Goal: Information Seeking & Learning: Learn about a topic

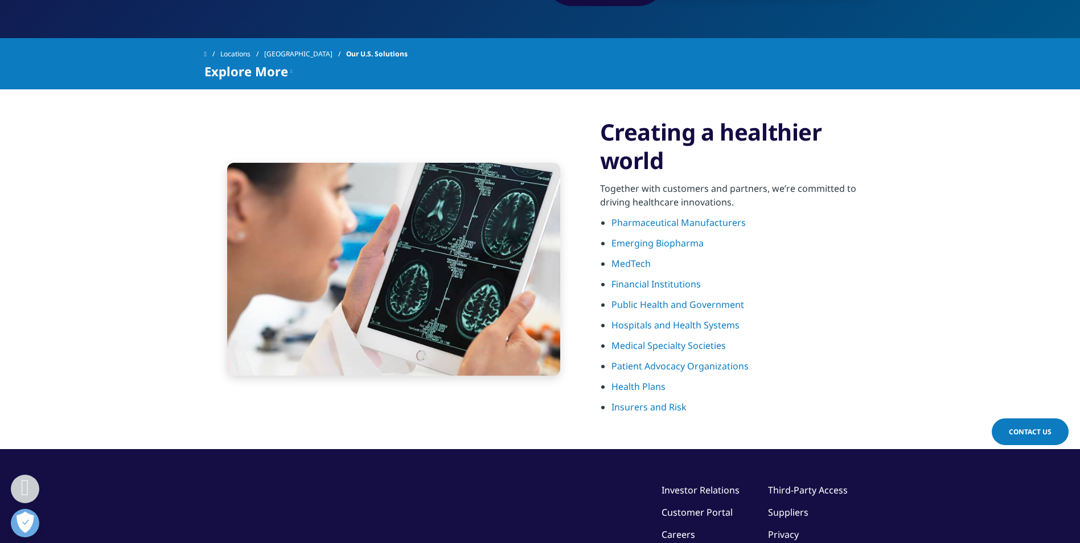
scroll to position [342, 0]
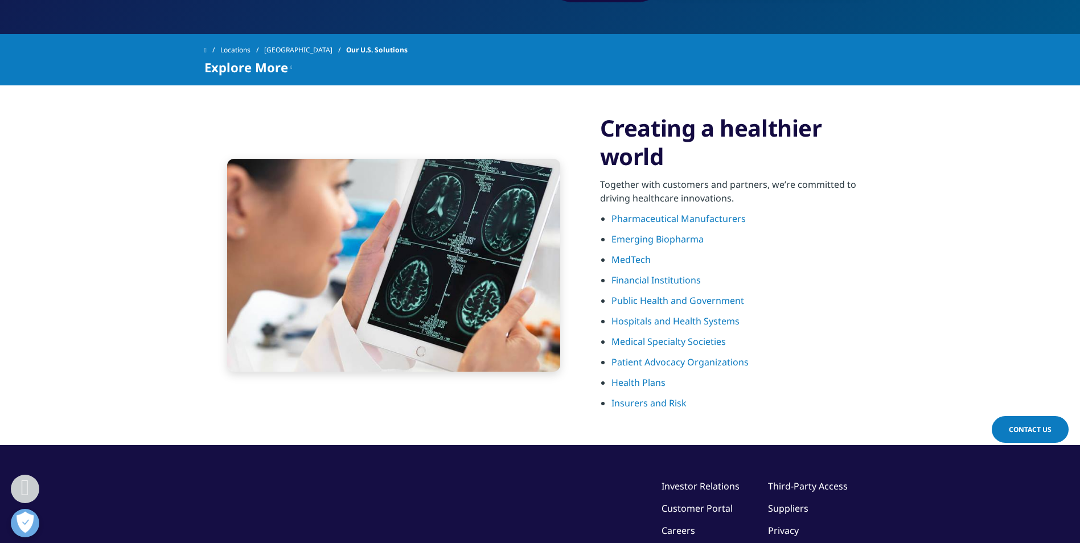
click at [686, 216] on link "Pharmaceutical Manufacturers" at bounding box center [678, 218] width 134 height 13
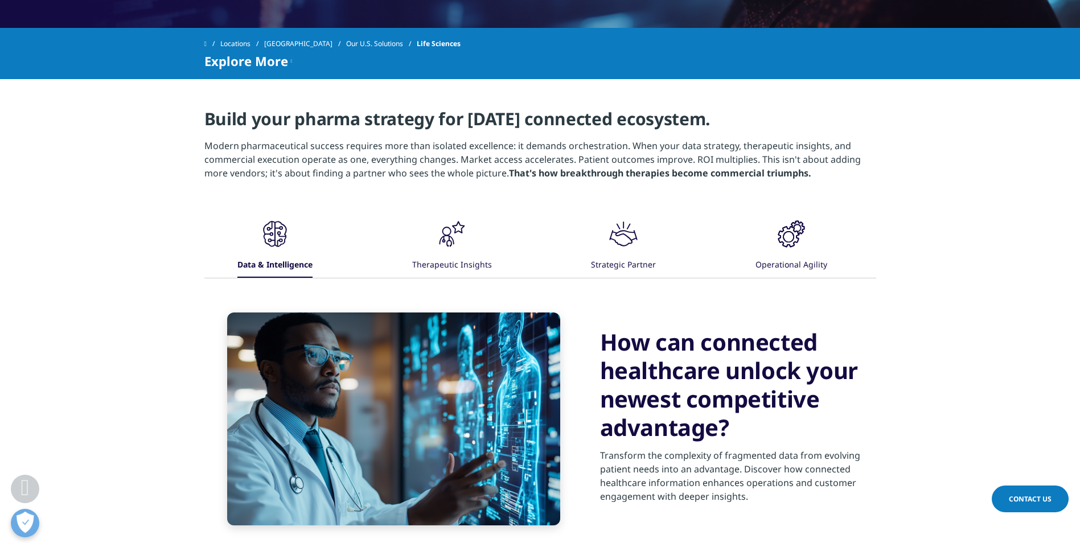
scroll to position [494, 0]
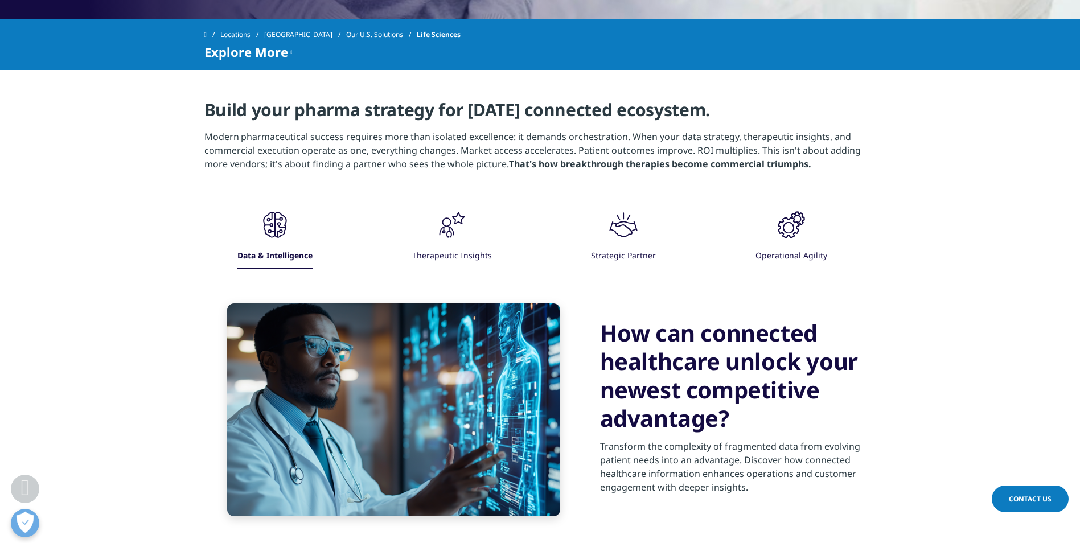
click at [449, 246] on div "Therapeutic Insights" at bounding box center [452, 256] width 80 height 24
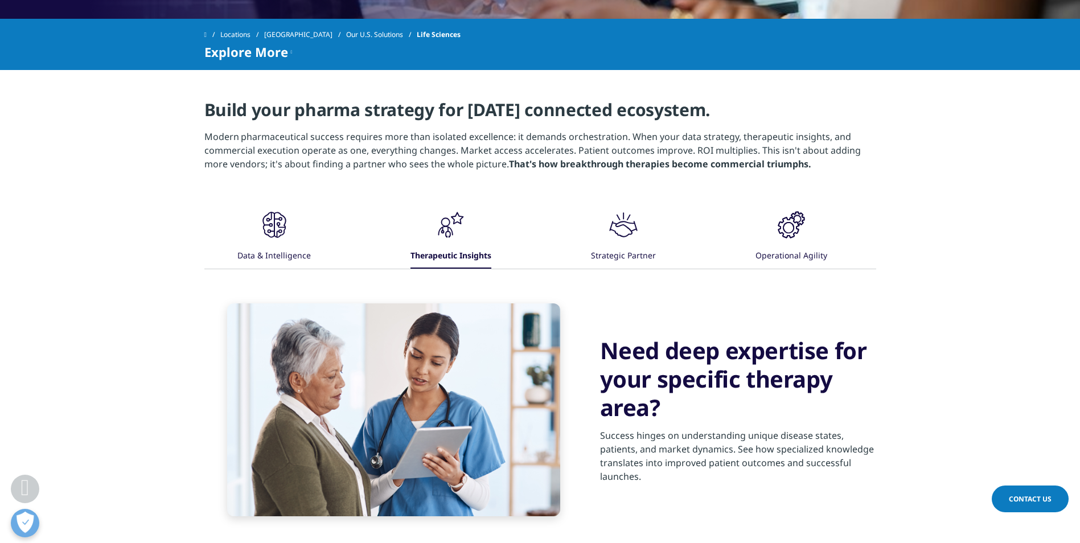
click at [614, 242] on div ".cls-1{fill:#231f20;}" at bounding box center [623, 226] width 34 height 36
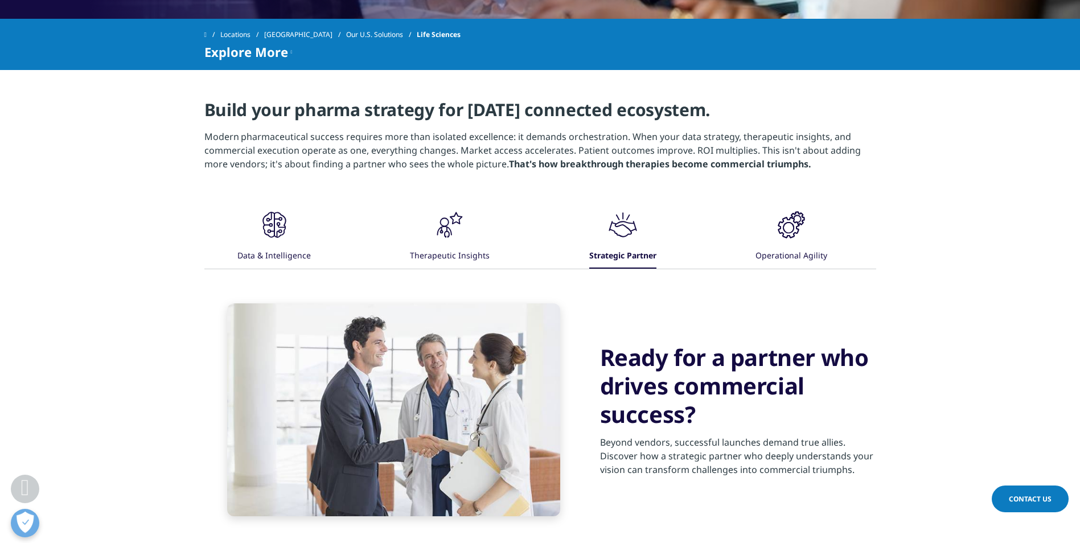
click at [291, 233] on icon ".cls-1{fill:#231f20;}" at bounding box center [274, 225] width 34 height 34
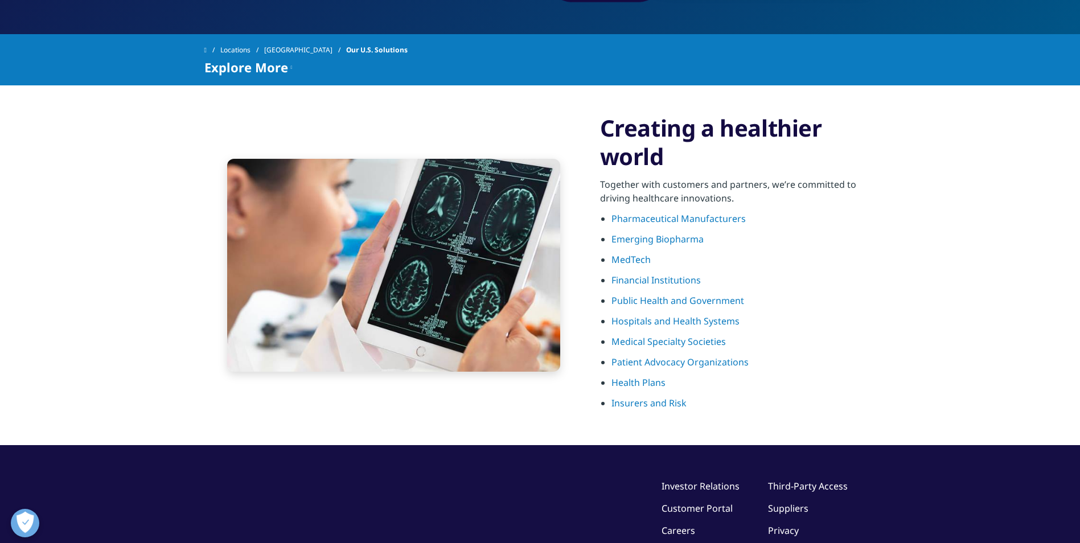
click at [687, 241] on link "Emerging Biopharma" at bounding box center [657, 239] width 92 height 13
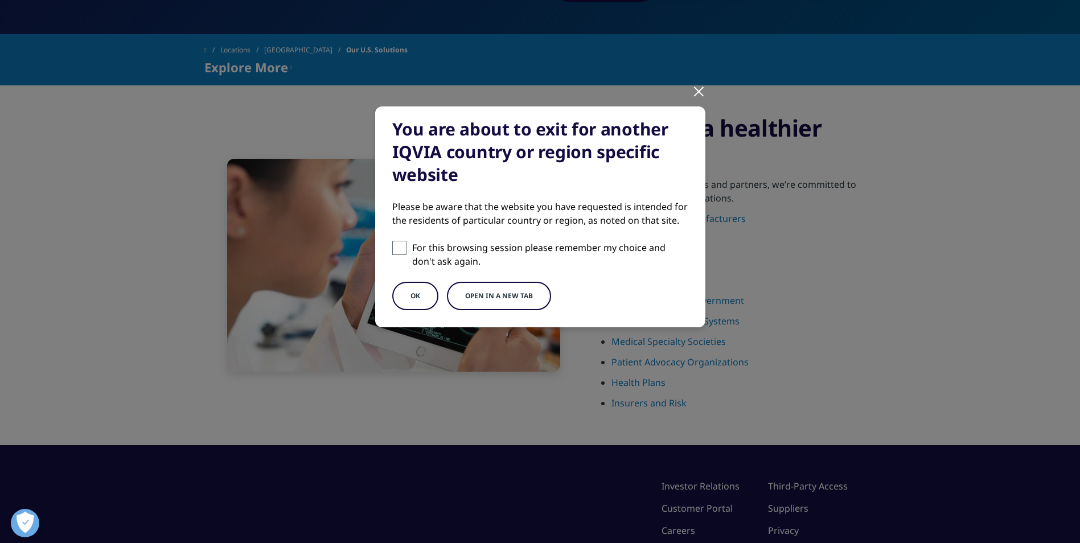
click at [397, 250] on span at bounding box center [399, 248] width 14 height 14
click at [397, 250] on input "For this browsing session please remember my choice and don't ask again." at bounding box center [399, 248] width 14 height 14
checkbox input "true"
click at [417, 301] on button "OK" at bounding box center [415, 296] width 46 height 28
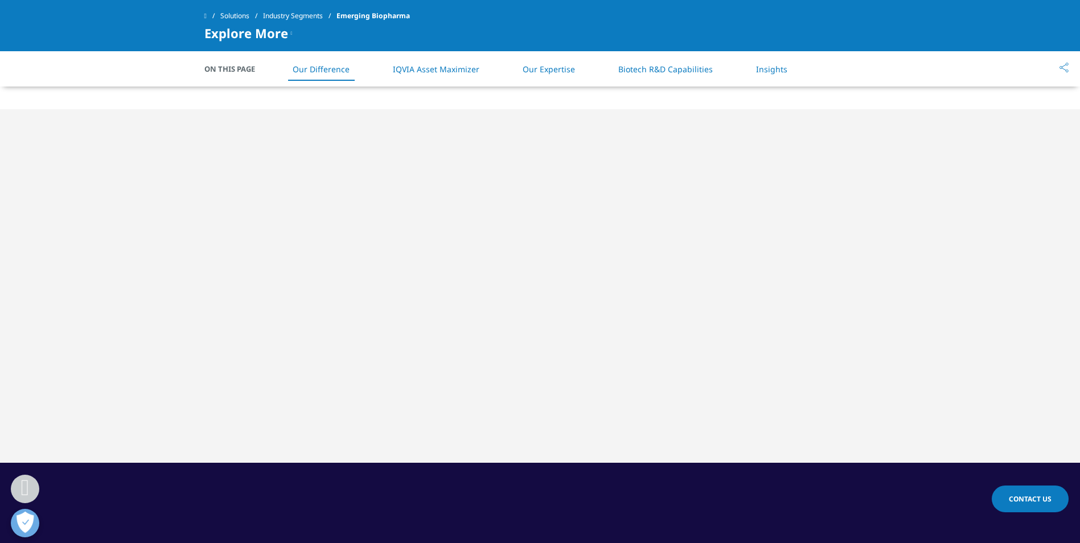
scroll to position [1082, 0]
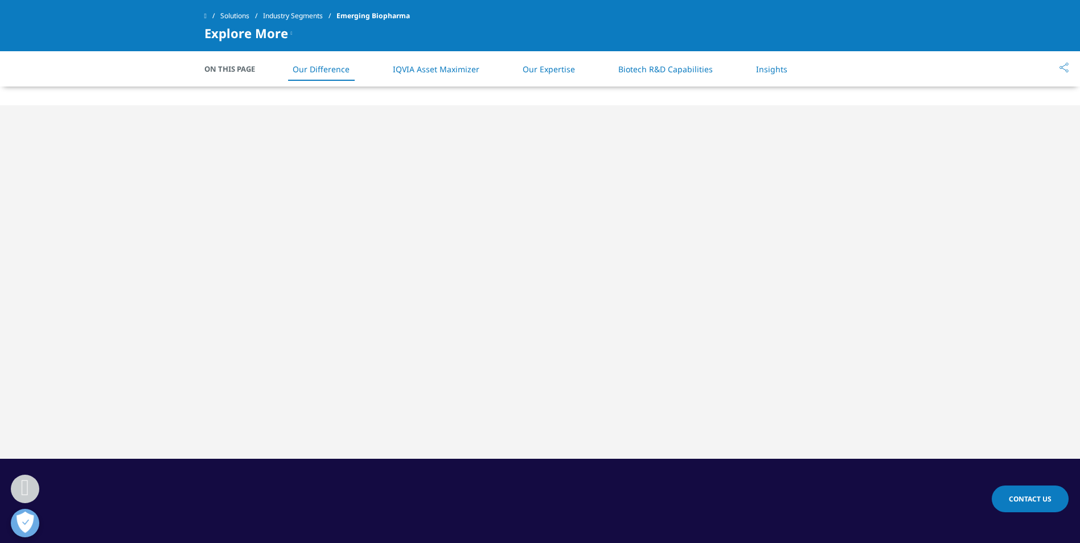
click at [450, 71] on link "IQVIA Asset Maximizer" at bounding box center [436, 69] width 87 height 11
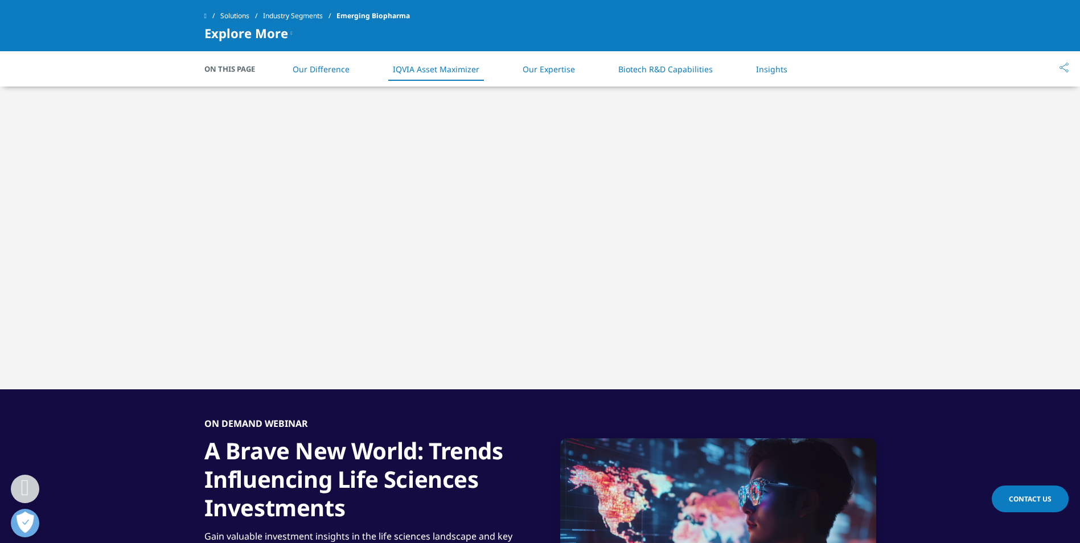
scroll to position [1152, 0]
click at [565, 75] on li "Our Expertise" at bounding box center [548, 69] width 75 height 34
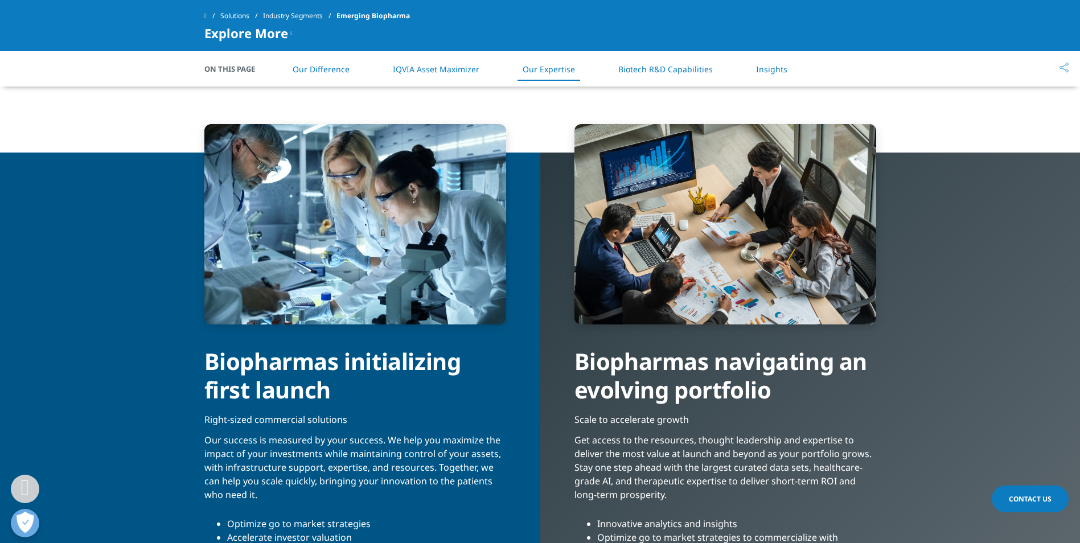
scroll to position [1980, 0]
click at [644, 75] on li "Biotech R&D Capabilities" at bounding box center [665, 69] width 117 height 34
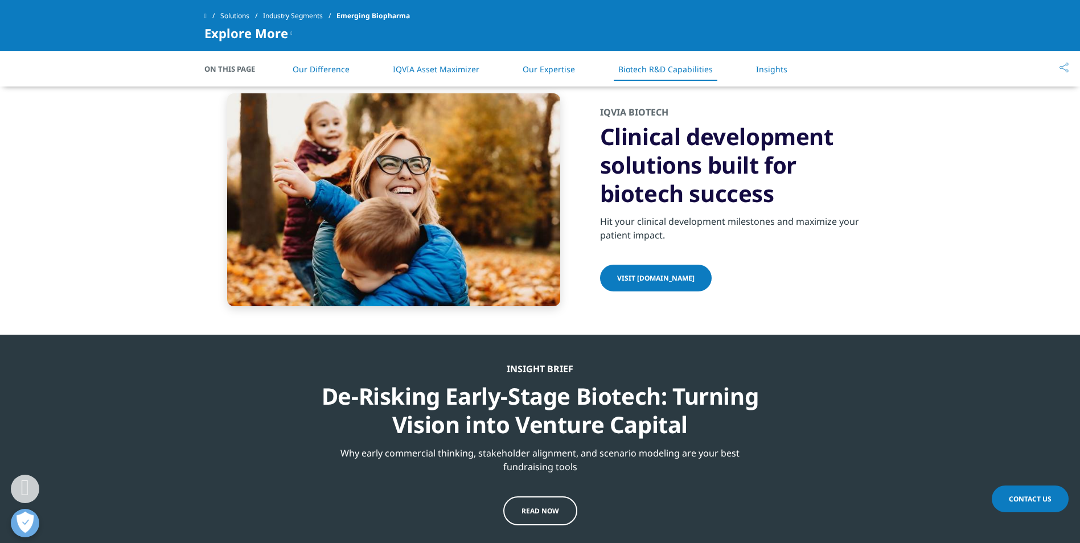
scroll to position [2847, 0]
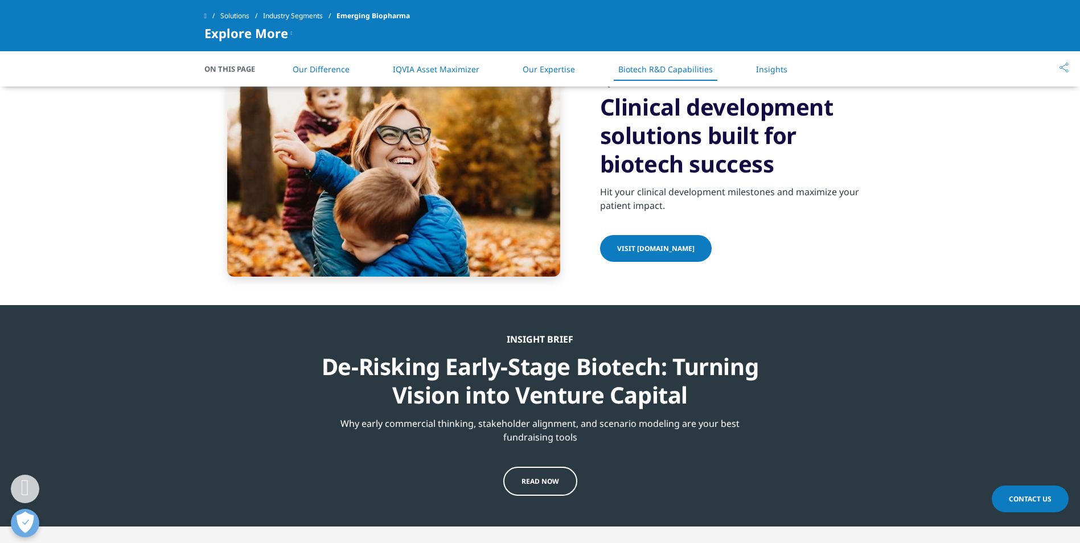
click at [768, 71] on link "Insights" at bounding box center [771, 69] width 31 height 11
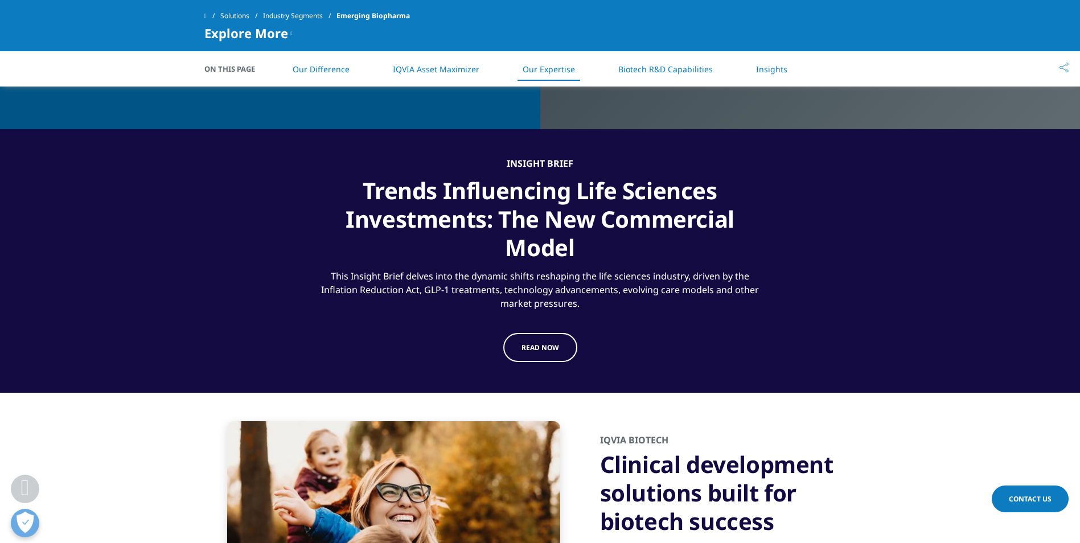
scroll to position [2409, 0]
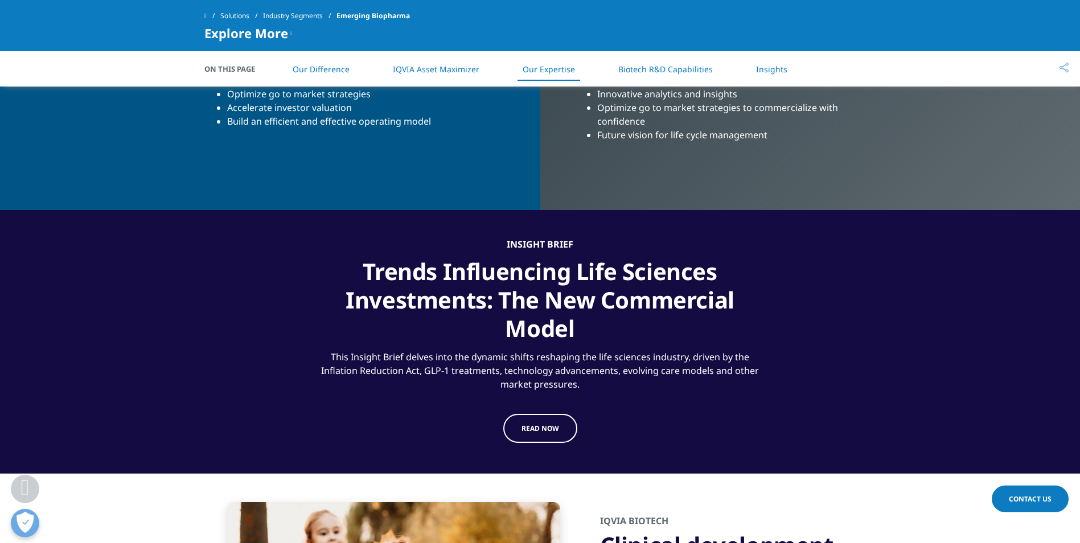
click at [295, 14] on link "Industry Segments" at bounding box center [299, 16] width 73 height 20
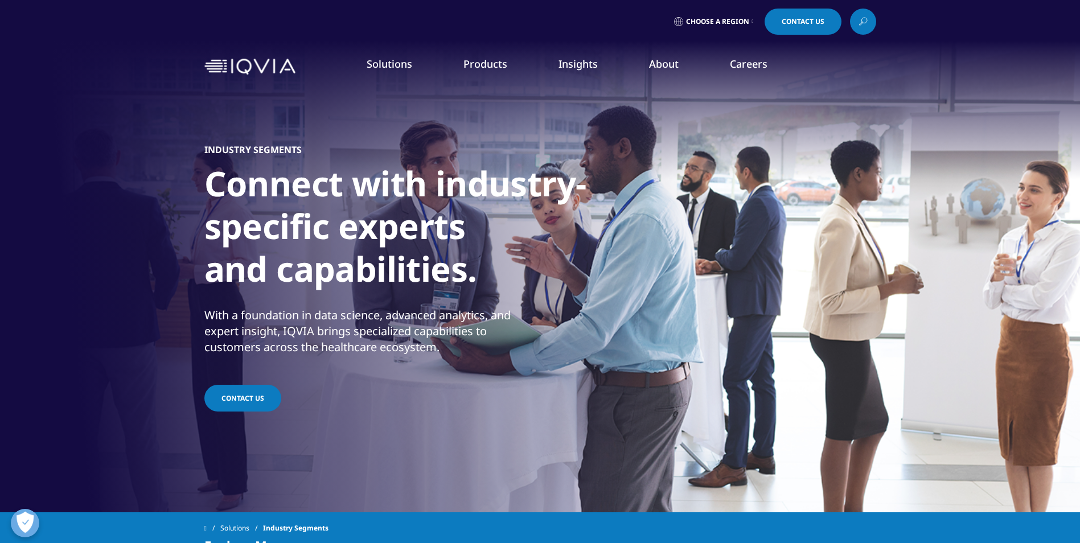
click at [713, 19] on span "Choose a Region" at bounding box center [717, 21] width 63 height 9
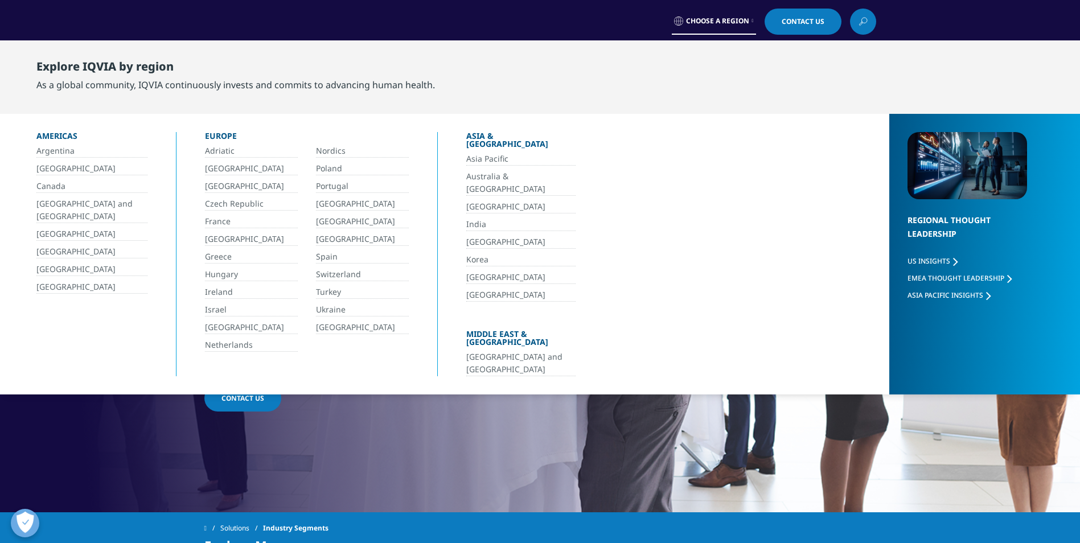
click at [73, 289] on link "[GEOGRAPHIC_DATA]" at bounding box center [91, 287] width 111 height 13
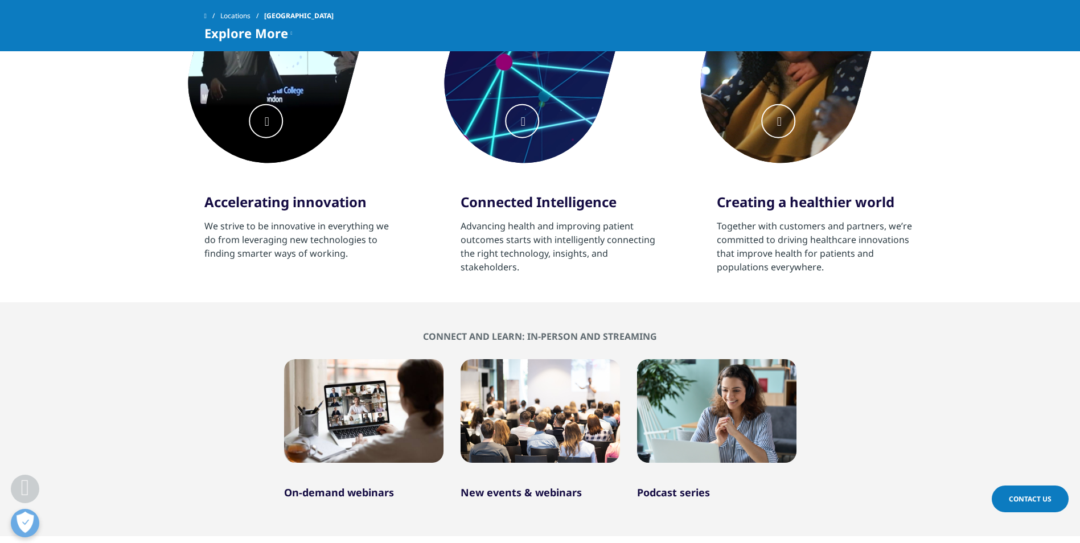
scroll to position [437, 0]
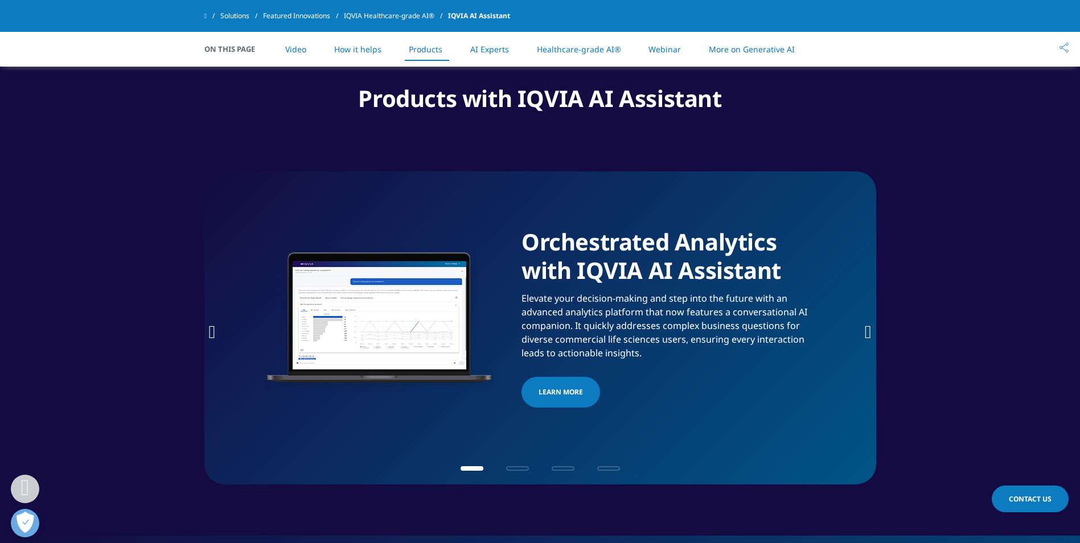
scroll to position [1689, 0]
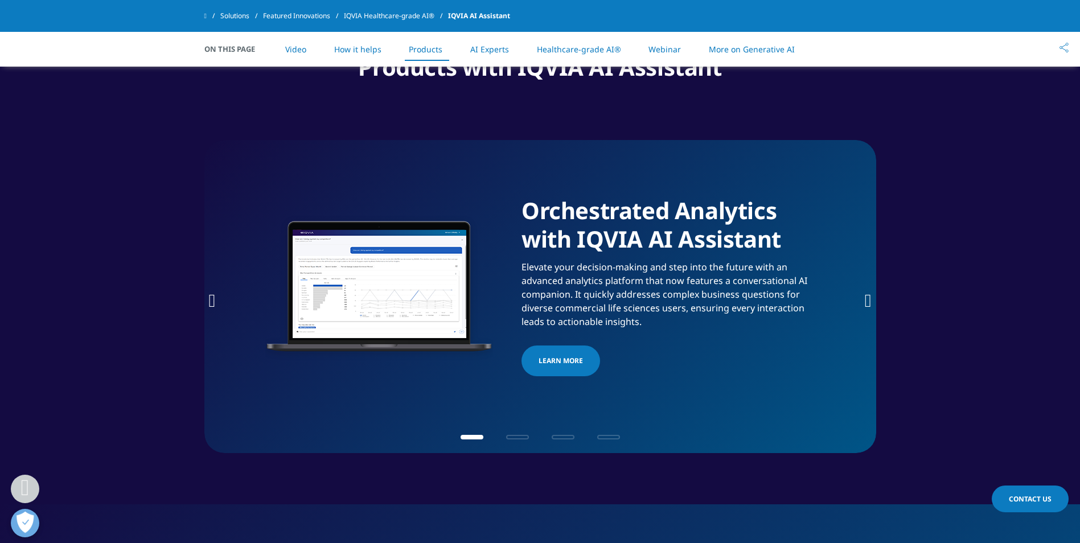
click at [865, 291] on icon "Next slide" at bounding box center [868, 300] width 7 height 18
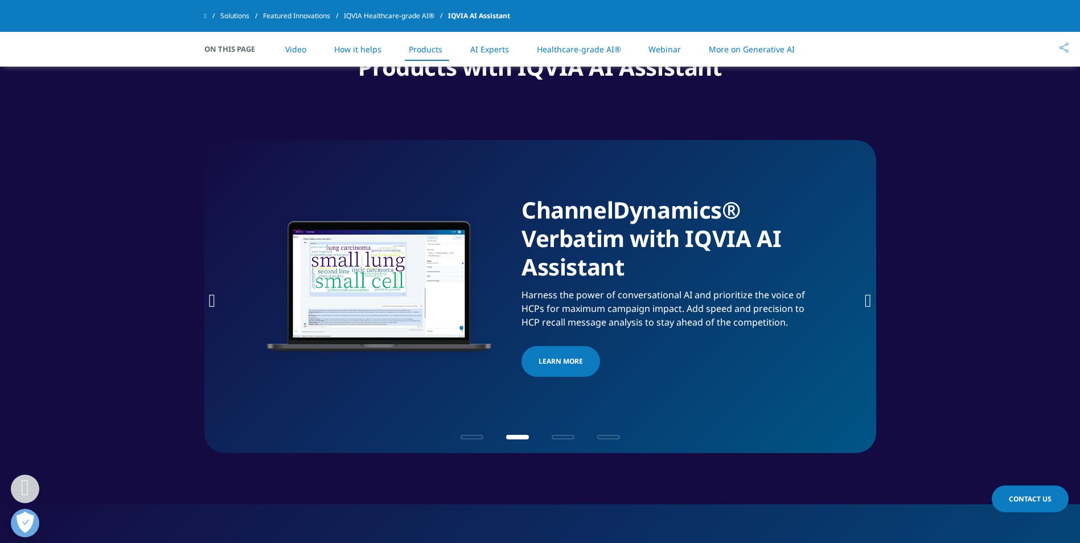
click at [865, 291] on icon "Next slide" at bounding box center [868, 300] width 7 height 18
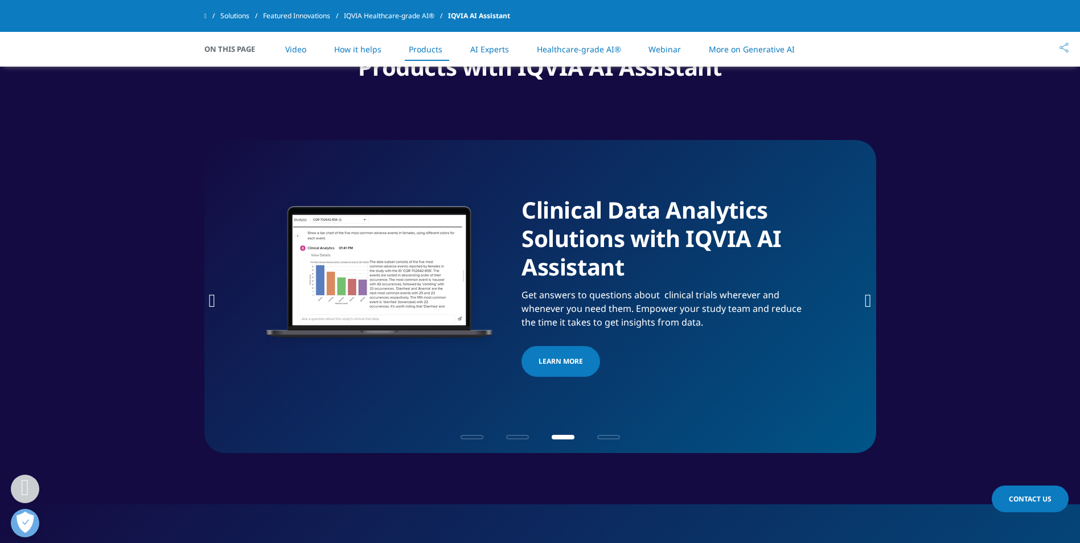
click at [865, 291] on icon "Next slide" at bounding box center [868, 300] width 7 height 18
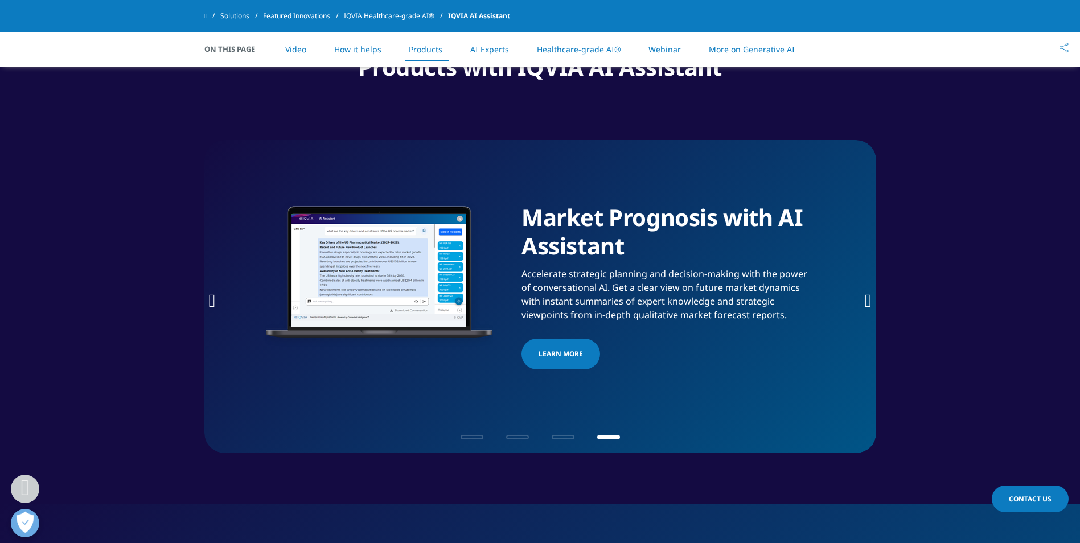
click at [865, 291] on icon "Next slide" at bounding box center [868, 300] width 7 height 18
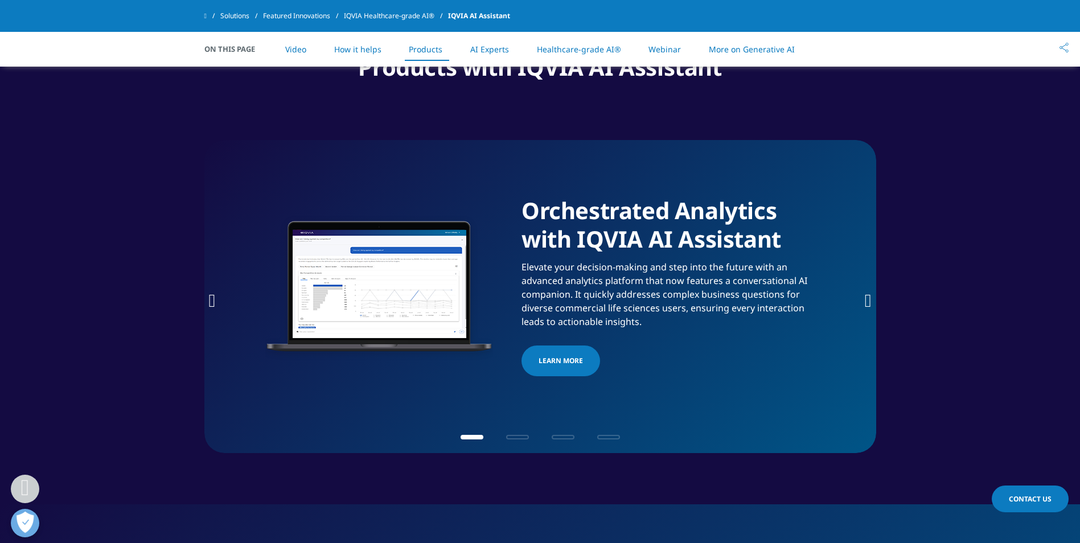
click at [865, 291] on icon "Next slide" at bounding box center [868, 300] width 7 height 18
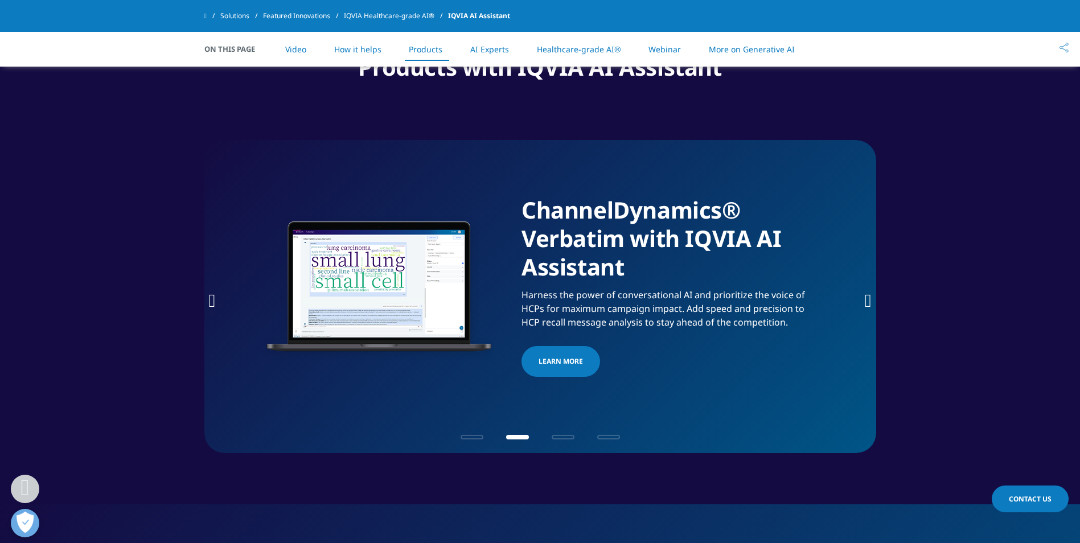
click at [865, 291] on icon "Next slide" at bounding box center [868, 300] width 7 height 18
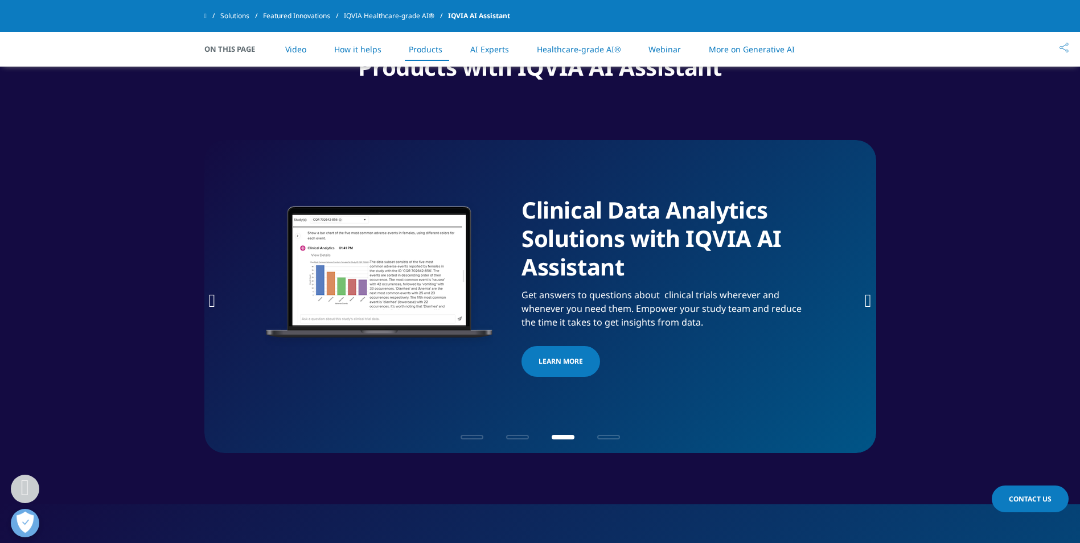
click at [865, 291] on icon "Next slide" at bounding box center [868, 300] width 7 height 18
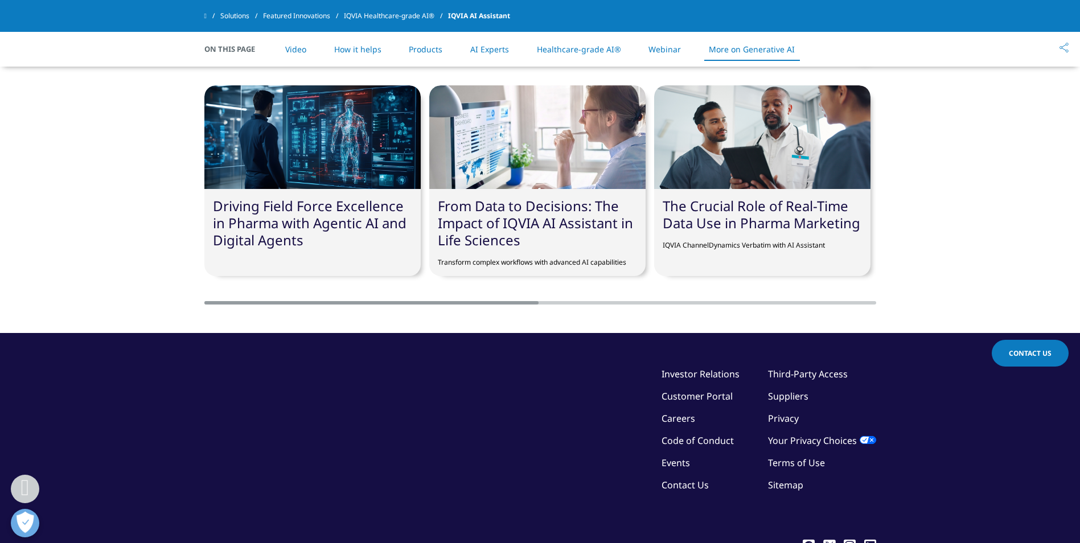
scroll to position [3454, 0]
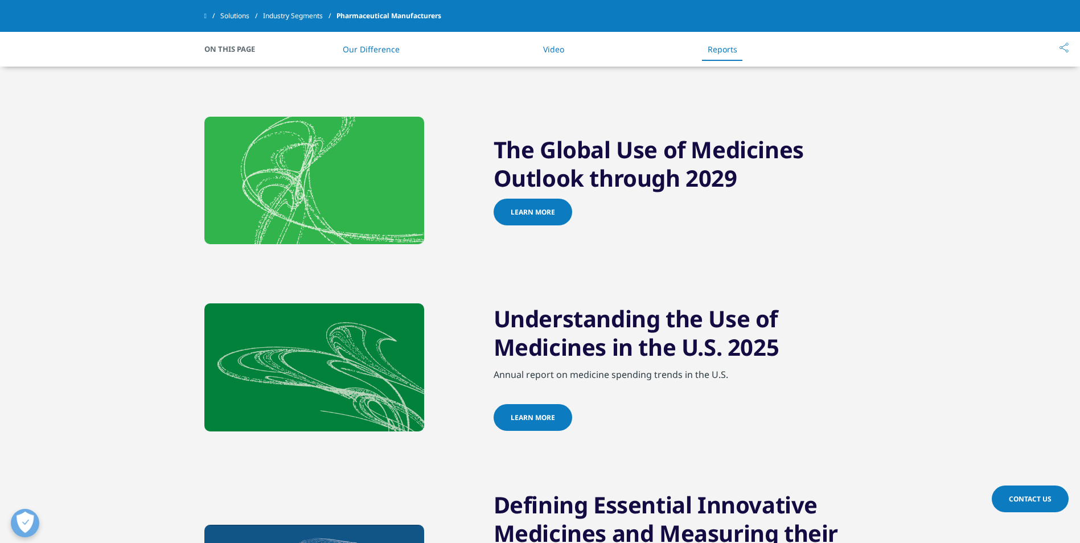
scroll to position [1067, 0]
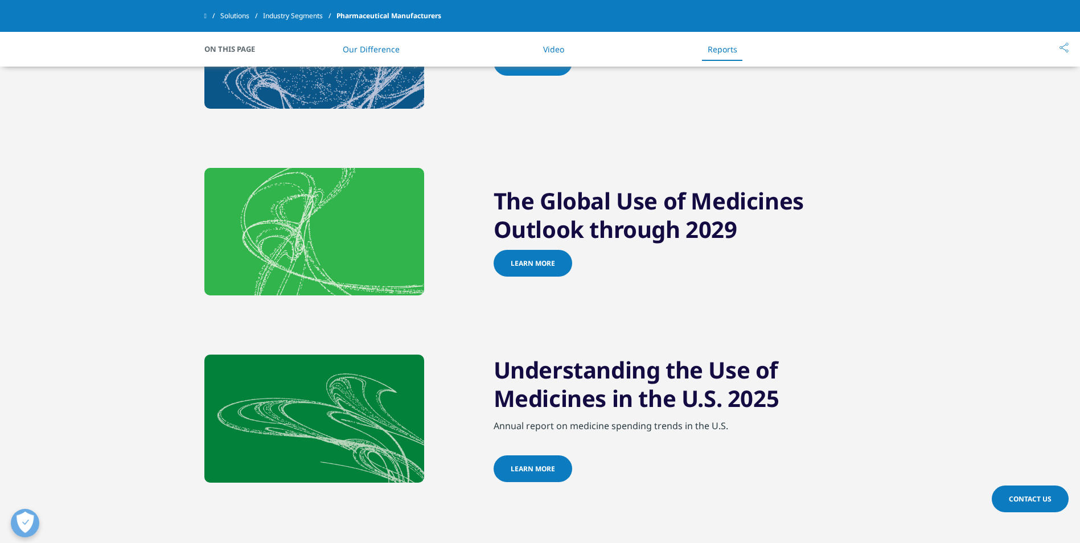
click at [536, 269] on link "Learn more" at bounding box center [533, 263] width 79 height 27
click at [564, 264] on link "Learn more" at bounding box center [533, 263] width 79 height 27
click at [553, 264] on link "Learn more" at bounding box center [533, 263] width 79 height 27
click at [517, 258] on link "Learn more" at bounding box center [533, 263] width 79 height 27
click at [518, 261] on span "Learn more" at bounding box center [533, 263] width 44 height 10
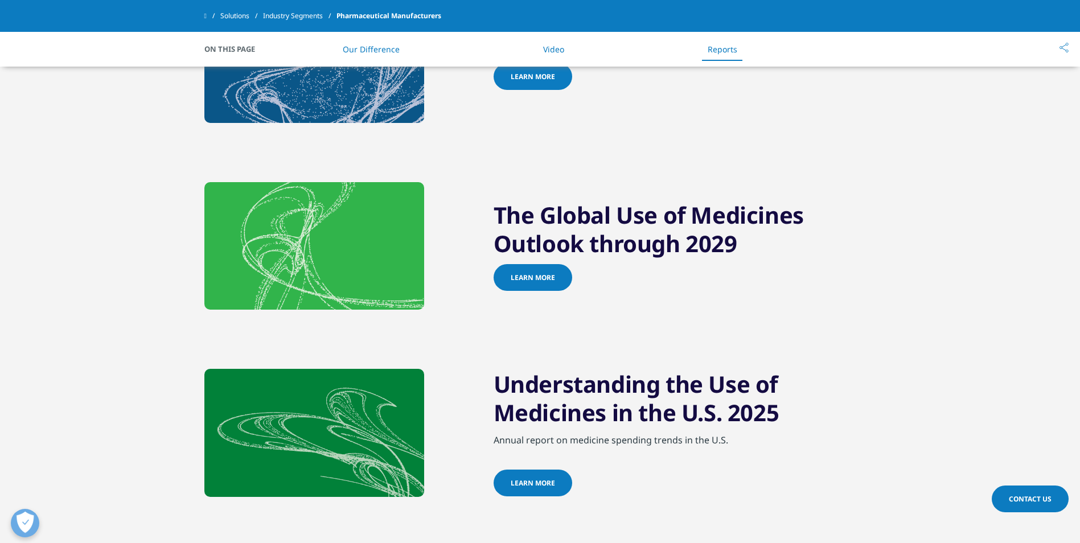
scroll to position [1086, 0]
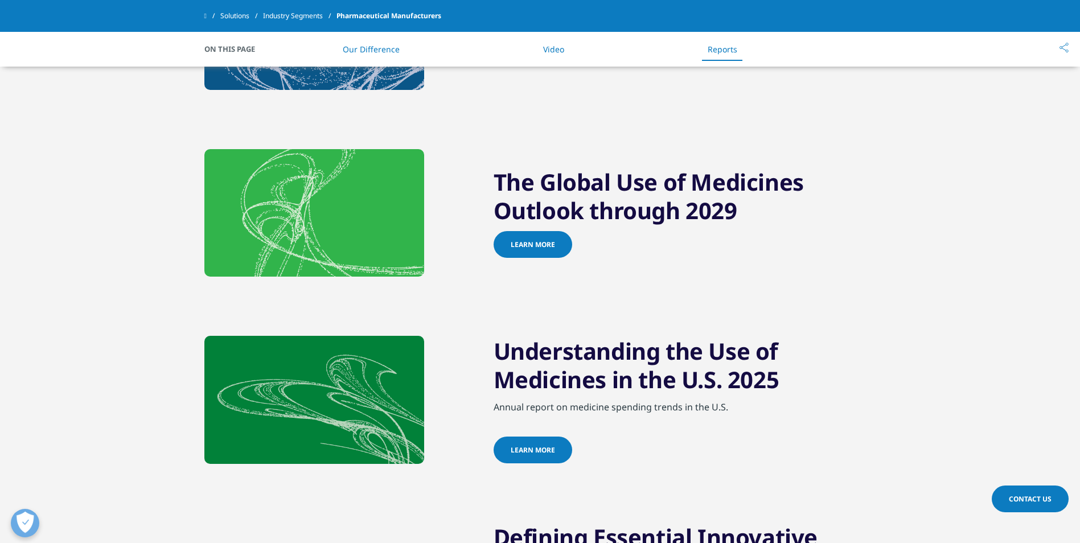
click at [521, 249] on span "Learn more" at bounding box center [533, 245] width 44 height 10
drag, startPoint x: 521, startPoint y: 249, endPoint x: 574, endPoint y: 212, distance: 63.8
click at [522, 249] on span "Learn more" at bounding box center [533, 245] width 44 height 10
click at [574, 212] on h2 "The Global Use of Medicines Outlook through 2029" at bounding box center [685, 199] width 383 height 63
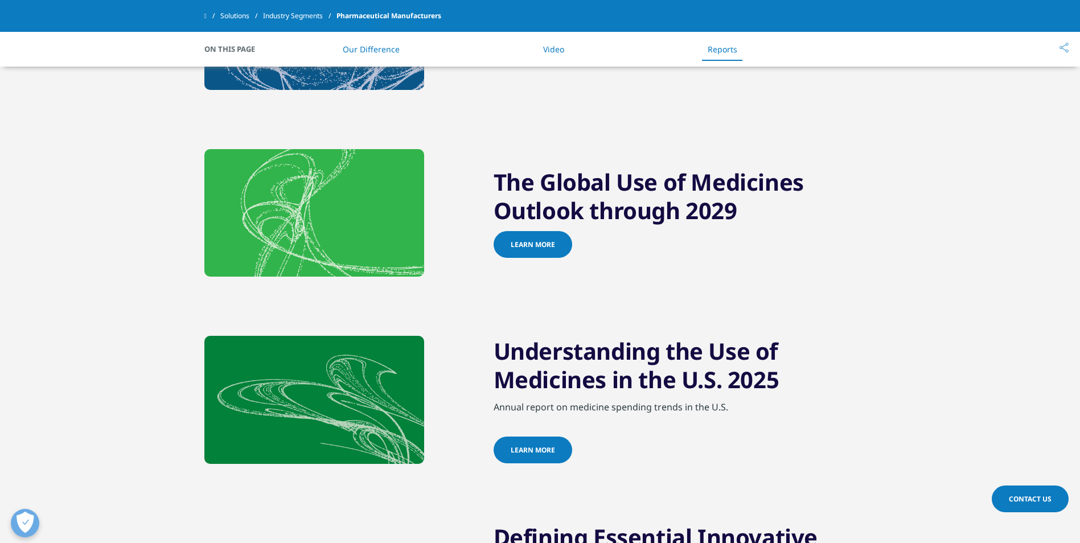
click at [574, 211] on h2 "The Global Use of Medicines Outlook through 2029" at bounding box center [685, 199] width 383 height 63
click at [529, 238] on link "Learn more" at bounding box center [533, 244] width 79 height 27
click at [575, 246] on span at bounding box center [578, 245] width 6 height 1
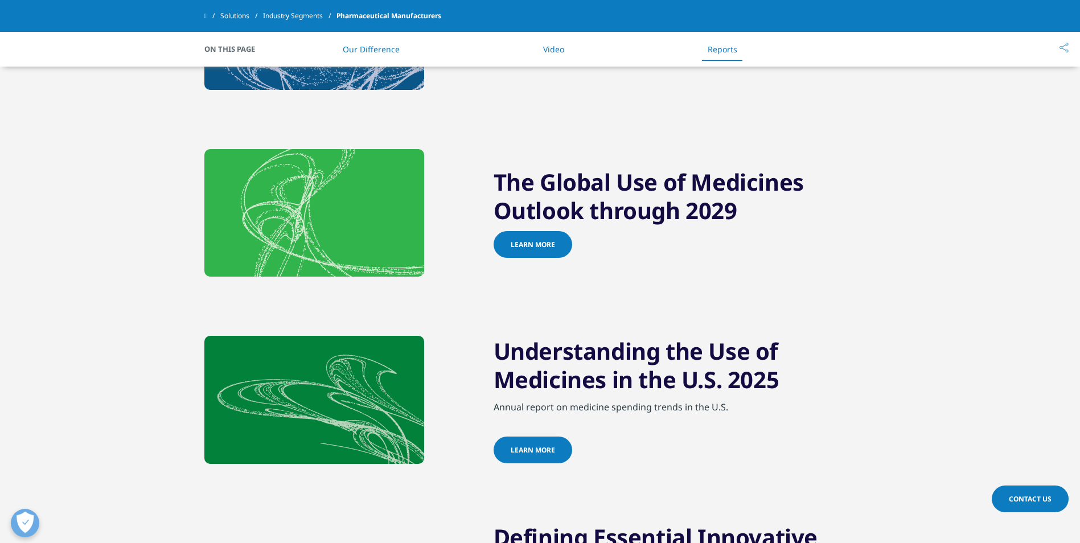
click at [575, 246] on span at bounding box center [578, 245] width 6 height 1
click at [392, 52] on link "Our Difference" at bounding box center [371, 49] width 57 height 11
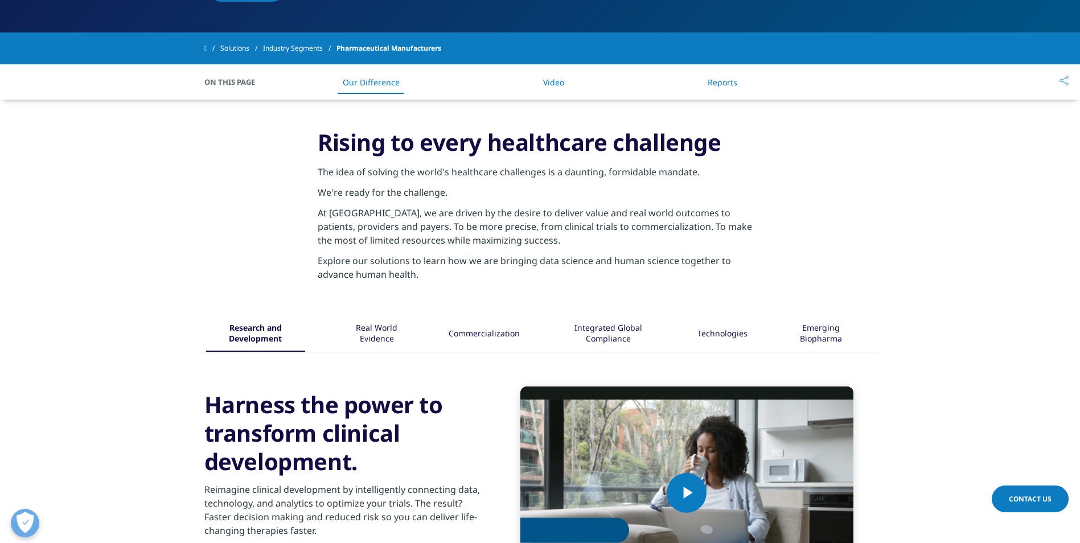
scroll to position [428, 0]
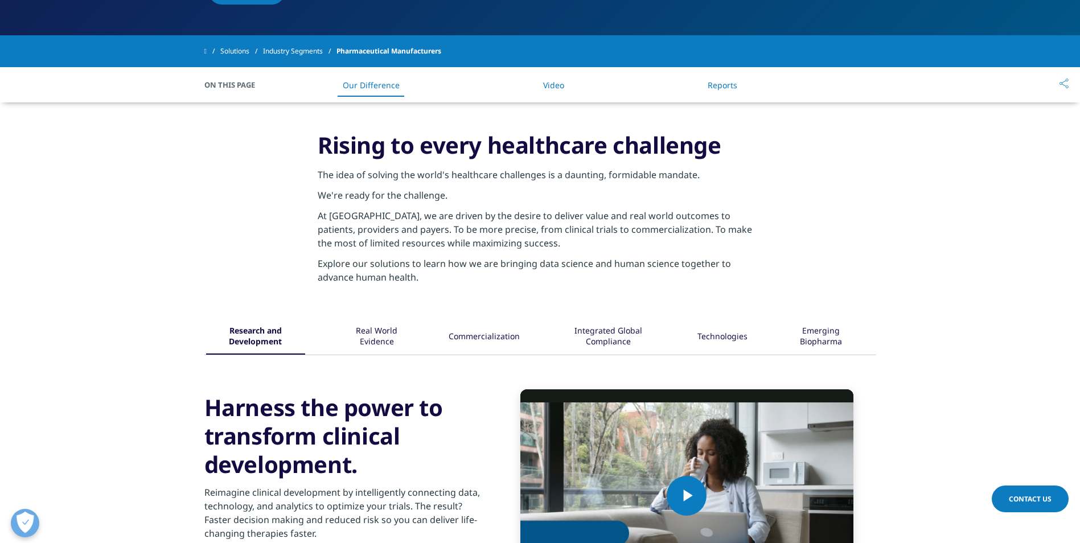
click at [716, 85] on link "Reports" at bounding box center [723, 85] width 30 height 11
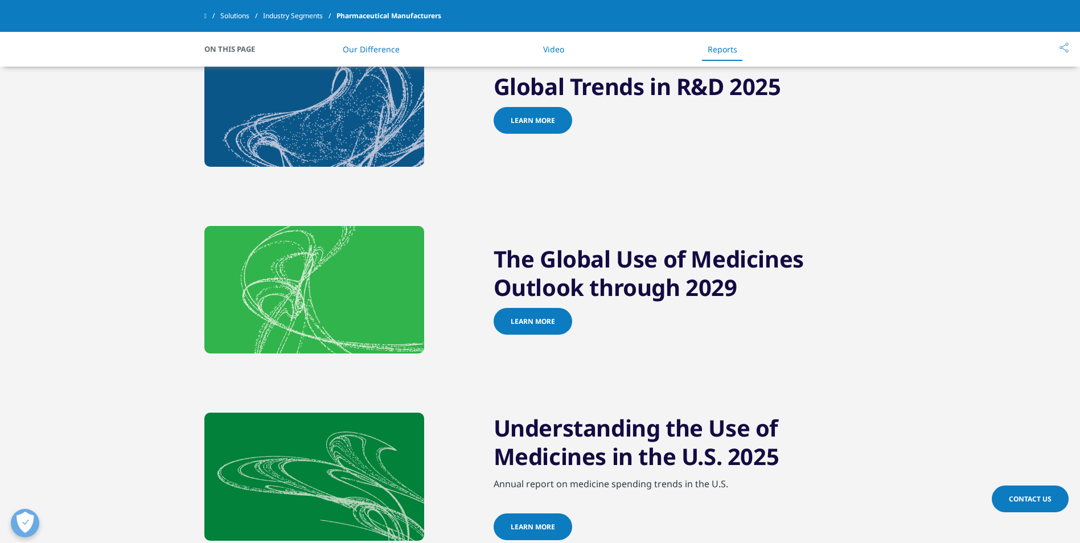
scroll to position [1017, 0]
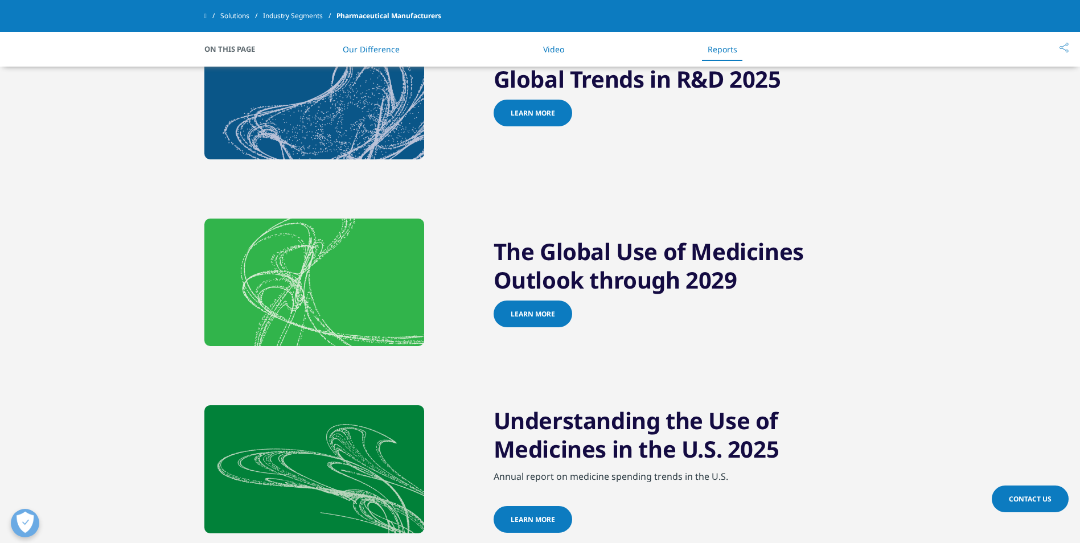
click at [545, 322] on link "Learn more" at bounding box center [533, 314] width 79 height 27
click at [553, 317] on link "Learn more" at bounding box center [533, 314] width 79 height 27
click at [408, 314] on img at bounding box center [314, 283] width 220 height 128
click at [365, 314] on img at bounding box center [314, 283] width 220 height 128
click at [560, 315] on link "Learn more" at bounding box center [533, 314] width 79 height 27
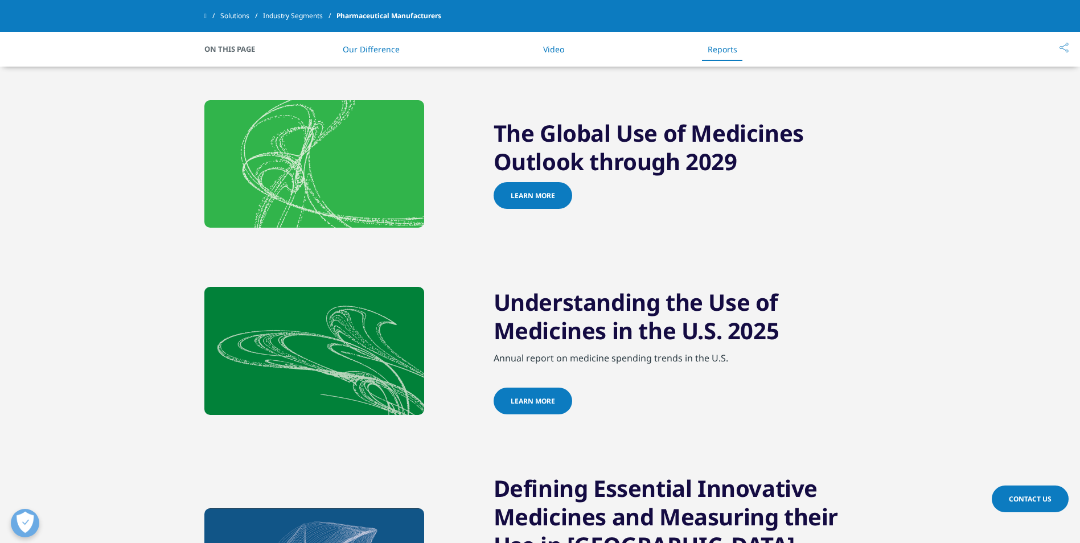
scroll to position [1187, 0]
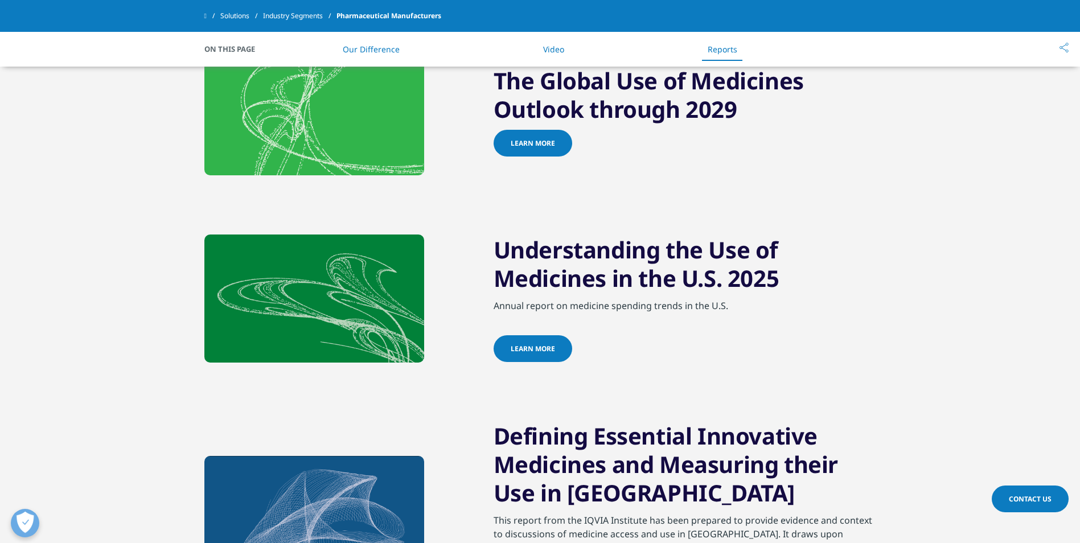
click at [560, 347] on link "learn more" at bounding box center [533, 348] width 79 height 27
click at [575, 347] on span at bounding box center [578, 347] width 6 height 1
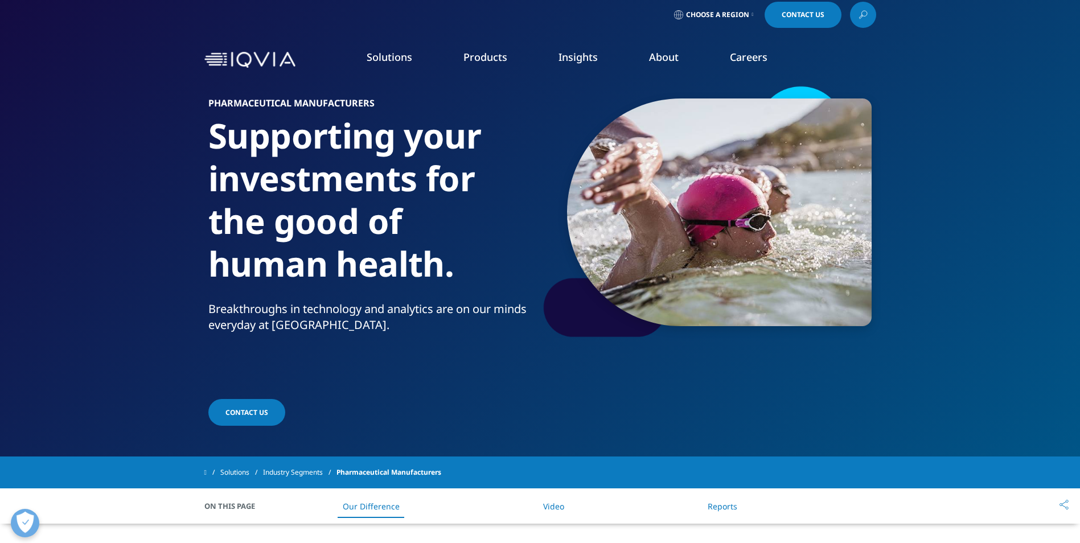
scroll to position [0, 0]
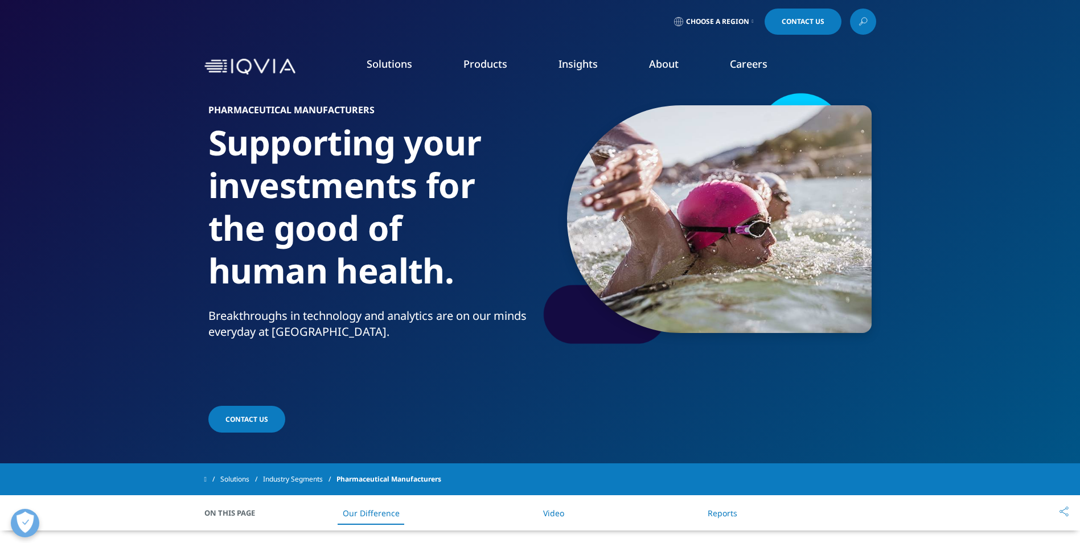
click at [344, 209] on link "SEE LATEST REPORTS" at bounding box center [385, 208] width 224 height 10
click at [331, 207] on link "SEE LATEST REPORTS" at bounding box center [385, 208] width 224 height 10
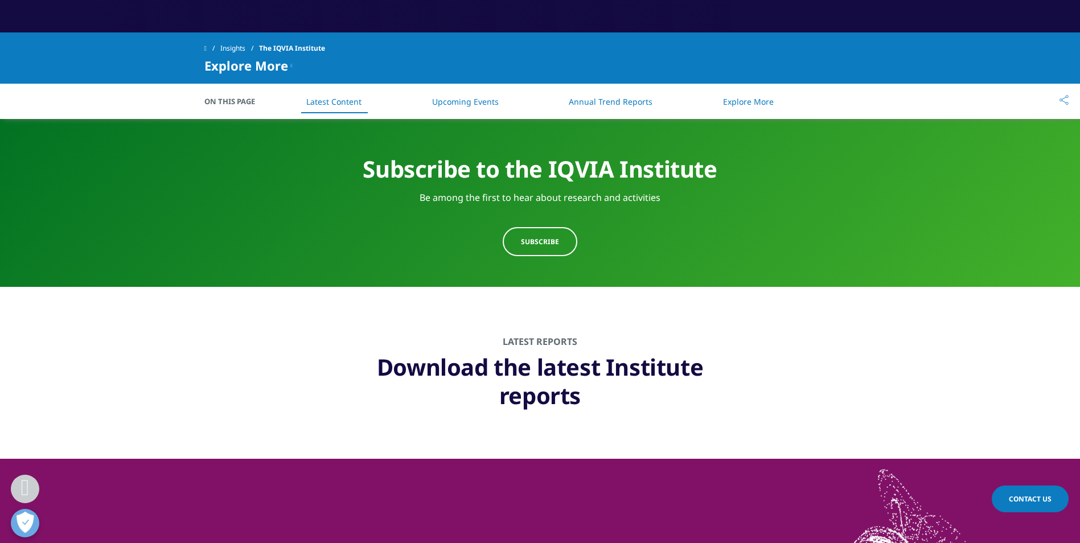
scroll to position [531, 0]
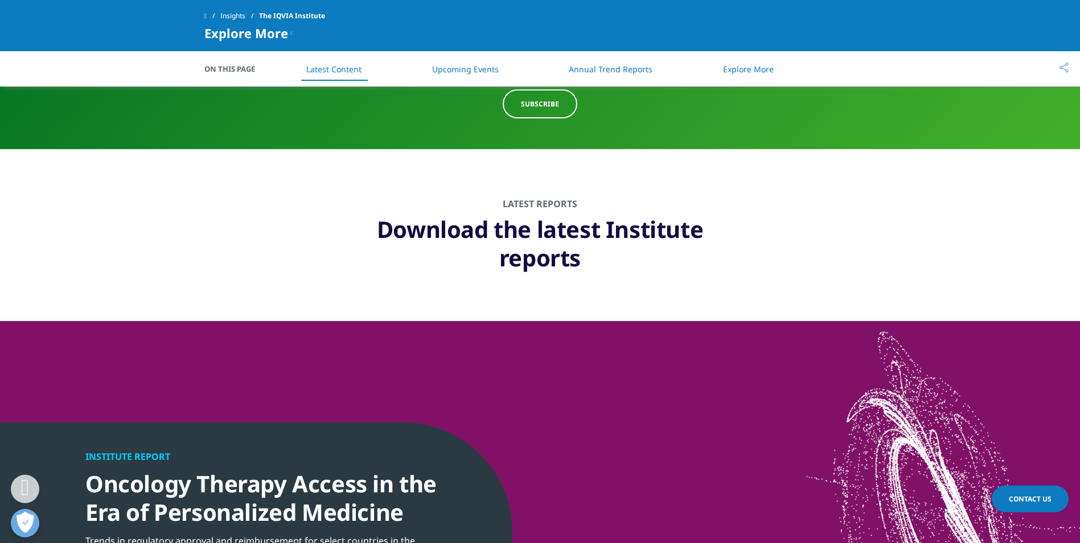
click at [539, 116] on link "Subscribe" at bounding box center [540, 103] width 75 height 29
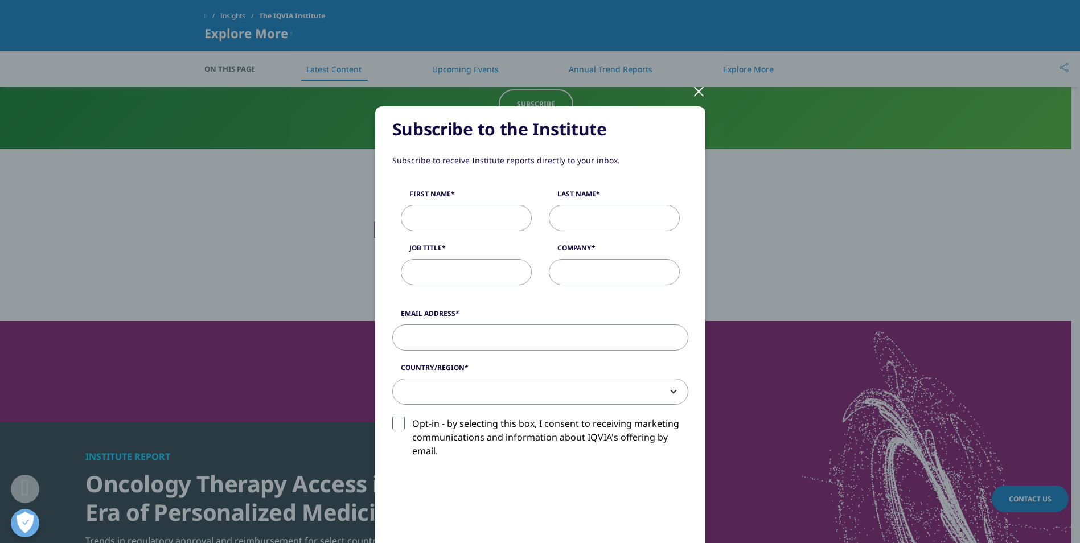
click at [463, 221] on input "First Name" at bounding box center [466, 218] width 131 height 26
type input "[PERSON_NAME]"
type input "Guidehouse"
click at [599, 275] on input "Guidehouse" at bounding box center [614, 272] width 131 height 26
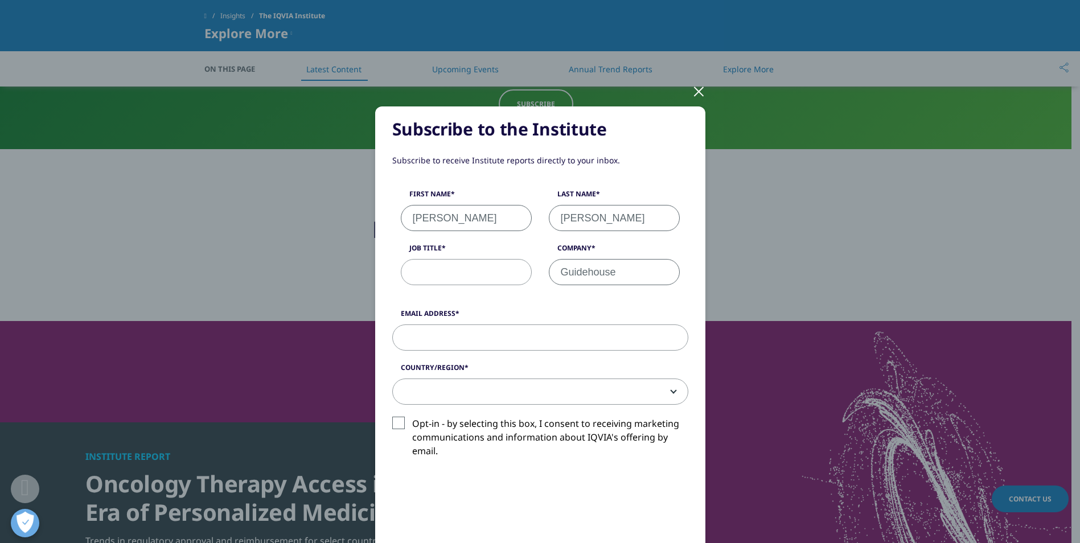
click at [599, 275] on input "Guidehouse" at bounding box center [614, 272] width 131 height 26
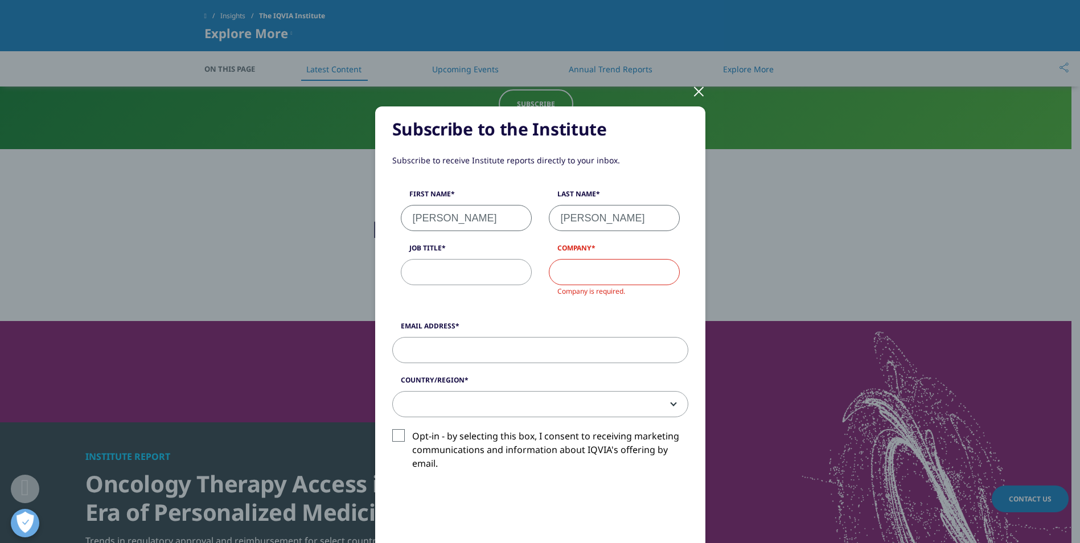
click at [518, 356] on input "Email Address" at bounding box center [540, 350] width 296 height 26
click at [696, 89] on div at bounding box center [698, 90] width 13 height 31
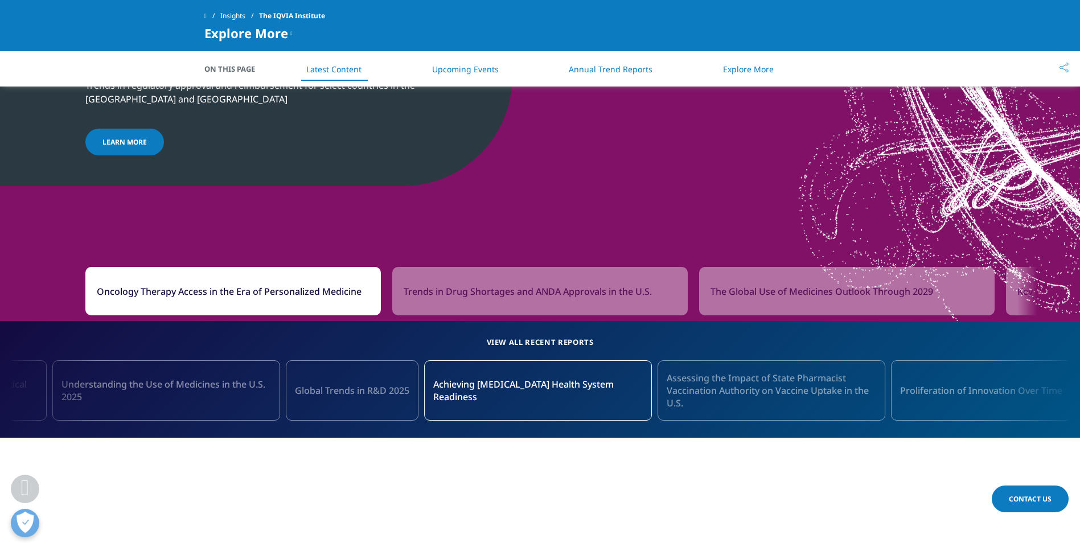
scroll to position [1063, 0]
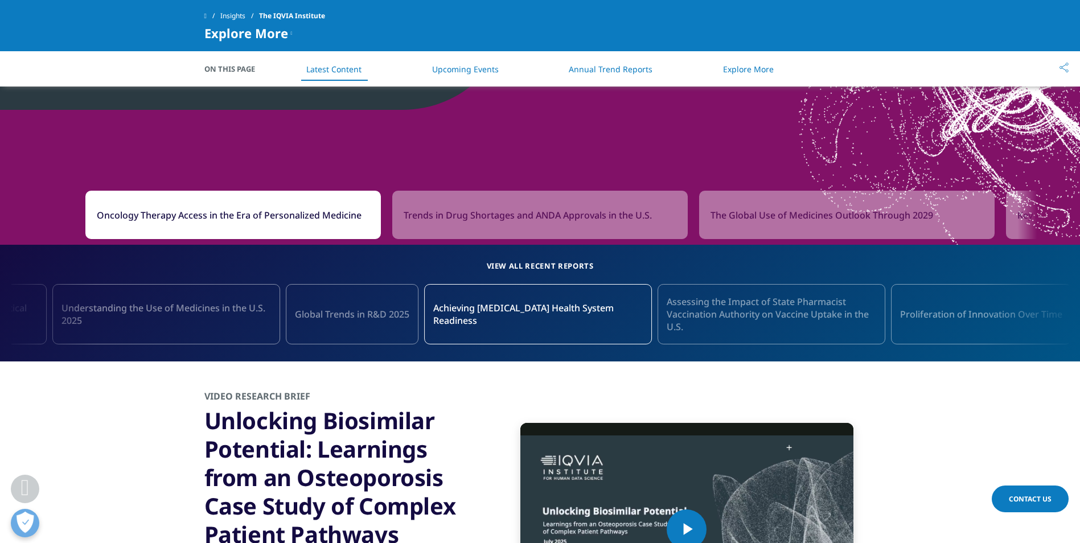
click at [178, 328] on link "Understanding the Use of Medicines in the U.S. 2025" at bounding box center [166, 314] width 228 height 60
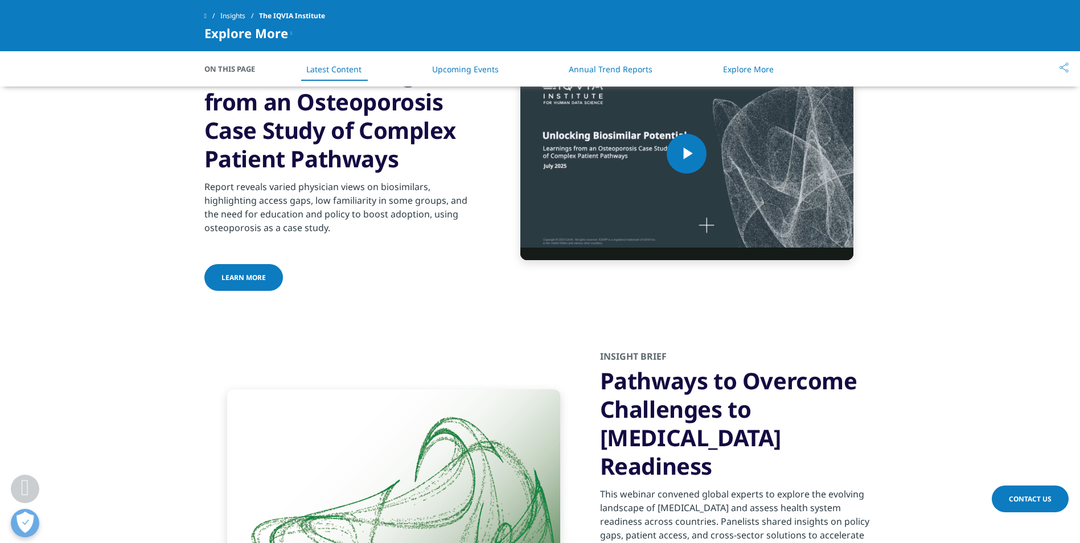
scroll to position [1499, 0]
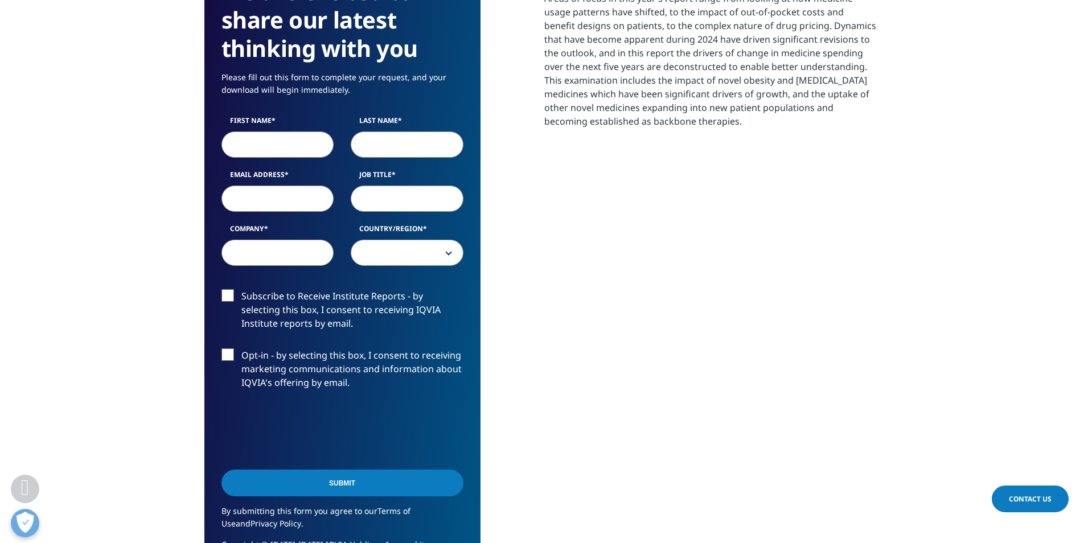
scroll to position [588, 0]
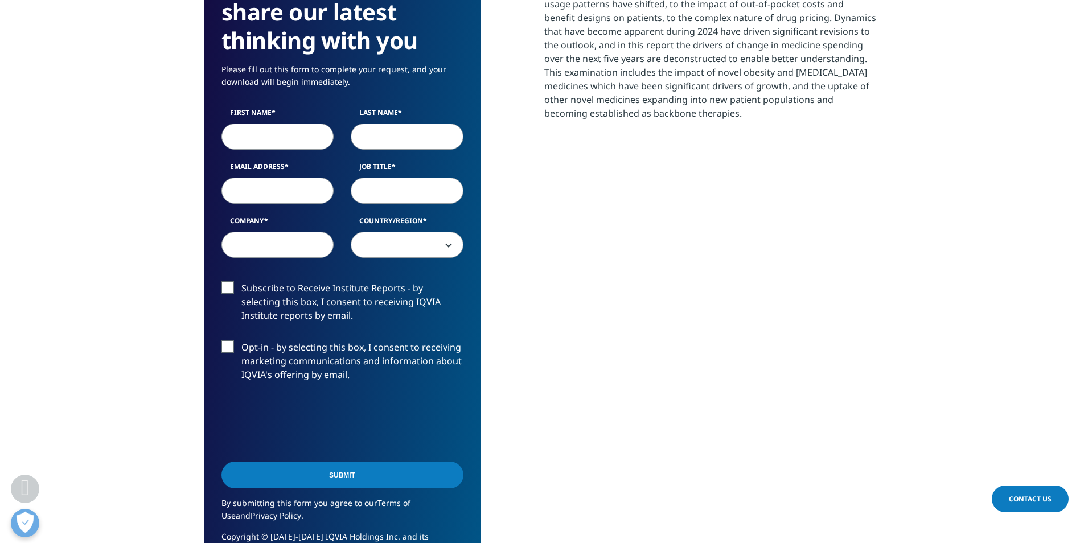
click at [288, 135] on input "First Name" at bounding box center [277, 137] width 113 height 26
type input "[PERSON_NAME]"
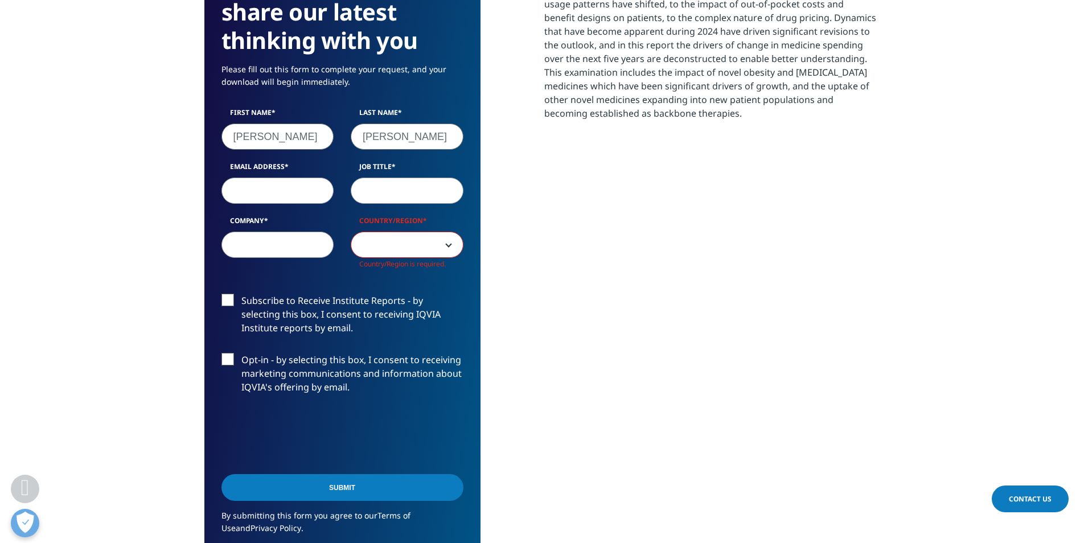
scroll to position [642, 672]
click at [261, 196] on input "Email Address" at bounding box center [277, 191] width 113 height 26
type input "mcfuller4@gmail.com"
type input "Guidehouse"
select select "[GEOGRAPHIC_DATA]"
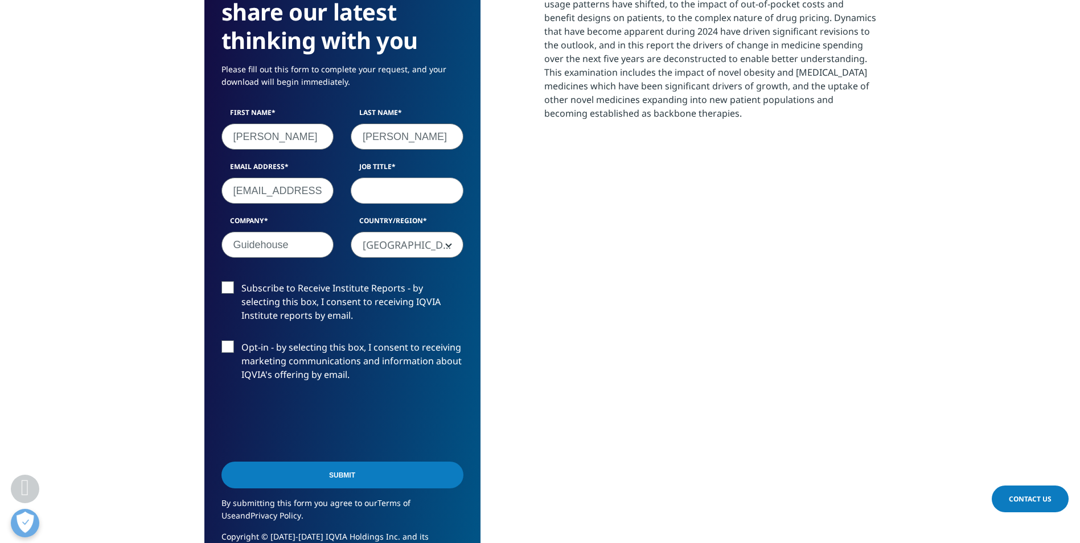
scroll to position [629, 672]
click at [398, 195] on input "Job Title" at bounding box center [407, 191] width 113 height 26
type input "P"
click at [279, 244] on input "Guidehouse" at bounding box center [277, 245] width 113 height 26
click at [493, 369] on div "We are excited to share our latest thinking with you Please fill out this form …" at bounding box center [540, 266] width 672 height 629
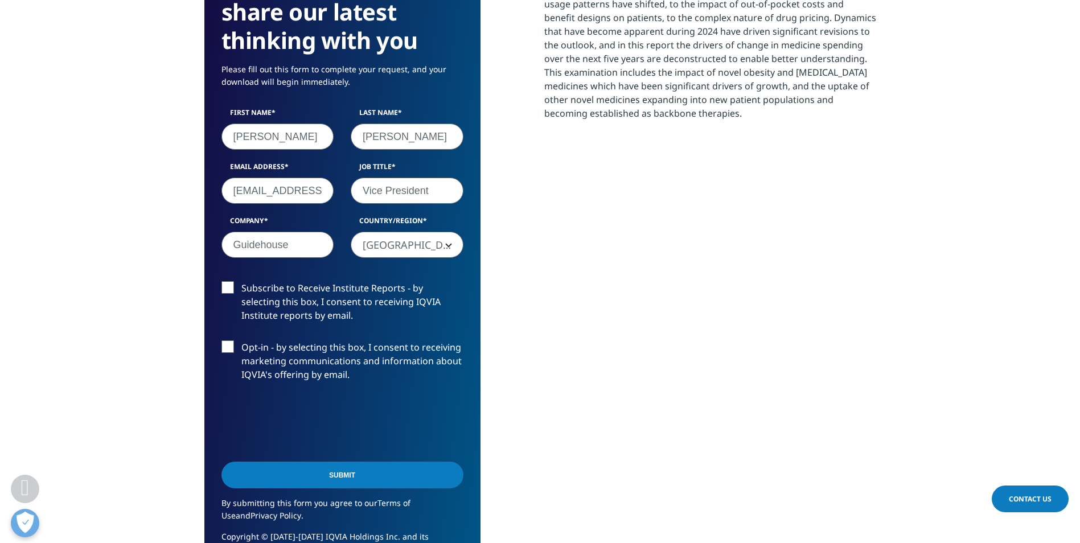
click at [424, 194] on input "Vice President" at bounding box center [407, 191] width 113 height 26
click at [423, 194] on input "Vice President" at bounding box center [407, 191] width 113 height 26
type input "Partner"
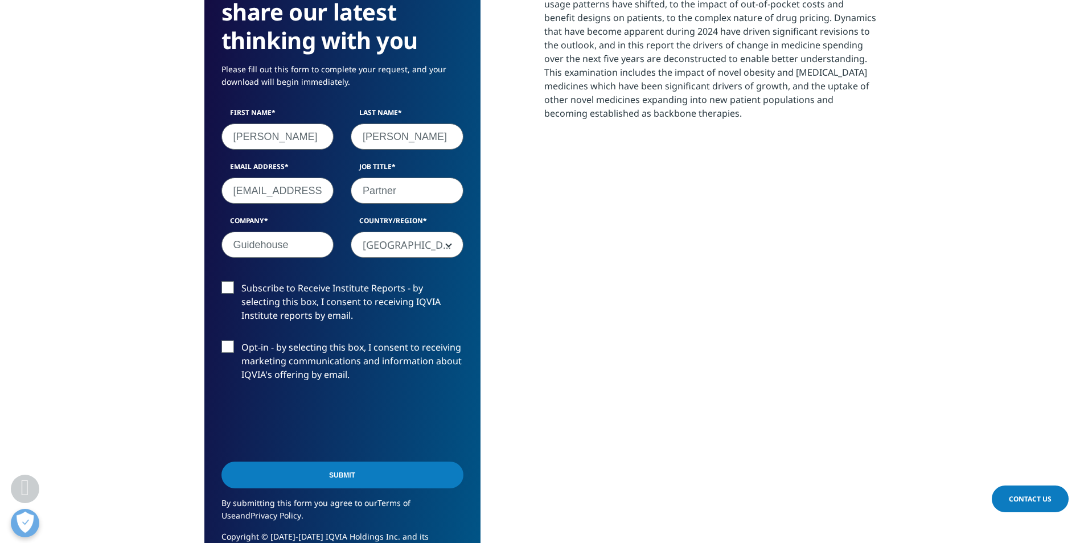
click at [348, 293] on label "Subscribe to Receive Institute Reports - by selecting this box, I consent to re…" at bounding box center [342, 304] width 242 height 47
click at [241, 281] on input "Subscribe to Receive Institute Reports - by selecting this box, I consent to re…" at bounding box center [241, 281] width 0 height 0
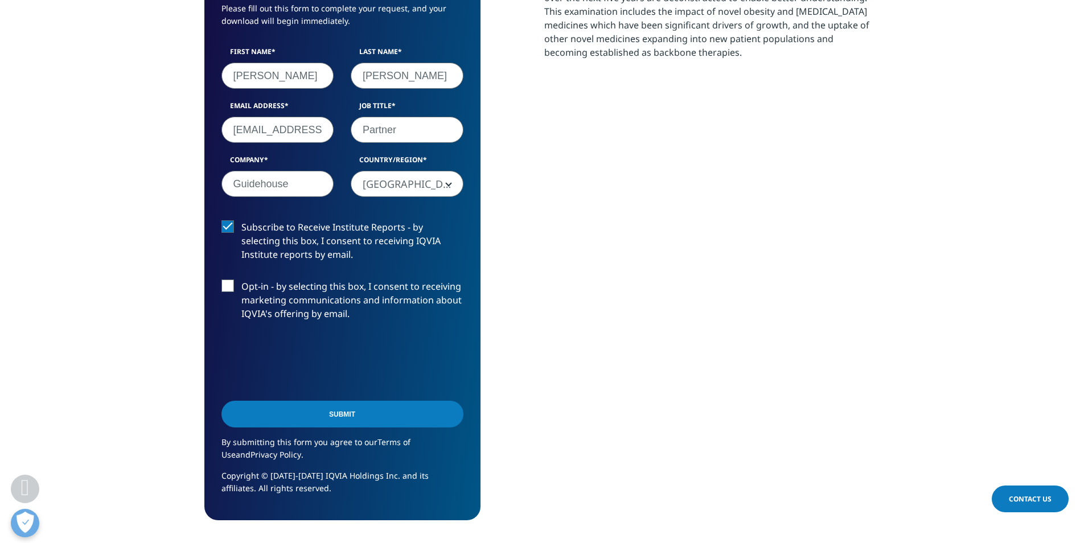
scroll to position [683, 0]
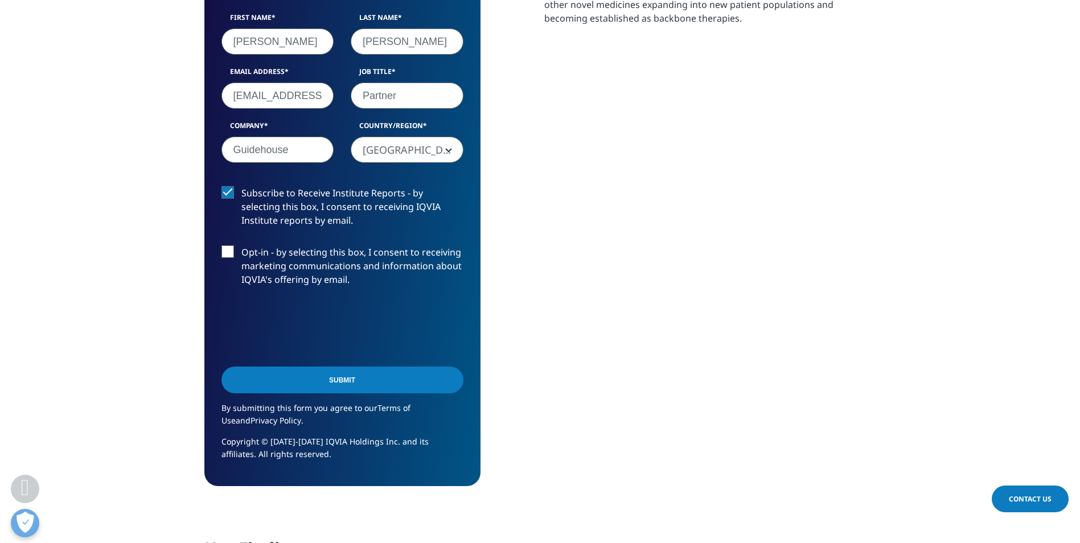
click at [229, 249] on label "Opt-in - by selecting this box, I consent to receiving marketing communications…" at bounding box center [342, 268] width 242 height 47
click at [241, 245] on input "Opt-in - by selecting this box, I consent to receiving marketing communications…" at bounding box center [241, 245] width 0 height 0
click at [279, 380] on input "Submit" at bounding box center [342, 380] width 242 height 27
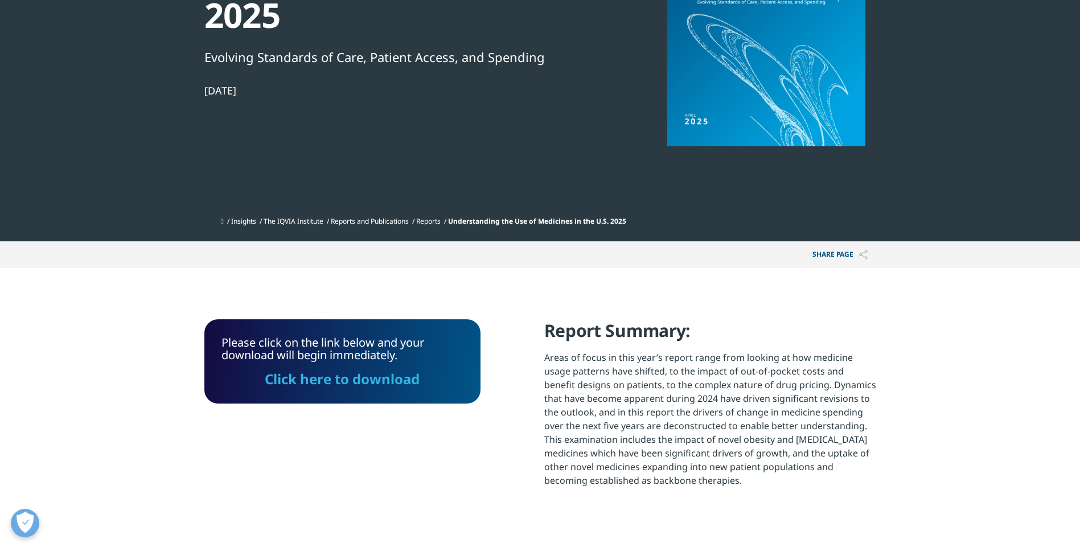
scroll to position [254, 0]
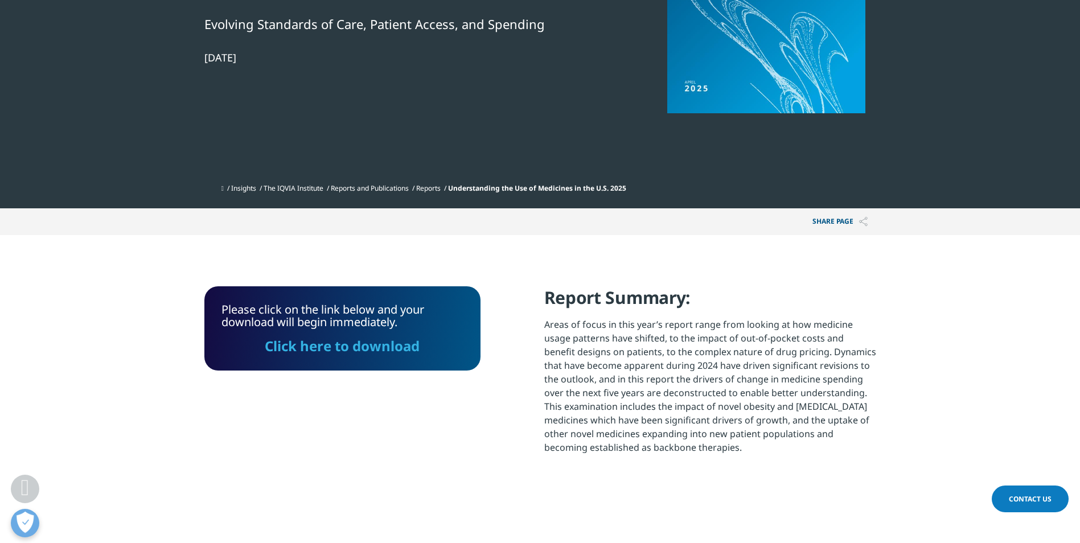
drag, startPoint x: 360, startPoint y: 351, endPoint x: 375, endPoint y: 398, distance: 49.3
click at [360, 351] on link "Click here to download" at bounding box center [342, 345] width 155 height 19
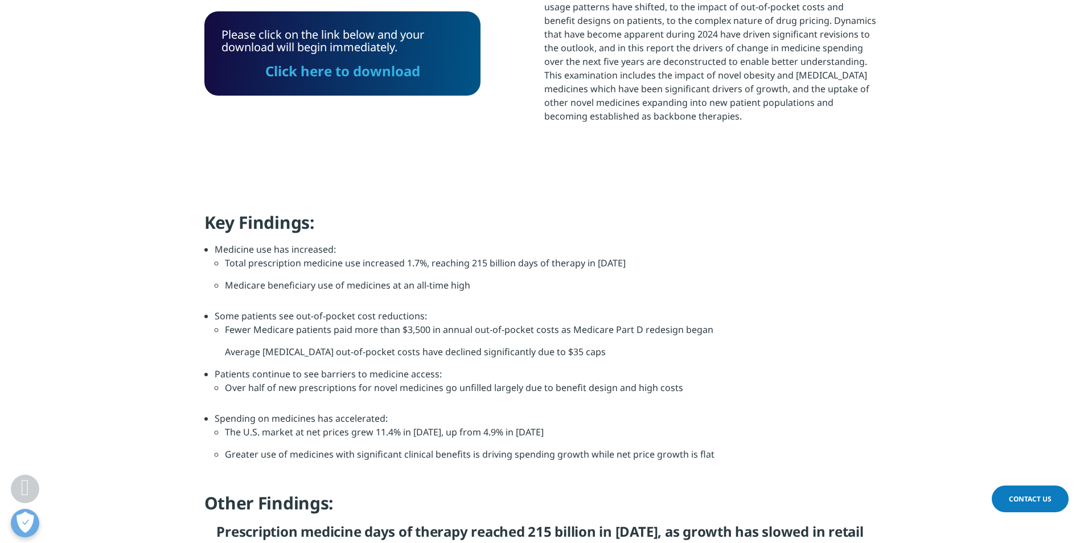
scroll to position [633, 0]
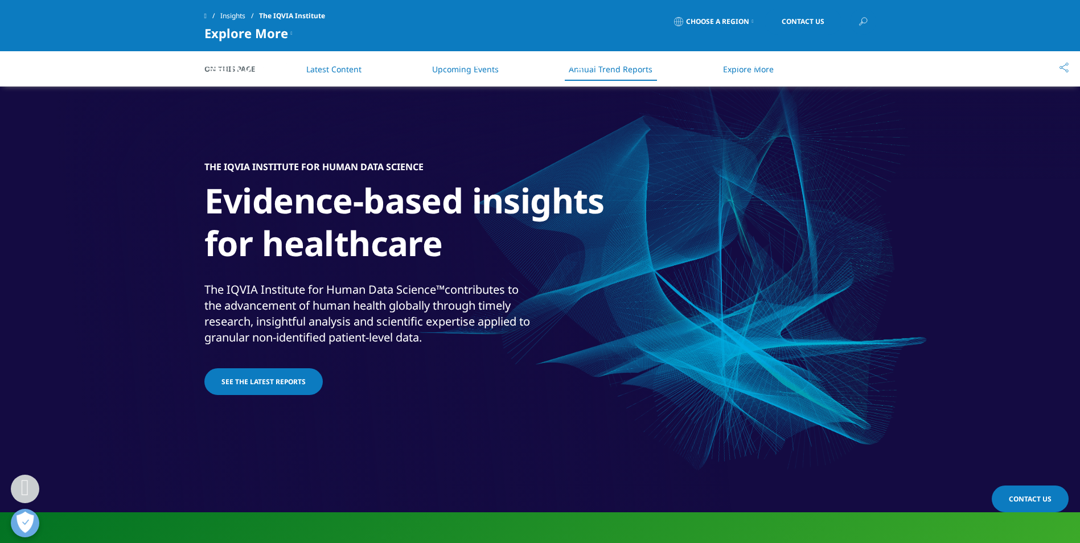
scroll to position [3599, 0]
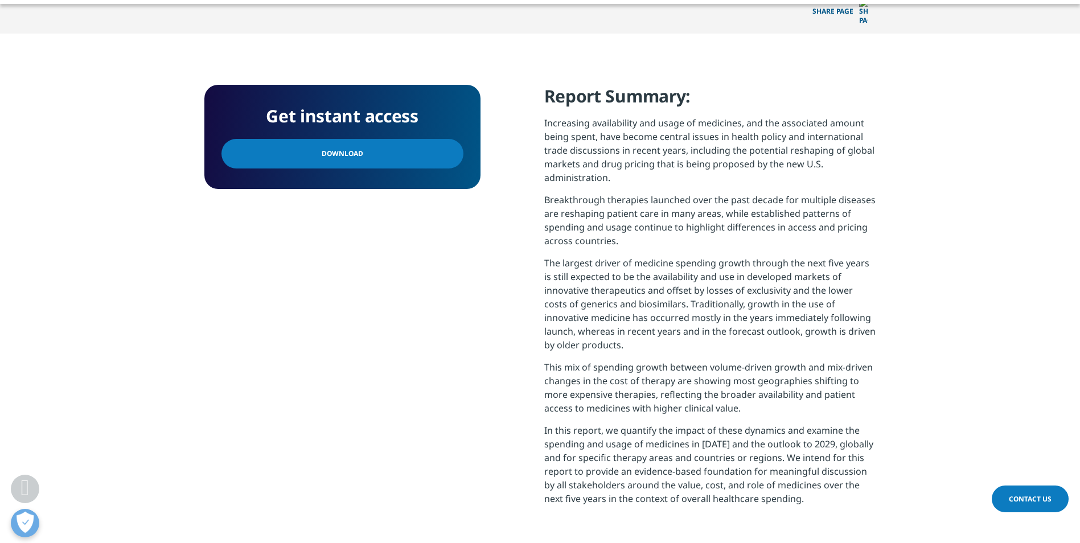
click at [335, 147] on span "Download" at bounding box center [343, 153] width 42 height 13
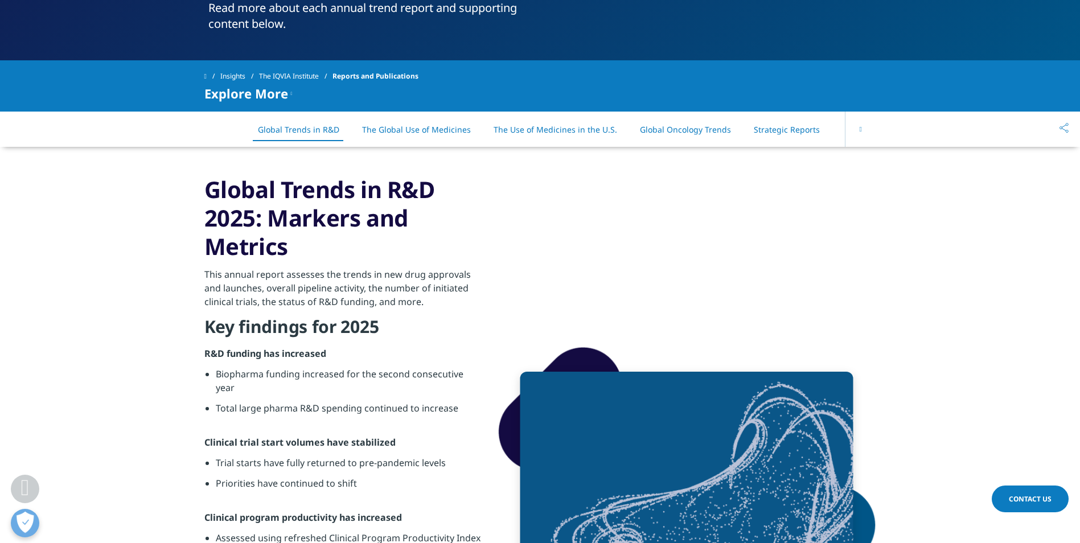
click at [690, 130] on link "Global Oncology Trends" at bounding box center [685, 129] width 91 height 11
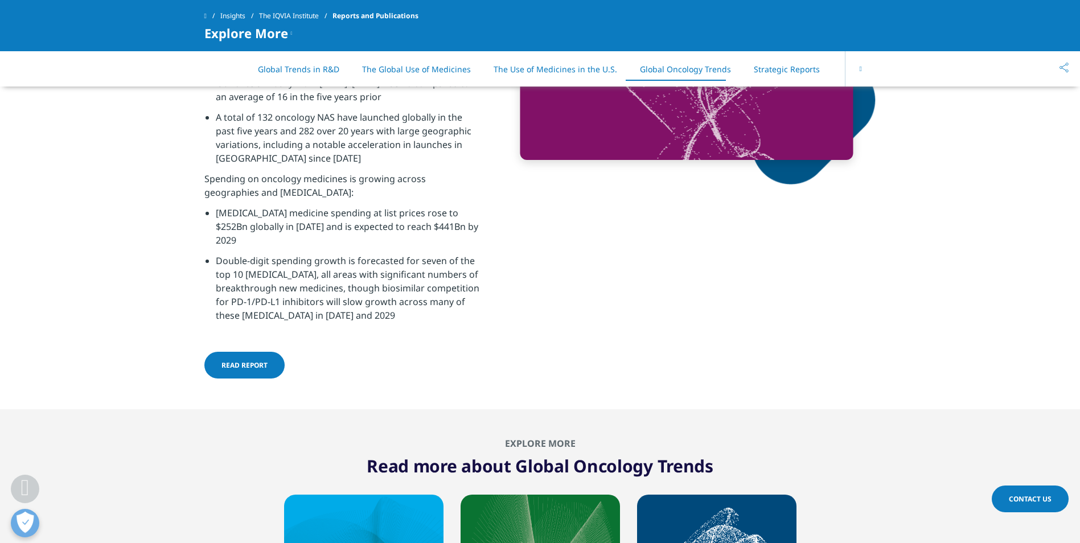
scroll to position [4796, 0]
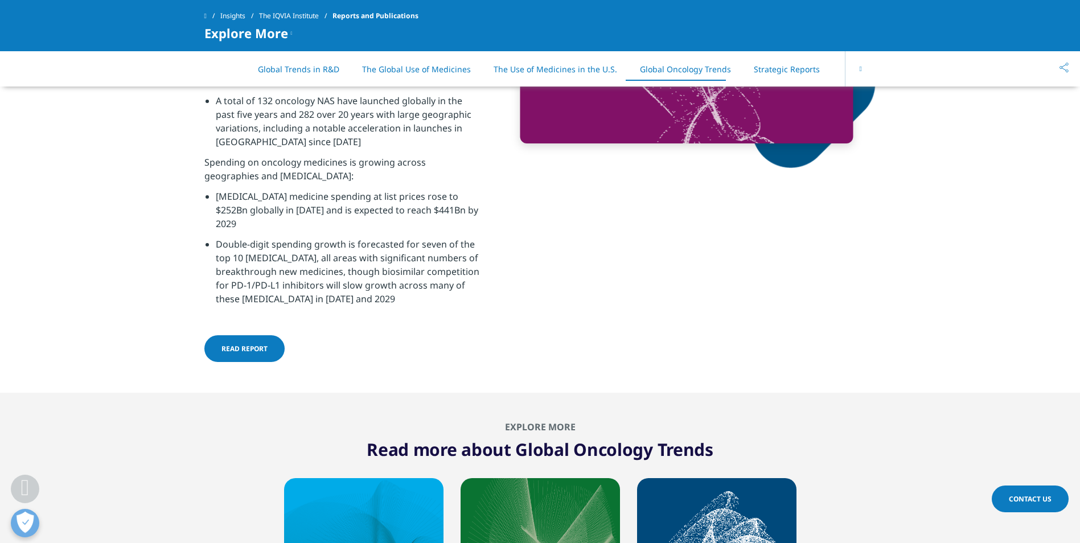
click at [233, 340] on link "Read report" at bounding box center [244, 348] width 80 height 27
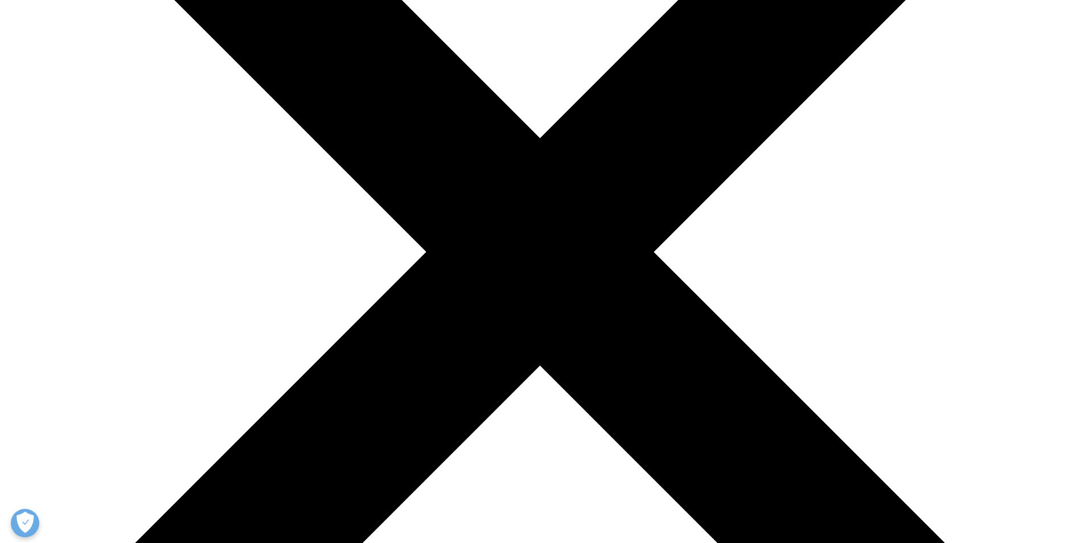
scroll to position [303, 0]
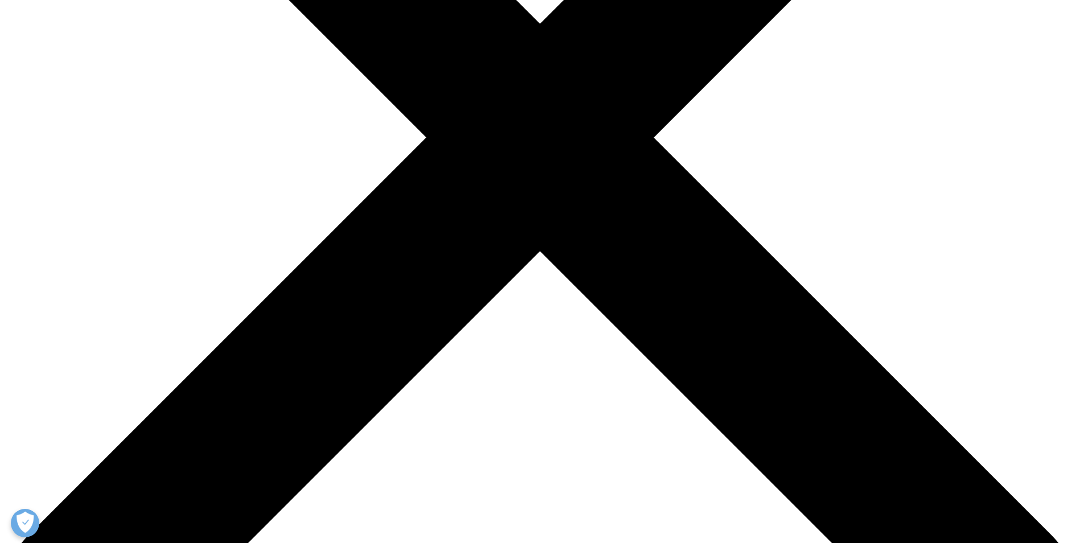
scroll to position [474, 0]
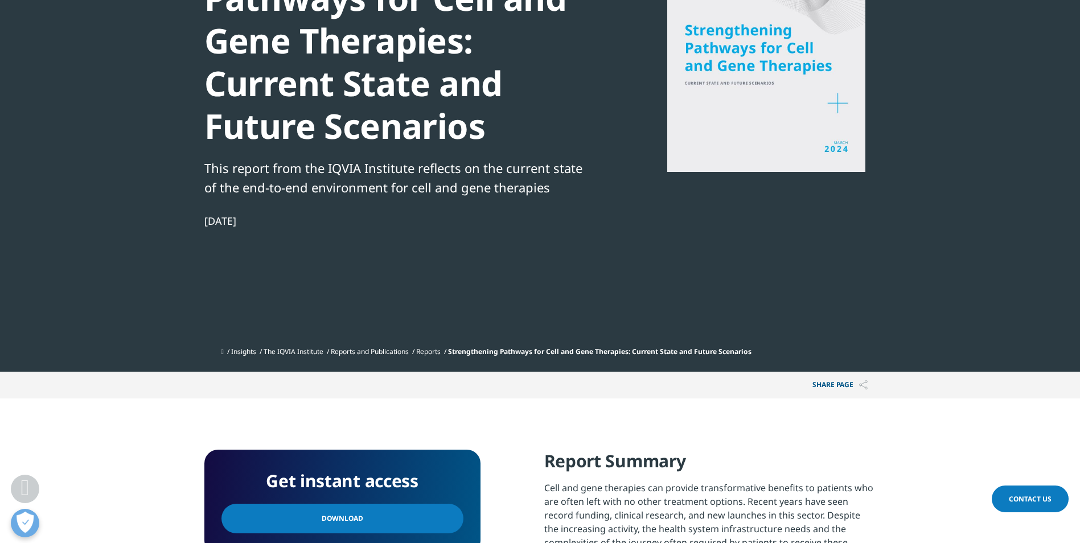
scroll to position [398, 0]
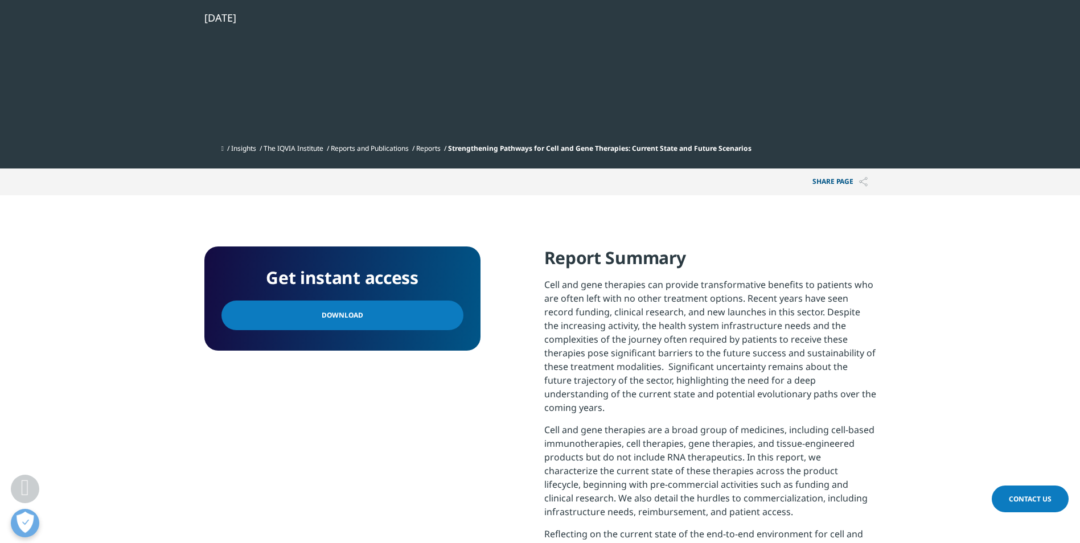
click at [399, 322] on link "Download" at bounding box center [342, 316] width 242 height 30
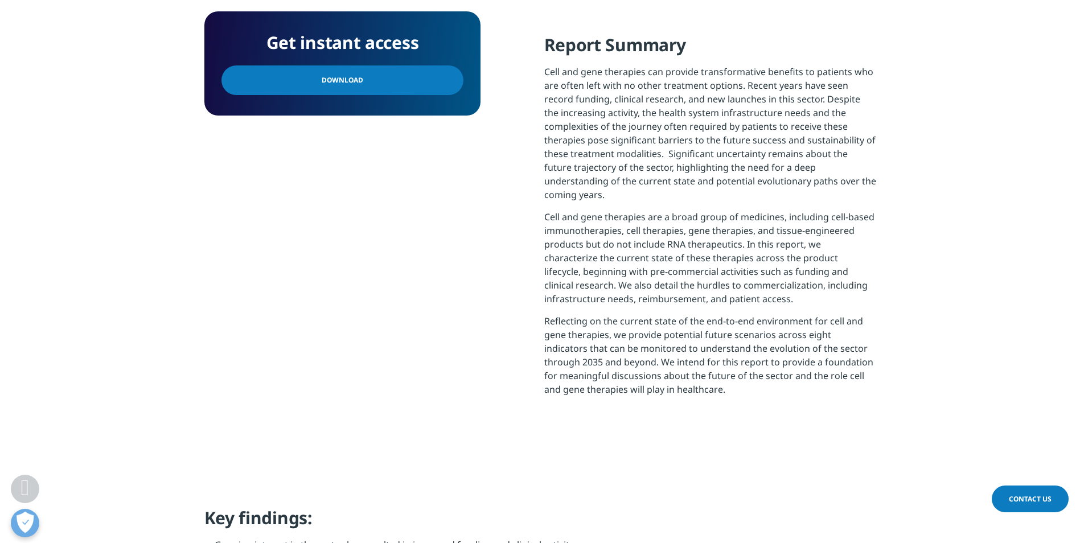
scroll to position [778, 0]
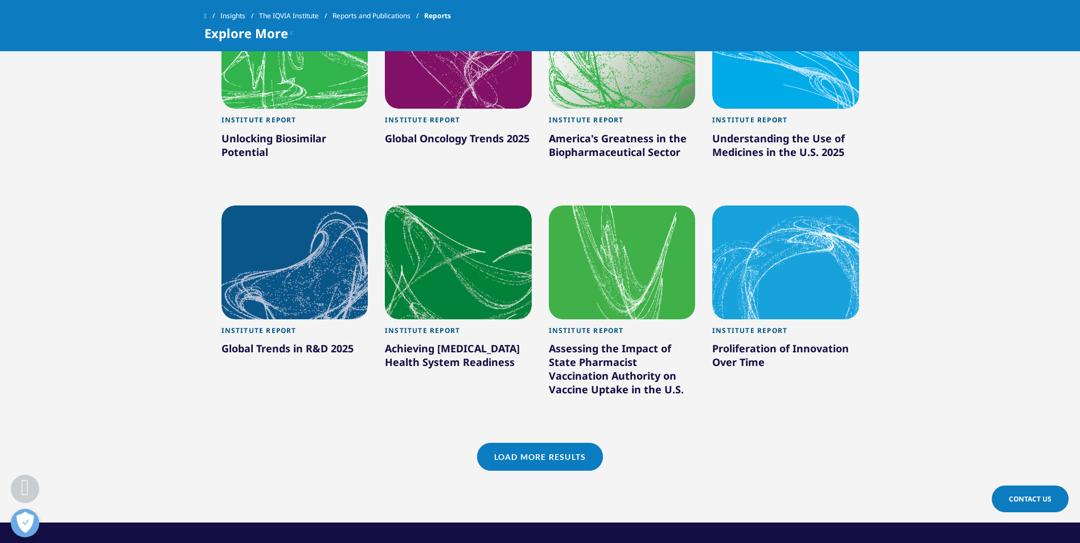
scroll to position [986, 0]
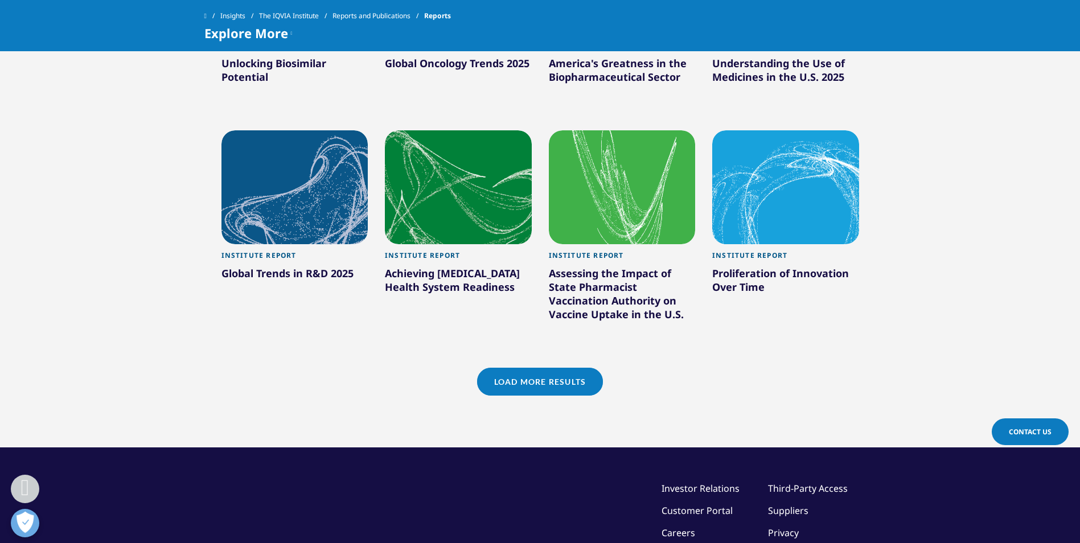
click at [787, 282] on div "Proliferation of Innovation Over Time" at bounding box center [785, 282] width 147 height 32
click at [768, 272] on div "Proliferation of Innovation Over Time" at bounding box center [785, 282] width 147 height 32
click at [776, 224] on div at bounding box center [785, 187] width 147 height 114
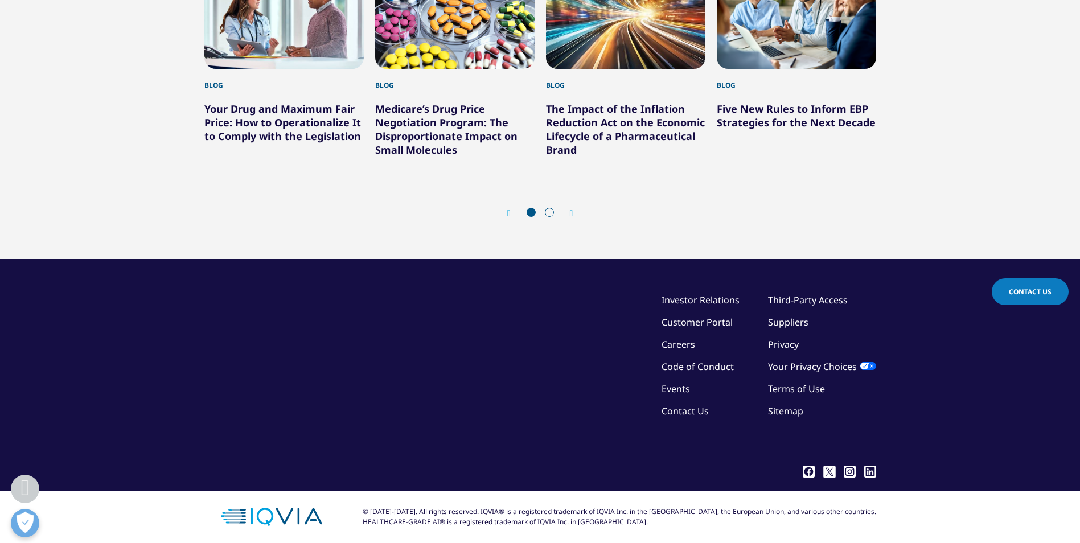
scroll to position [3031, 0]
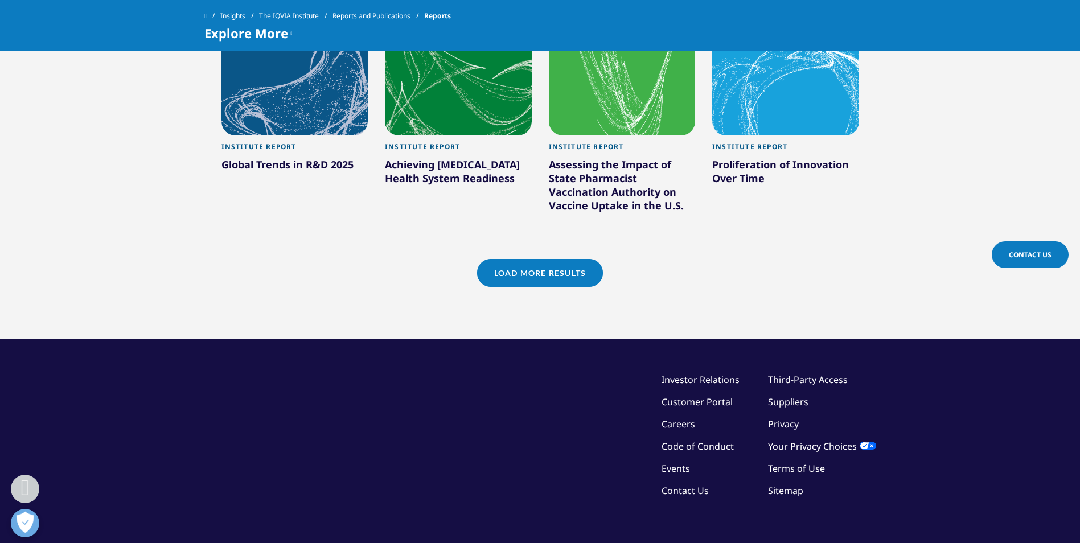
scroll to position [1183, 0]
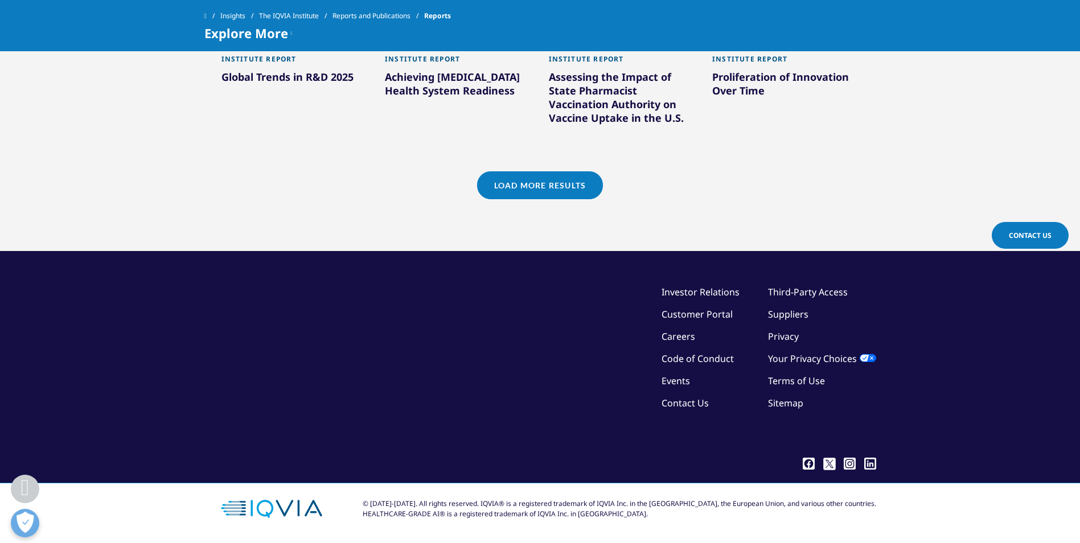
click at [557, 185] on link "Load More Results" at bounding box center [540, 185] width 126 height 28
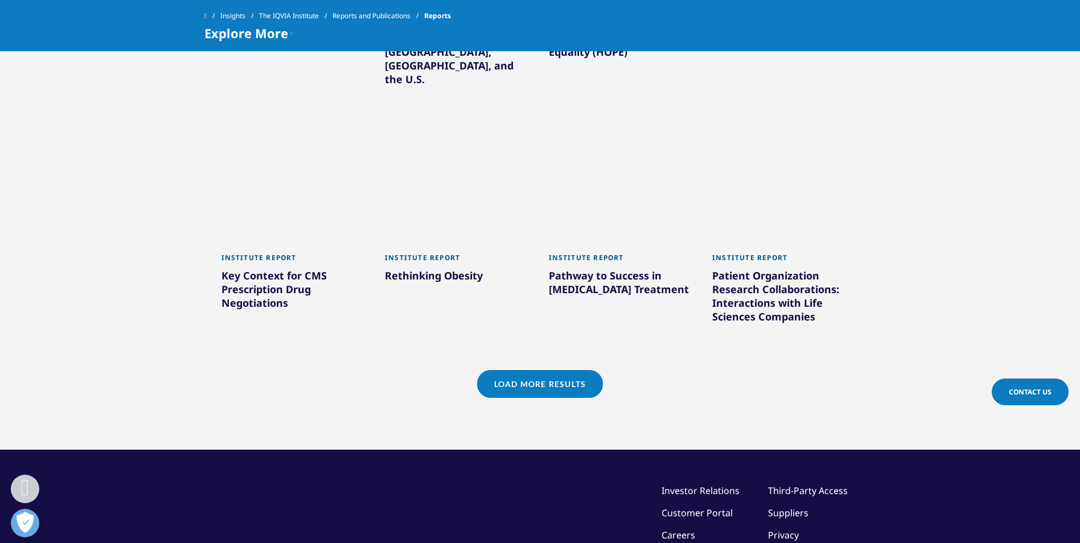
scroll to position [1714, 0]
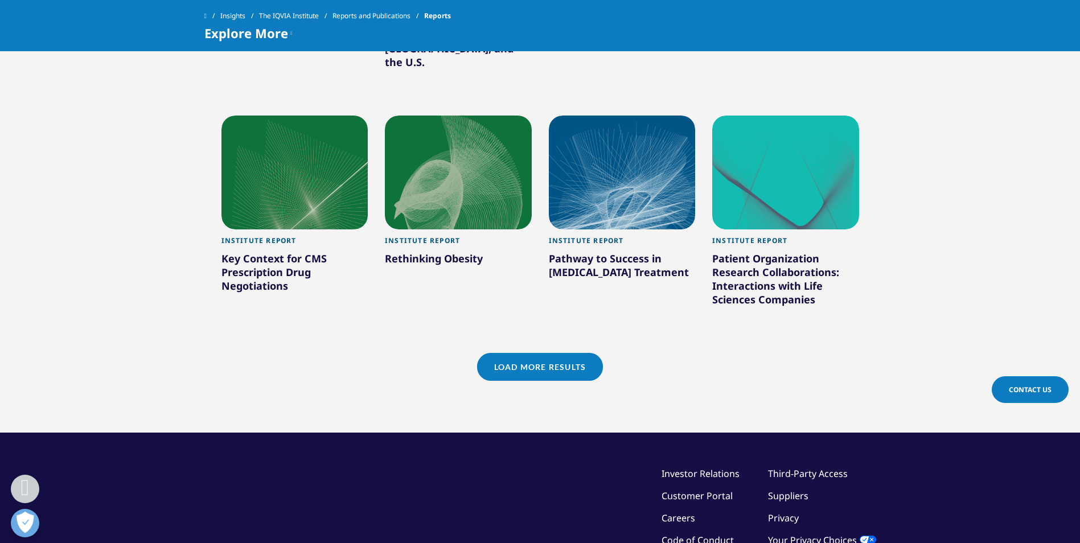
click at [560, 353] on link "Load More Results" at bounding box center [540, 367] width 126 height 28
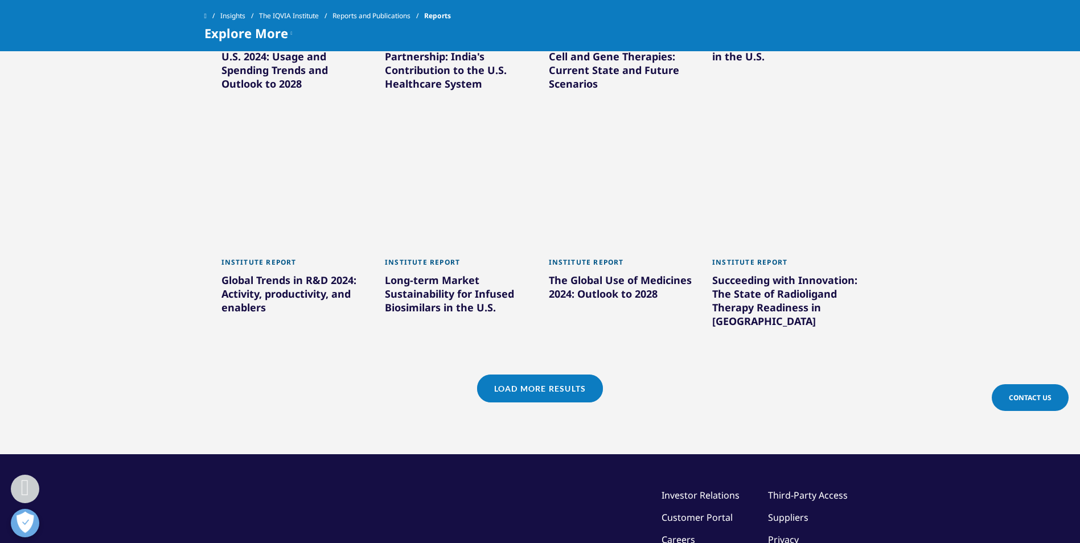
scroll to position [2397, 0]
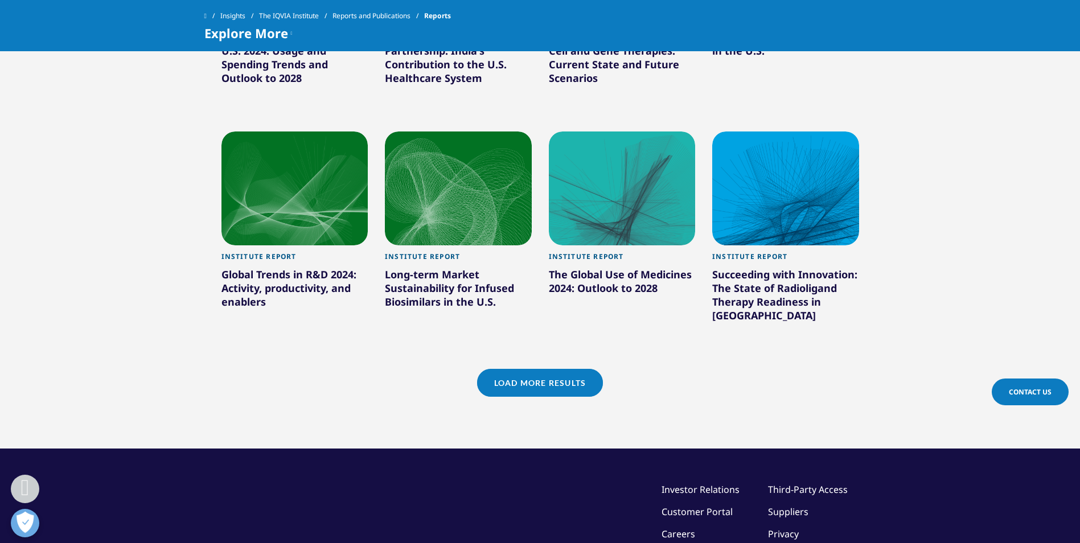
click at [560, 369] on link "Load More Results" at bounding box center [540, 383] width 126 height 28
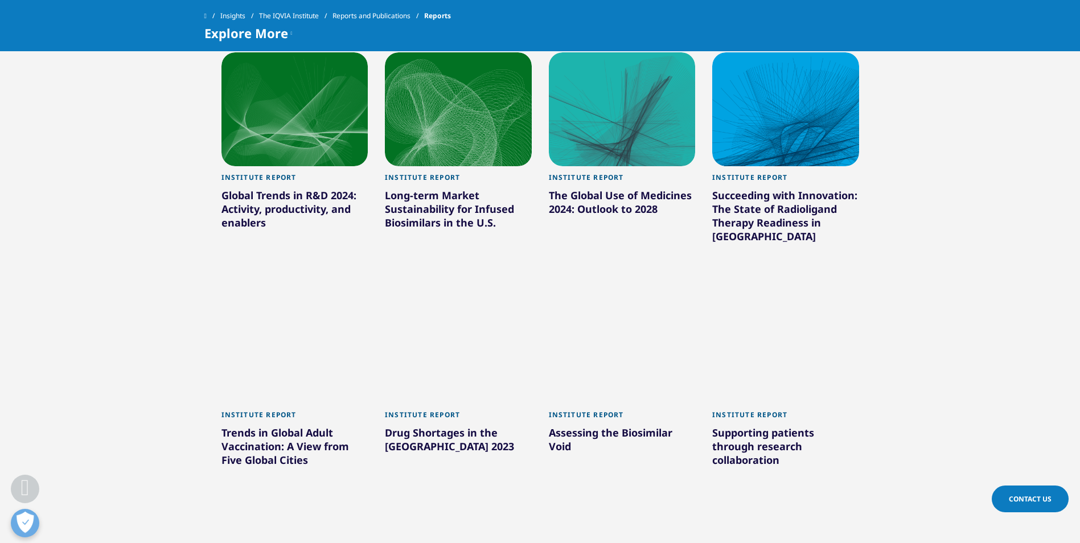
scroll to position [2435, 0]
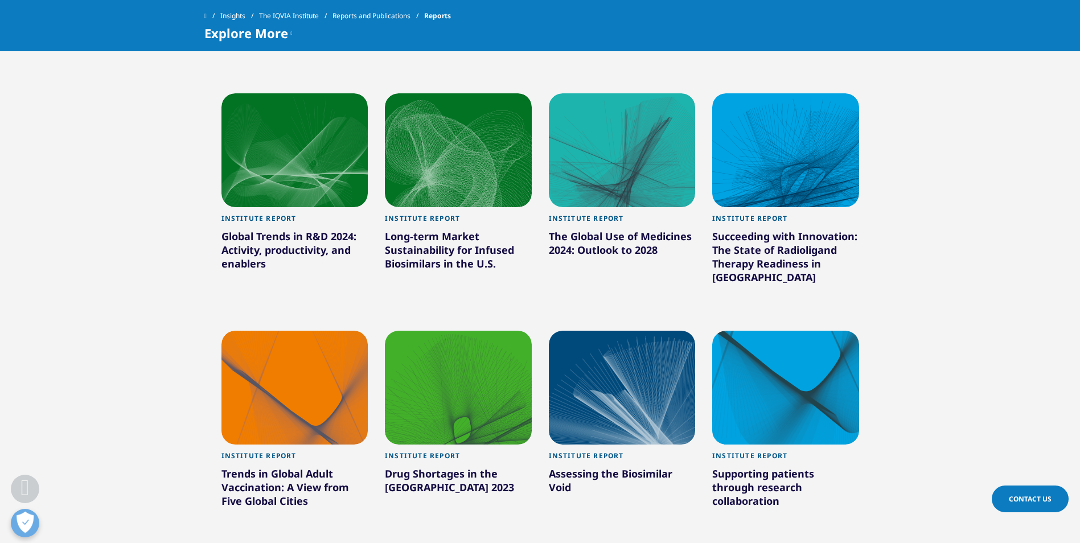
click at [392, 15] on link "Reports and Publications" at bounding box center [378, 16] width 92 height 20
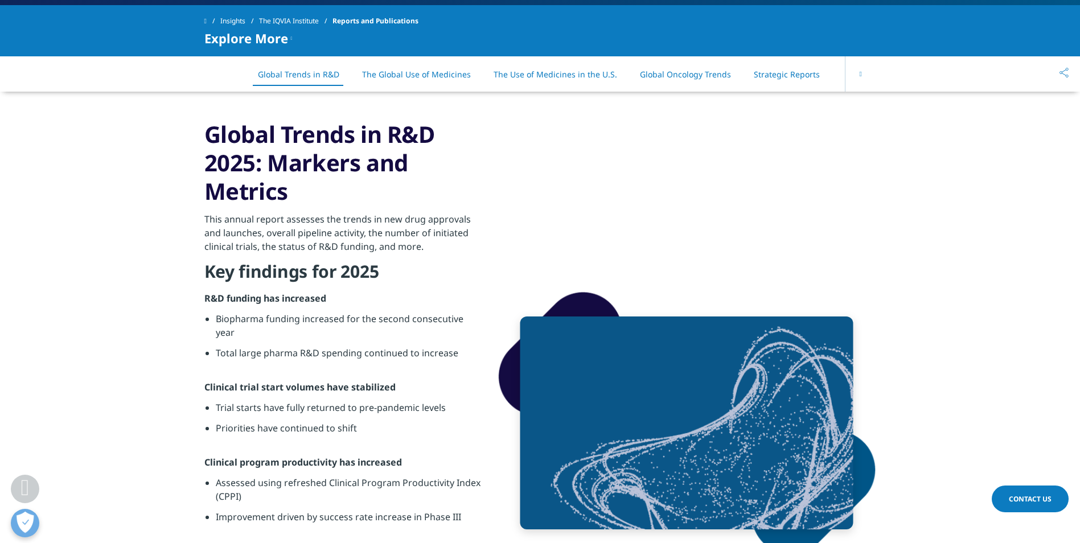
scroll to position [550, 0]
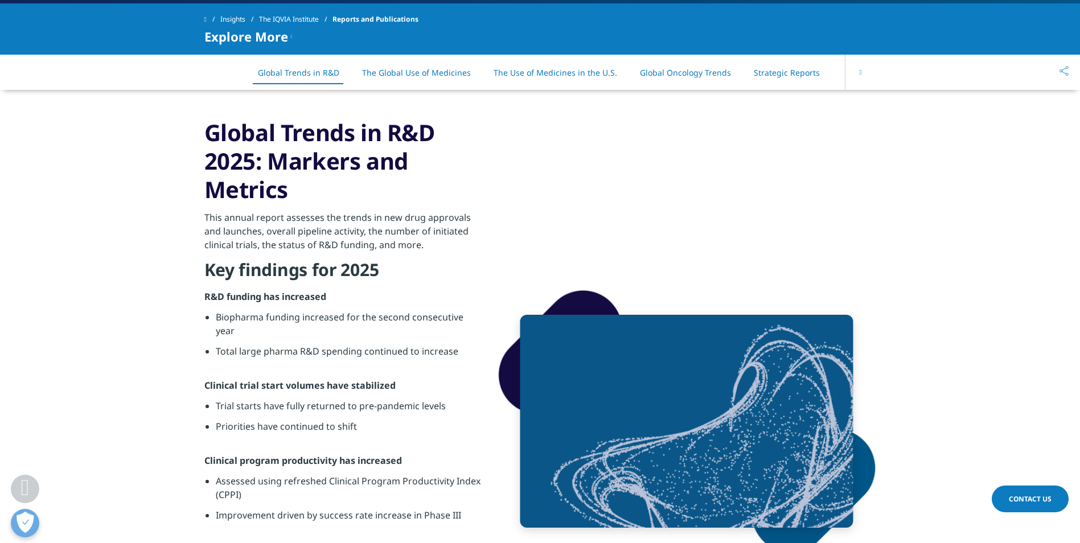
click at [857, 67] on button at bounding box center [860, 72] width 31 height 35
click at [857, 67] on div "On This Page Global Trends in R&D The Global Use of Medicines The Use of Medici…" at bounding box center [540, 72] width 672 height 35
click at [799, 75] on link "All Reports" at bounding box center [815, 72] width 42 height 11
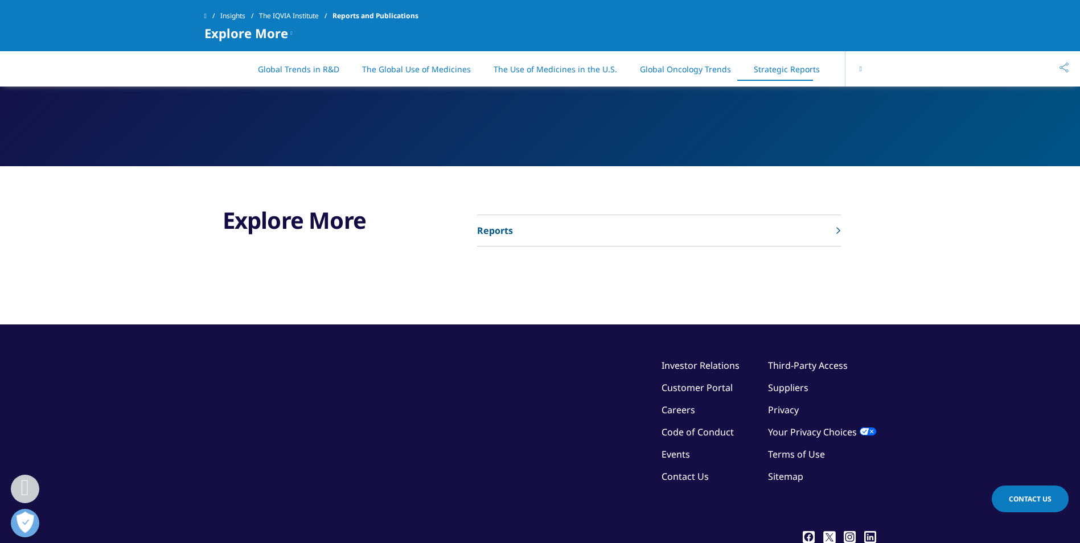
scroll to position [5965, 0]
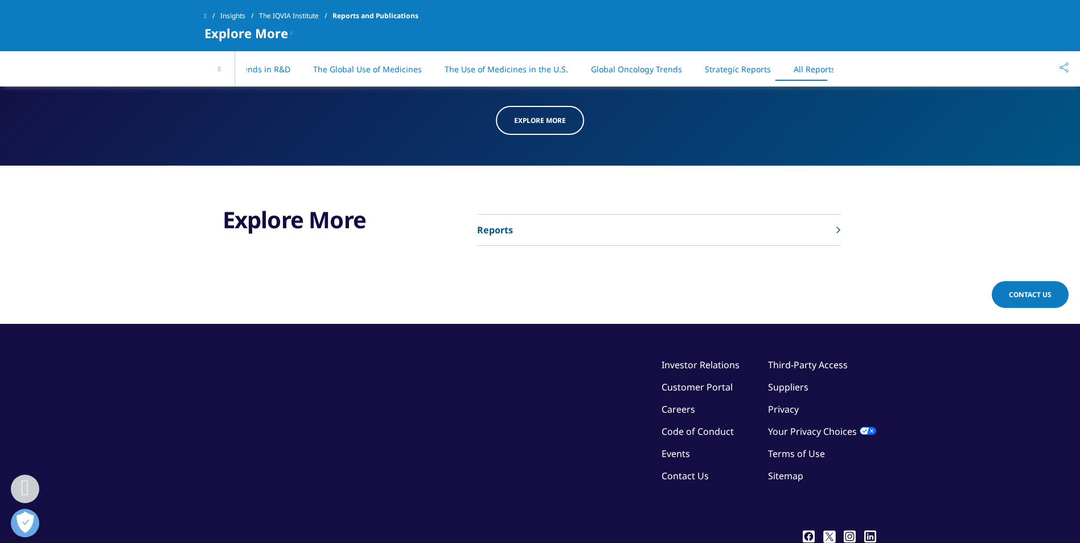
click at [487, 223] on p "Reports" at bounding box center [495, 230] width 36 height 14
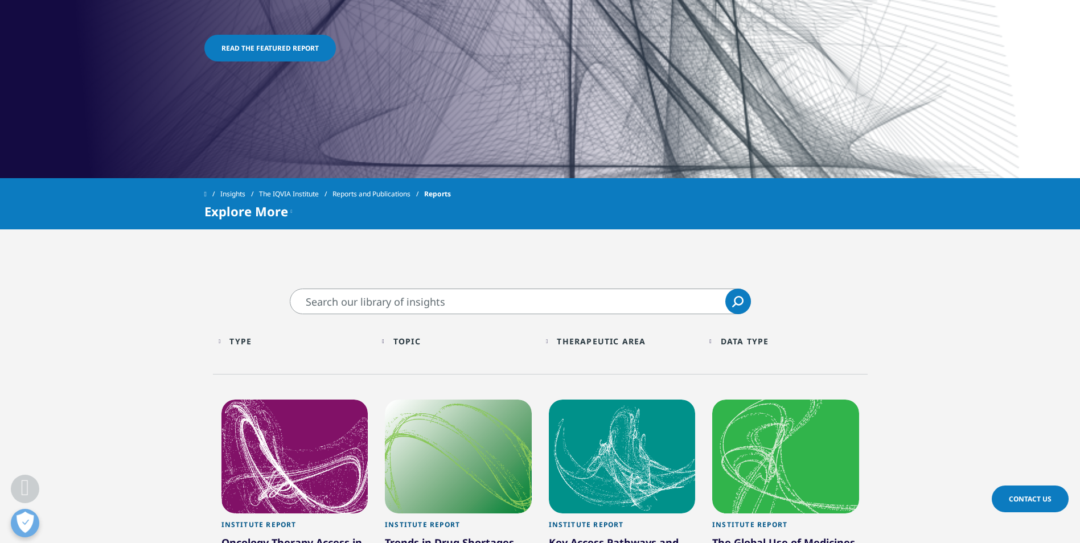
scroll to position [323, 0]
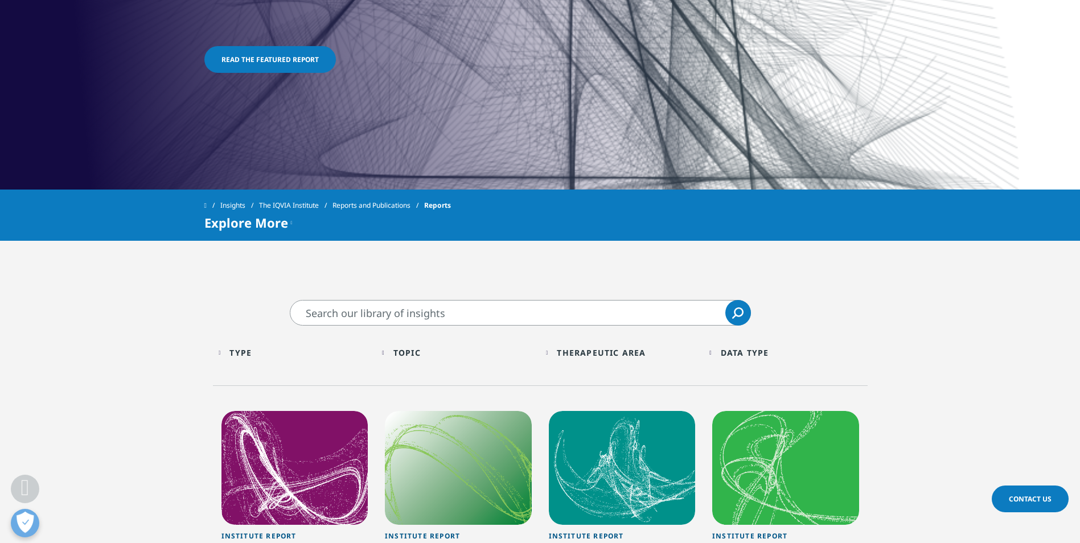
click at [401, 315] on input "Search" at bounding box center [520, 313] width 461 height 26
type input "Ophthalmology"
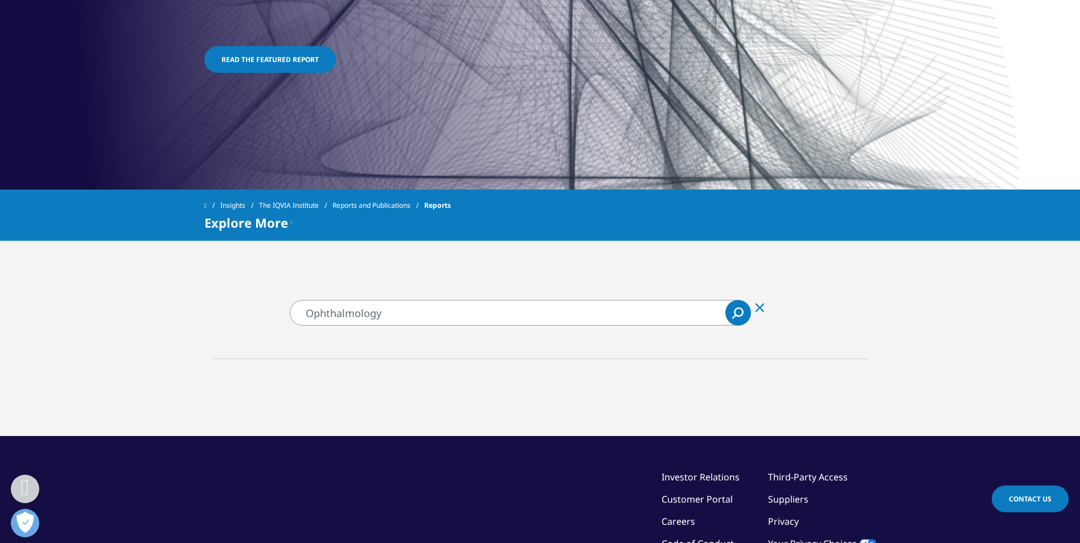
click at [741, 316] on icon "Search" at bounding box center [737, 312] width 11 height 11
click at [367, 315] on input "Ophthalmology" at bounding box center [520, 313] width 461 height 26
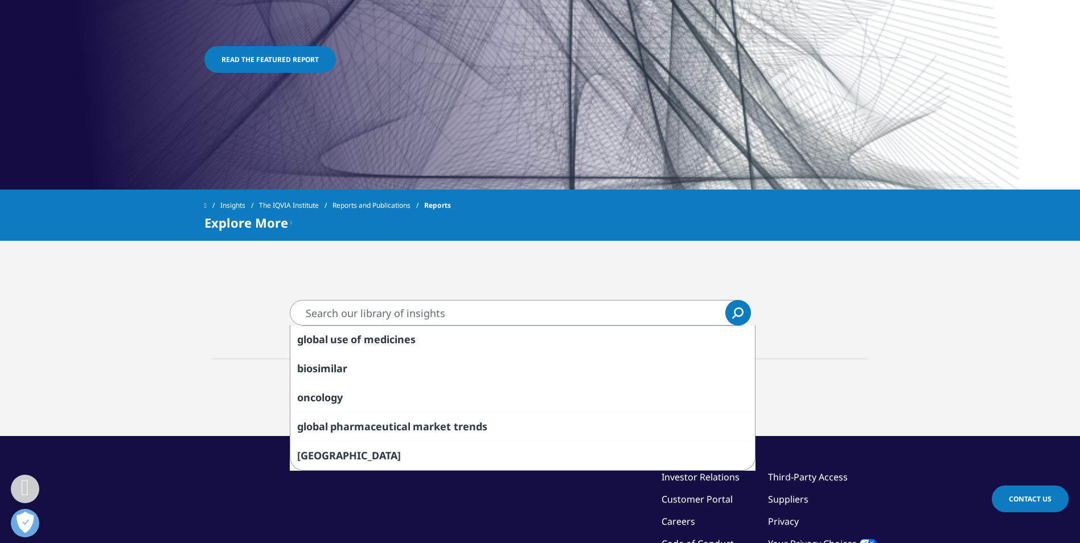
type input "M"
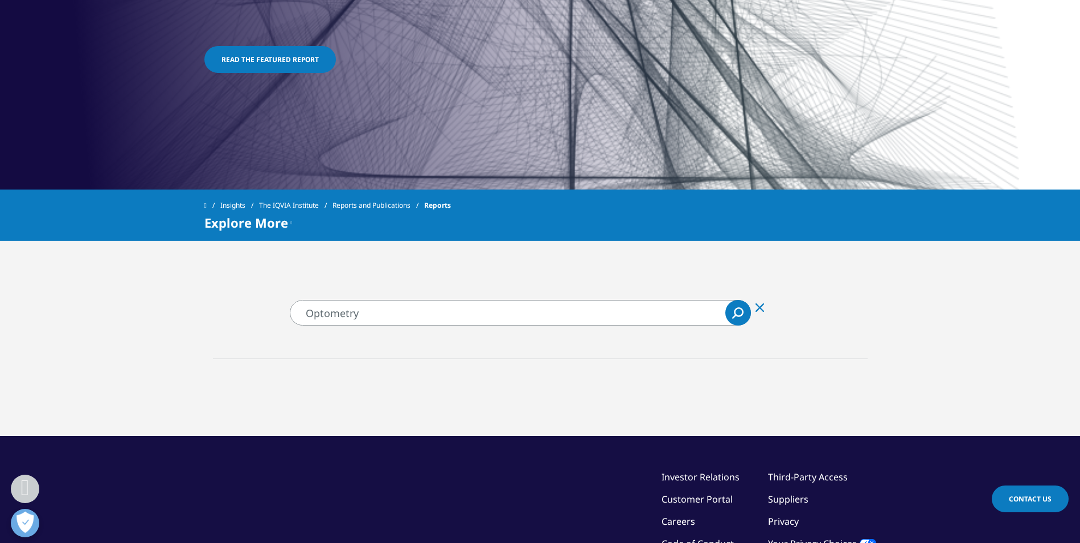
type input "Optometry"
click at [738, 319] on link "Search Loading" at bounding box center [738, 313] width 26 height 26
click at [245, 204] on link "Insights" at bounding box center [239, 205] width 39 height 20
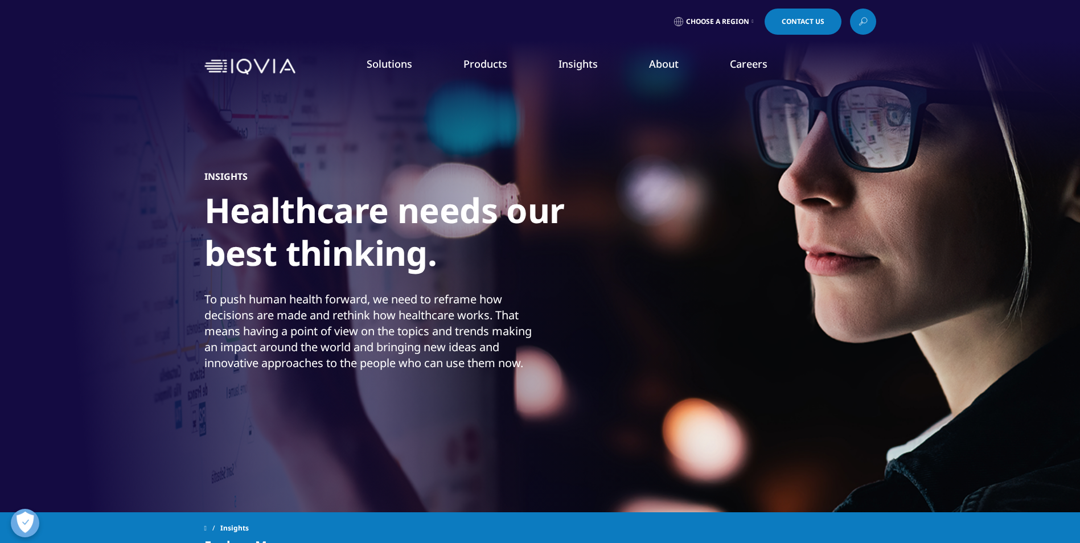
click at [267, 189] on link "Consumer Health" at bounding box center [345, 187] width 182 height 13
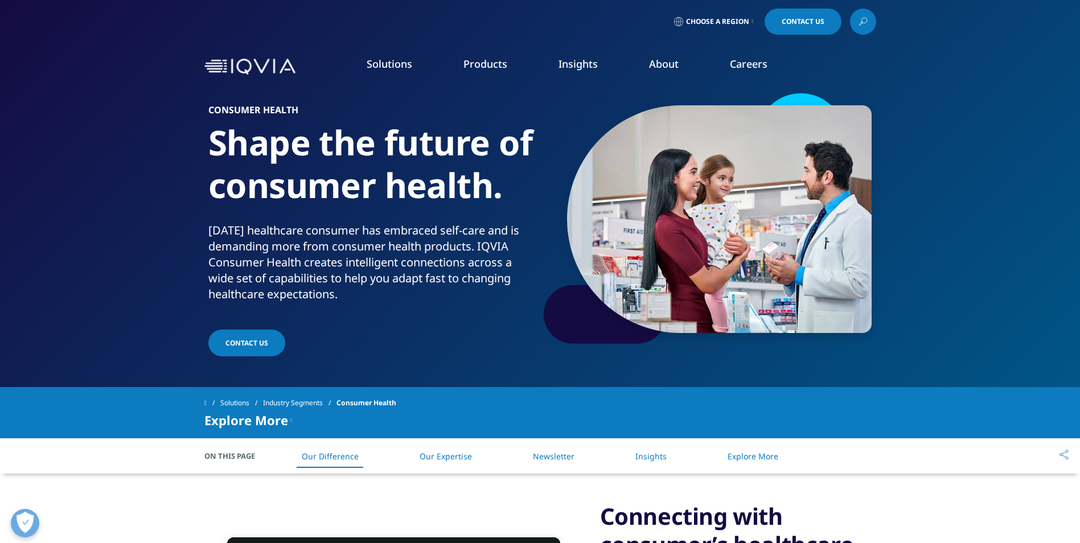
click at [285, 67] on img at bounding box center [249, 67] width 91 height 17
click at [746, 23] on span "Choose a Region" at bounding box center [717, 21] width 63 height 9
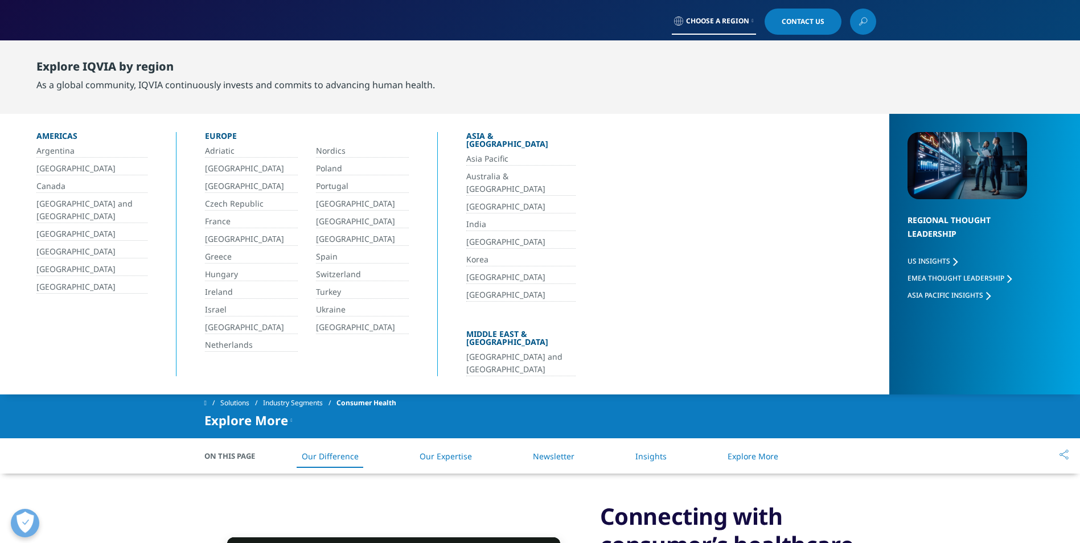
click at [61, 287] on link "[GEOGRAPHIC_DATA]" at bounding box center [91, 287] width 111 height 13
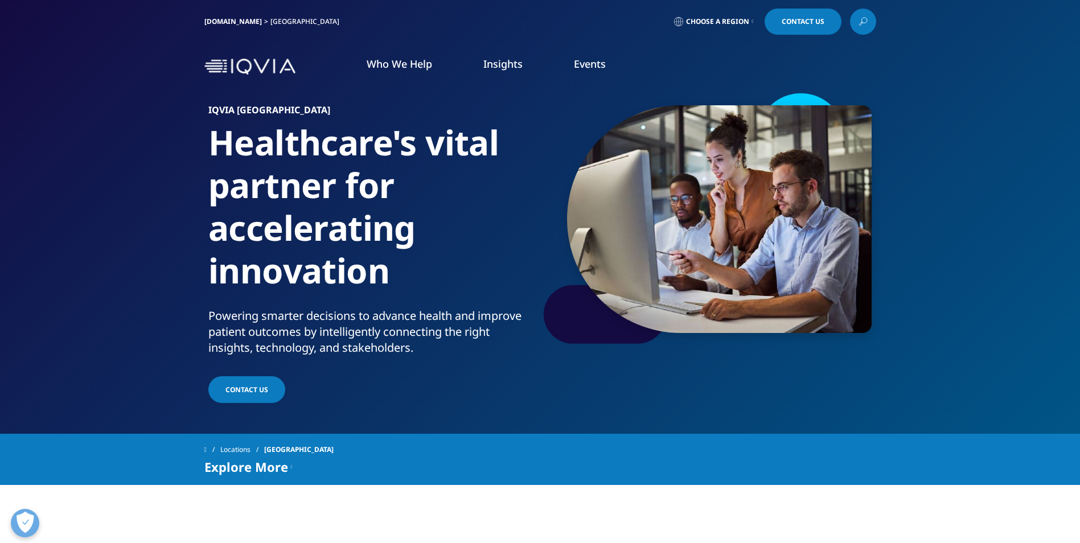
click at [92, 178] on li "MedTech" at bounding box center [151, 175] width 206 height 22
click at [77, 178] on link "MedTech" at bounding box center [79, 174] width 39 height 13
click at [98, 174] on li "MedTech" at bounding box center [151, 175] width 206 height 22
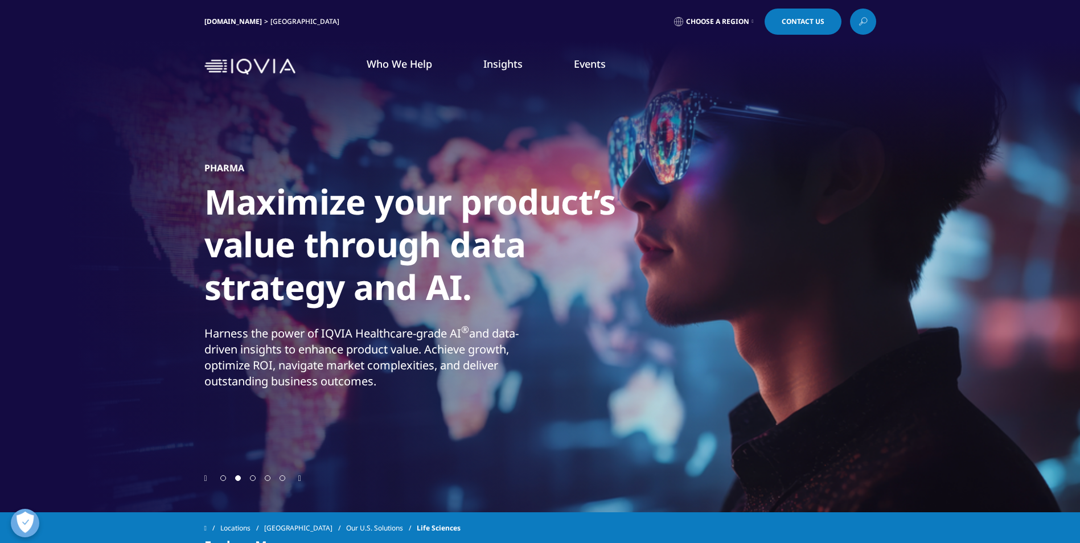
click at [89, 176] on link "MedTech" at bounding box center [79, 174] width 39 height 13
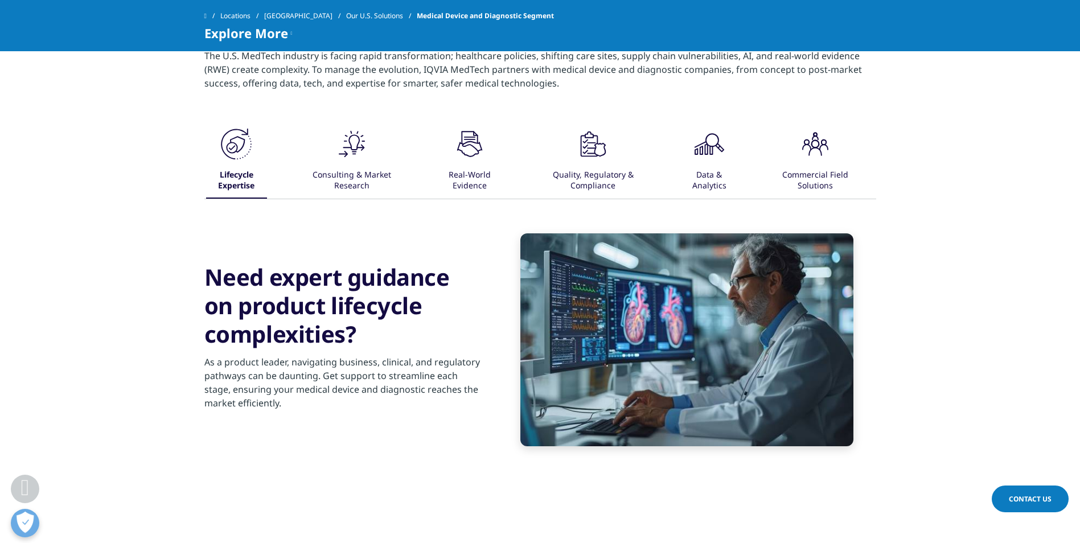
scroll to position [797, 0]
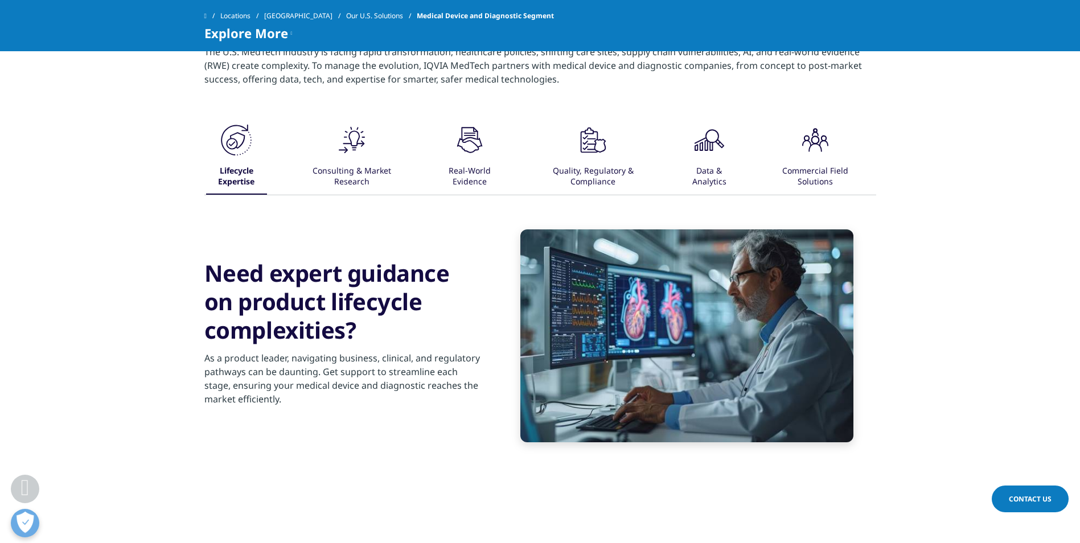
click at [342, 174] on div "Consulting & Market Research" at bounding box center [352, 176] width 98 height 35
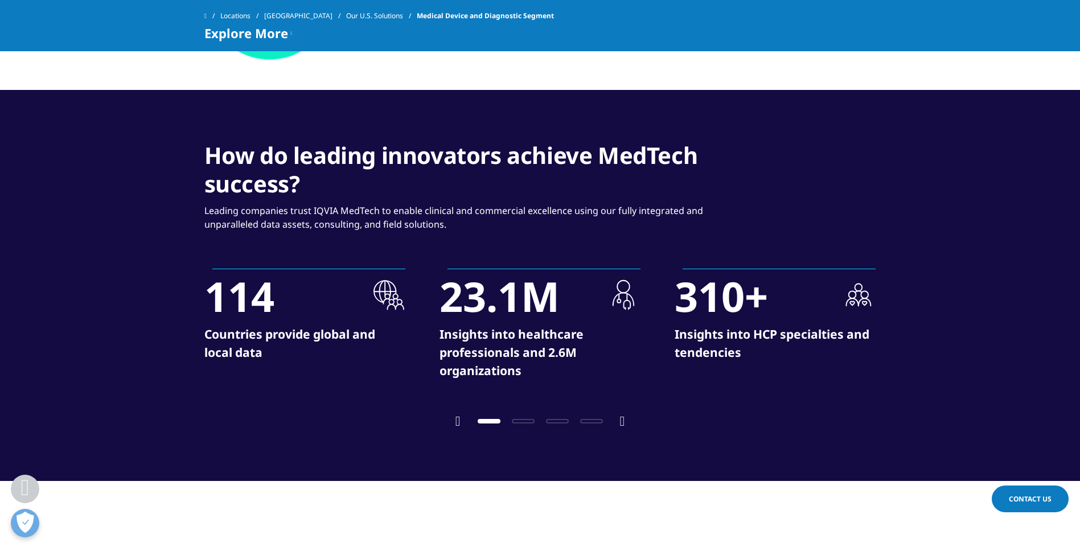
scroll to position [1499, 0]
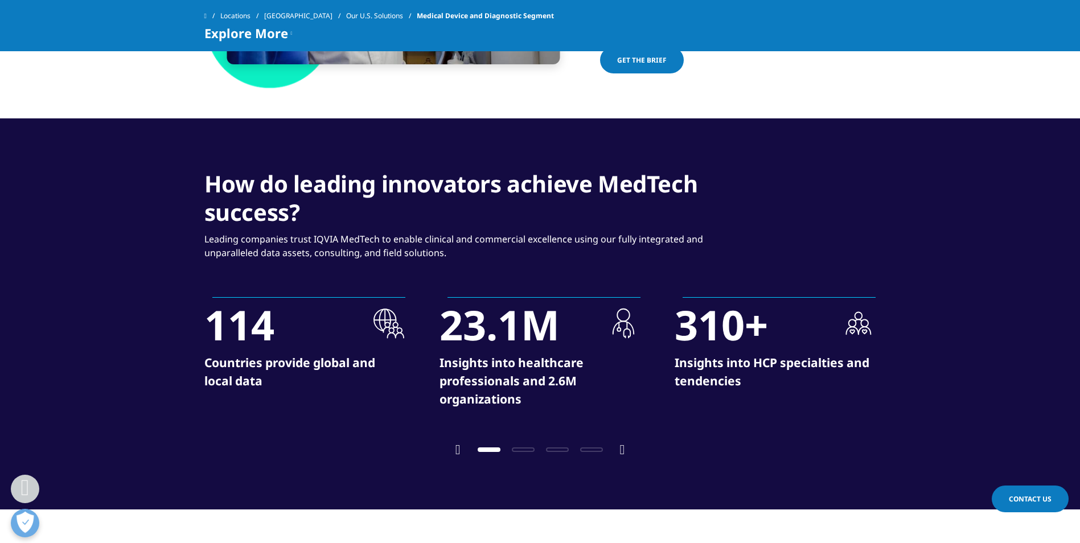
click at [525, 450] on span "Go to slide 2" at bounding box center [523, 449] width 23 height 5
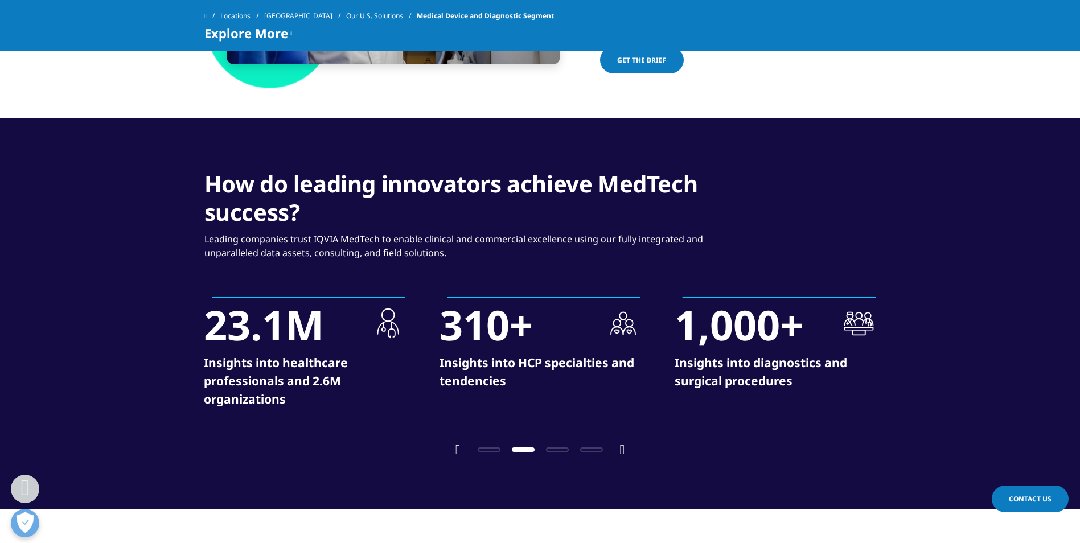
click at [558, 453] on div at bounding box center [540, 448] width 159 height 11
click at [561, 450] on span "Go to slide 3" at bounding box center [557, 449] width 23 height 5
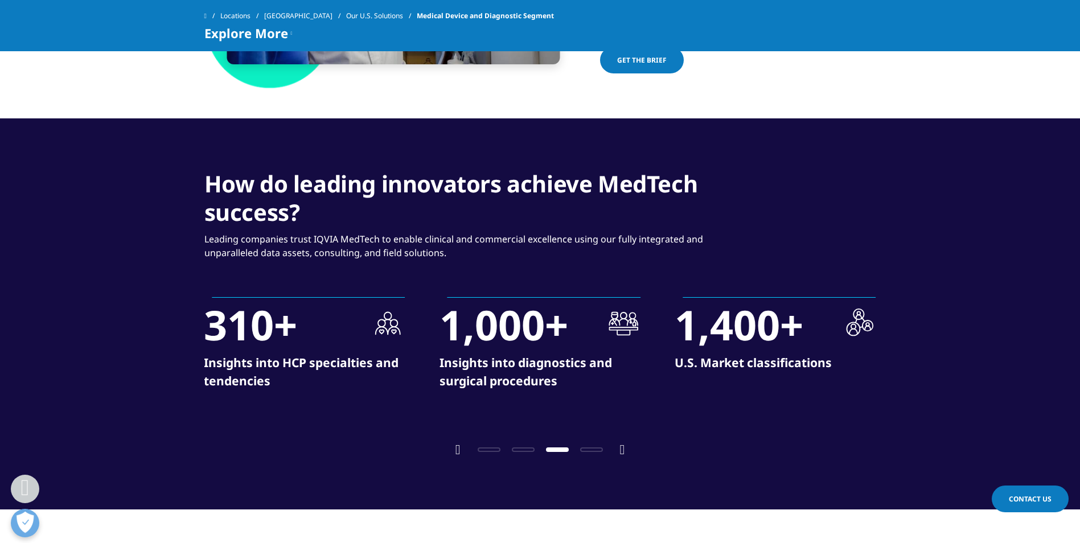
click at [593, 448] on span "Go to slide 4" at bounding box center [591, 449] width 23 height 5
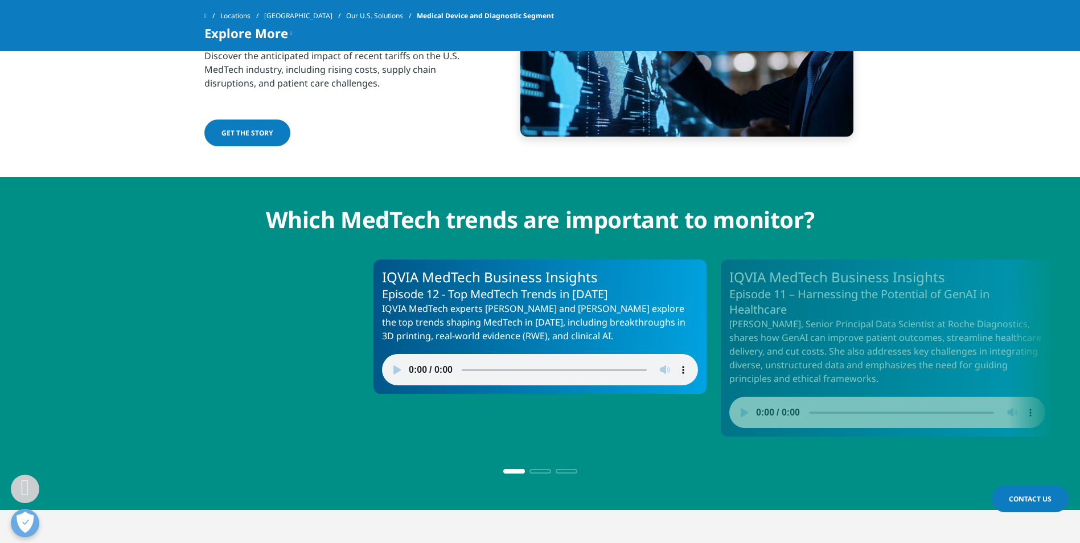
scroll to position [2144, 0]
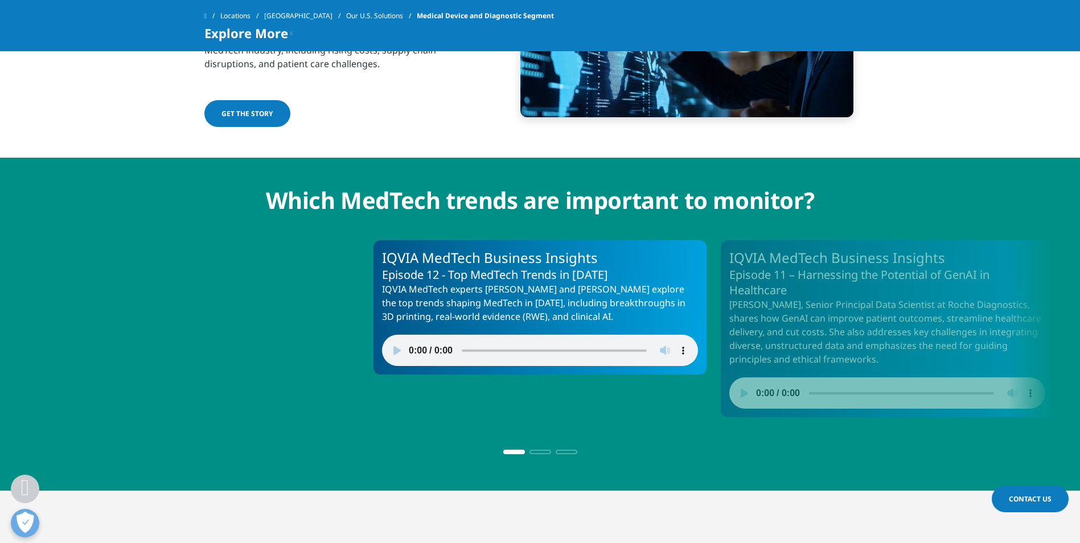
click at [543, 453] on span "Go to slide 2" at bounding box center [540, 452] width 22 height 5
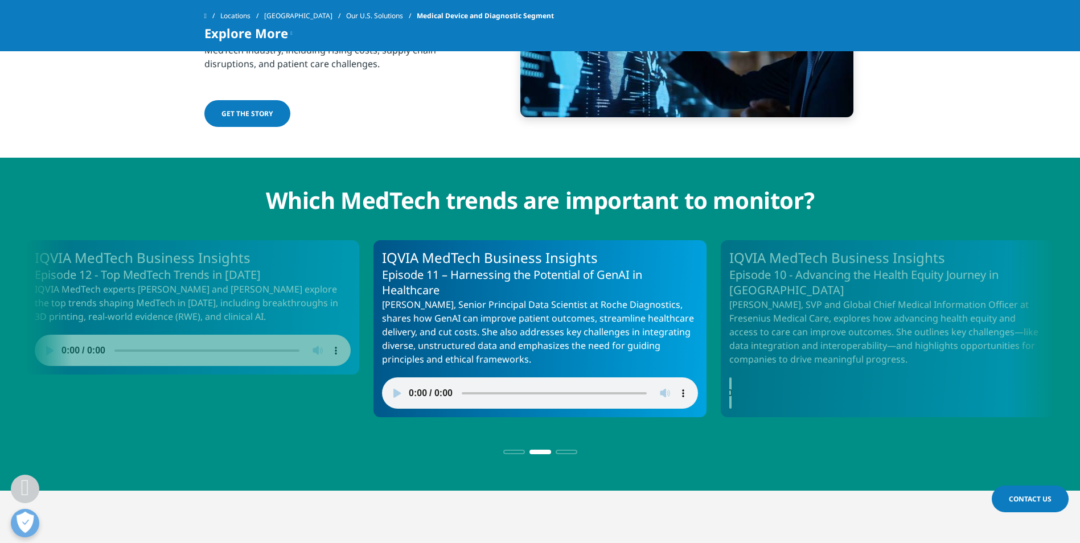
click at [567, 452] on span "Go to slide 3" at bounding box center [567, 452] width 22 height 5
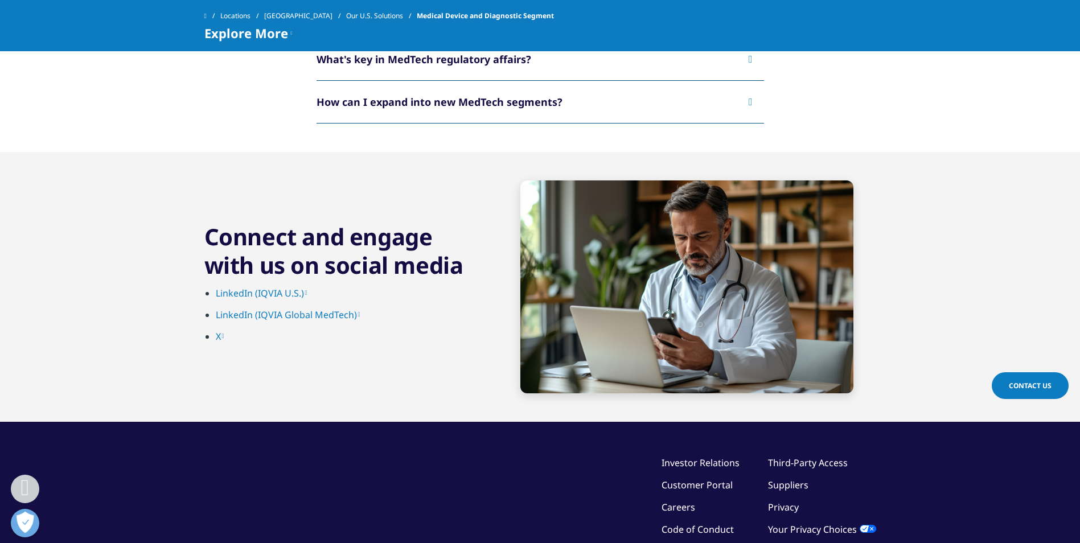
scroll to position [4345, 0]
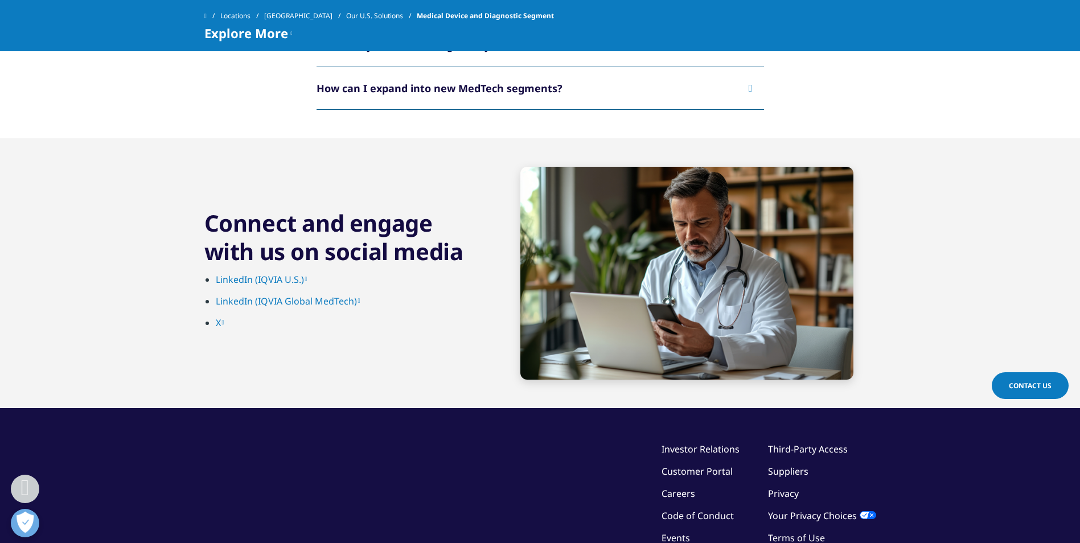
click at [283, 276] on link "LinkedIn (IQVIA U.S.)" at bounding box center [262, 279] width 92 height 13
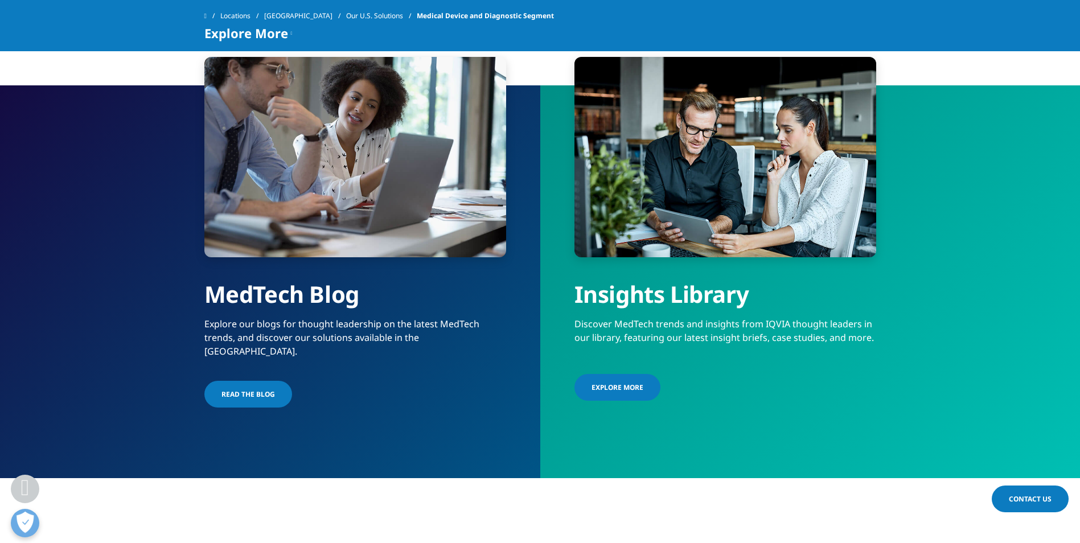
scroll to position [3700, 0]
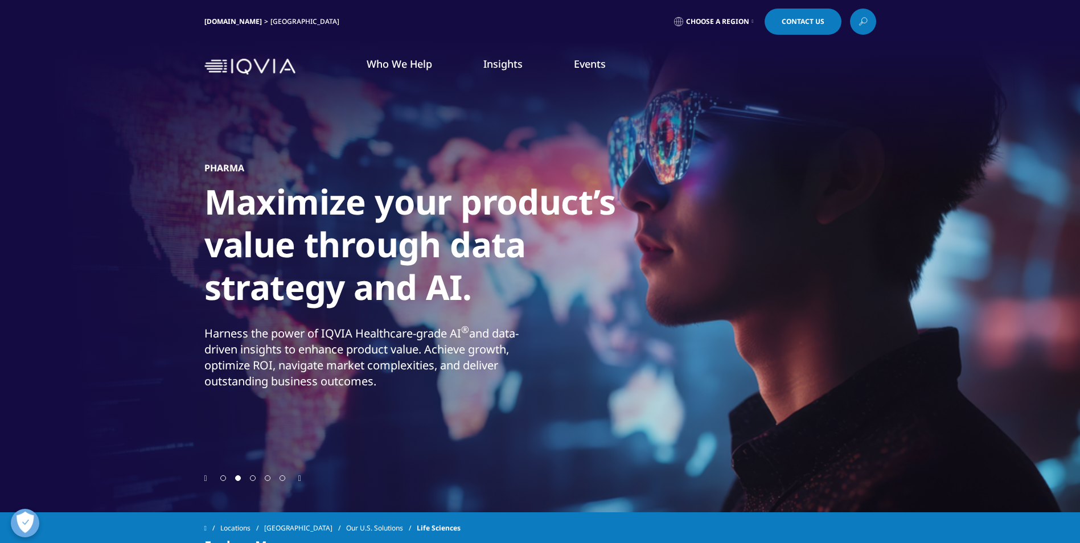
click at [107, 154] on link "Pharmaceutical Manufacturers" at bounding box center [127, 153] width 134 height 13
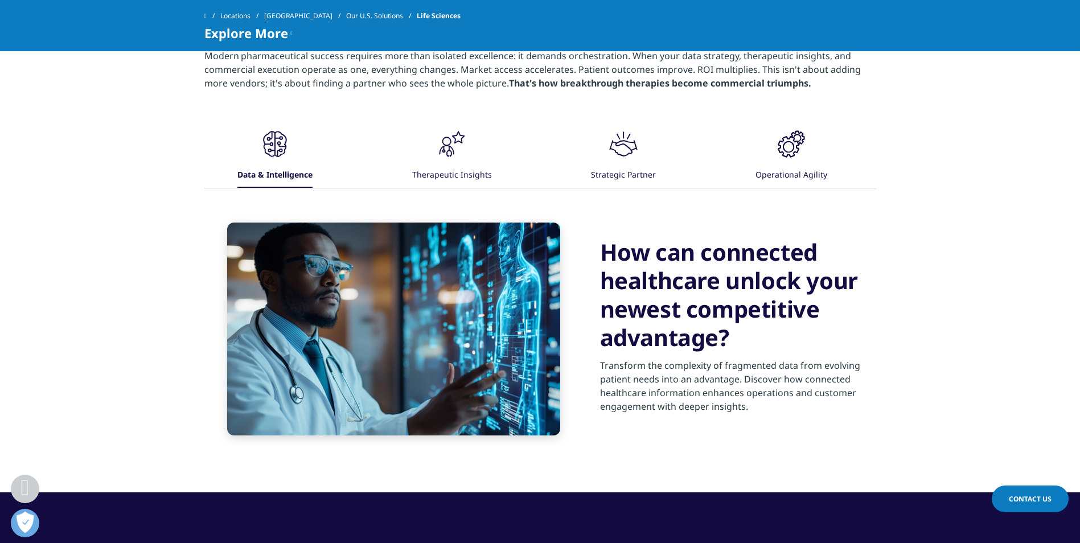
scroll to position [531, 0]
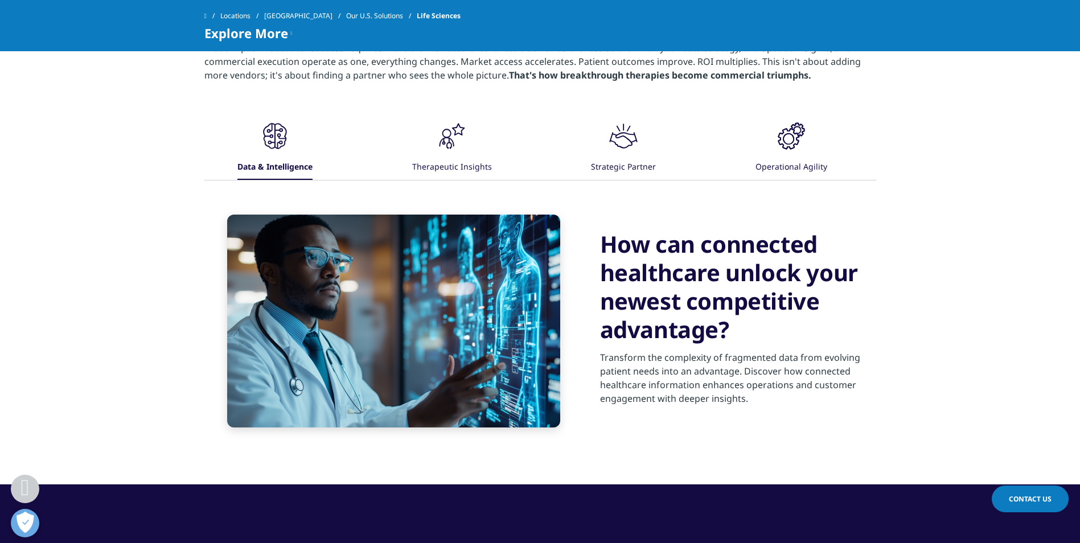
click at [611, 155] on div ".cls-1{fill:#231f20;}" at bounding box center [623, 137] width 34 height 36
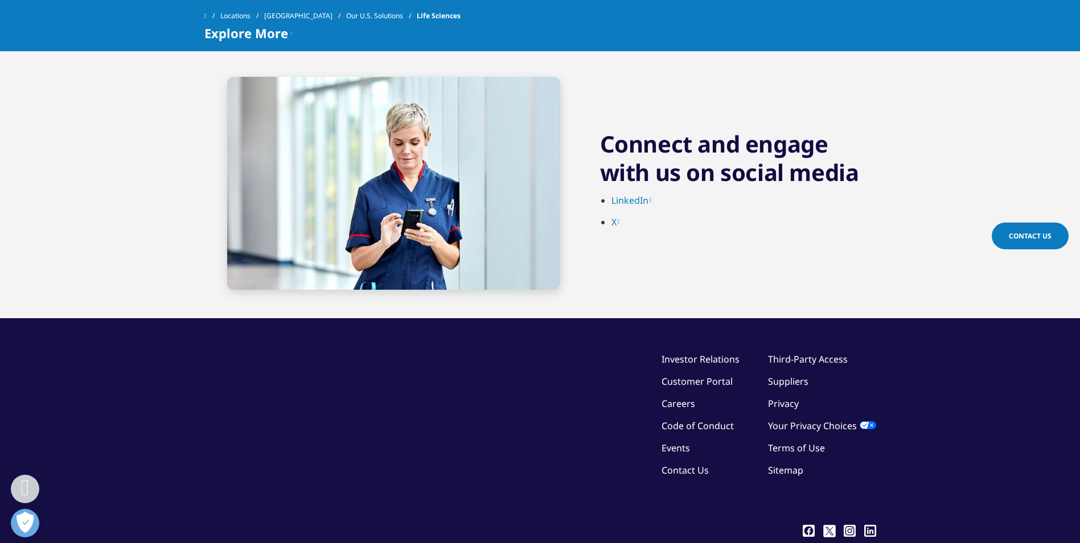
scroll to position [4742, 0]
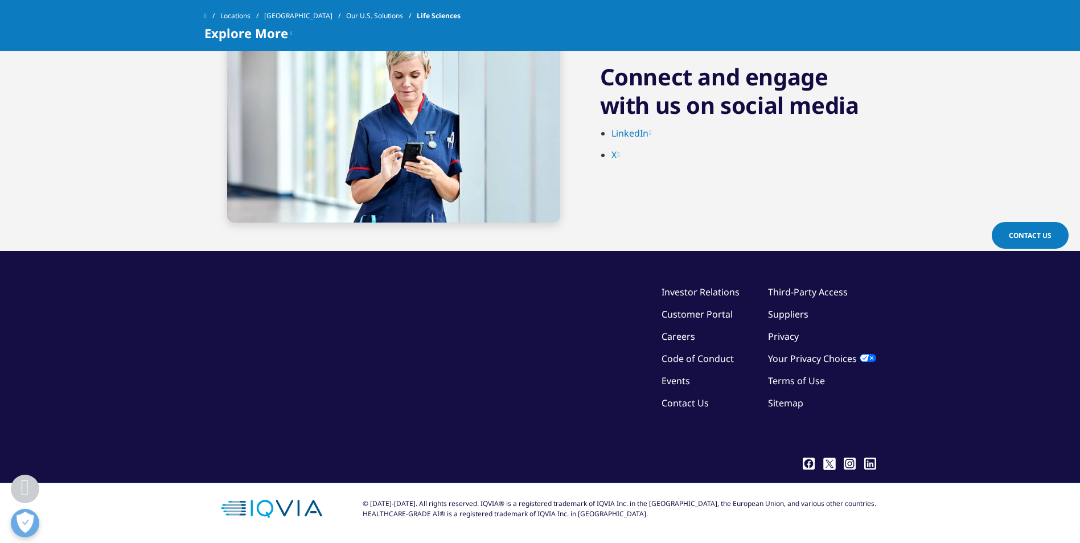
drag, startPoint x: 679, startPoint y: 290, endPoint x: 669, endPoint y: 302, distance: 14.9
click at [679, 290] on link "Investor Relations" at bounding box center [700, 292] width 78 height 13
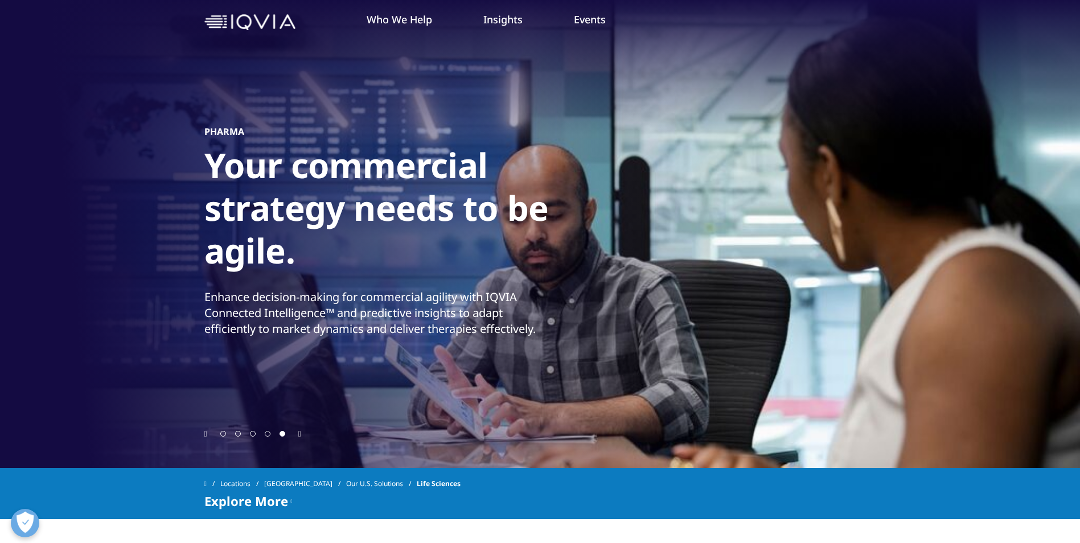
scroll to position [0, 0]
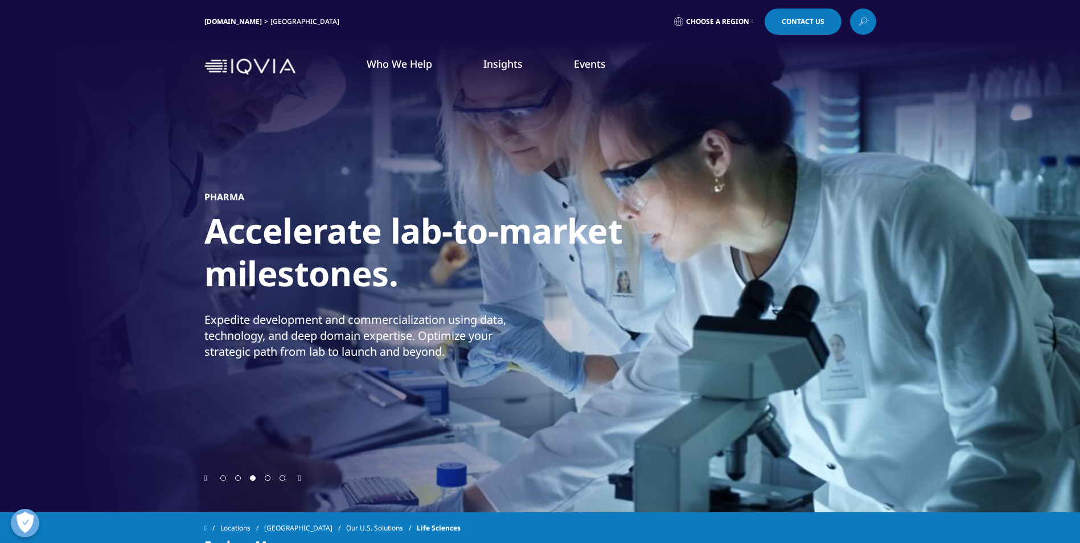
click at [859, 26] on icon at bounding box center [862, 21] width 9 height 15
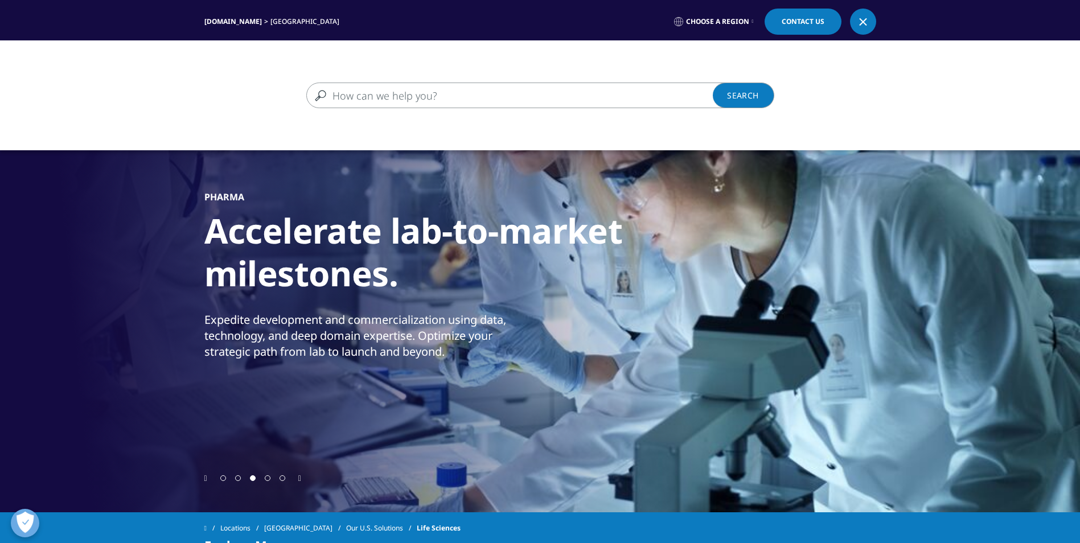
click at [404, 96] on input "Search" at bounding box center [523, 96] width 435 height 26
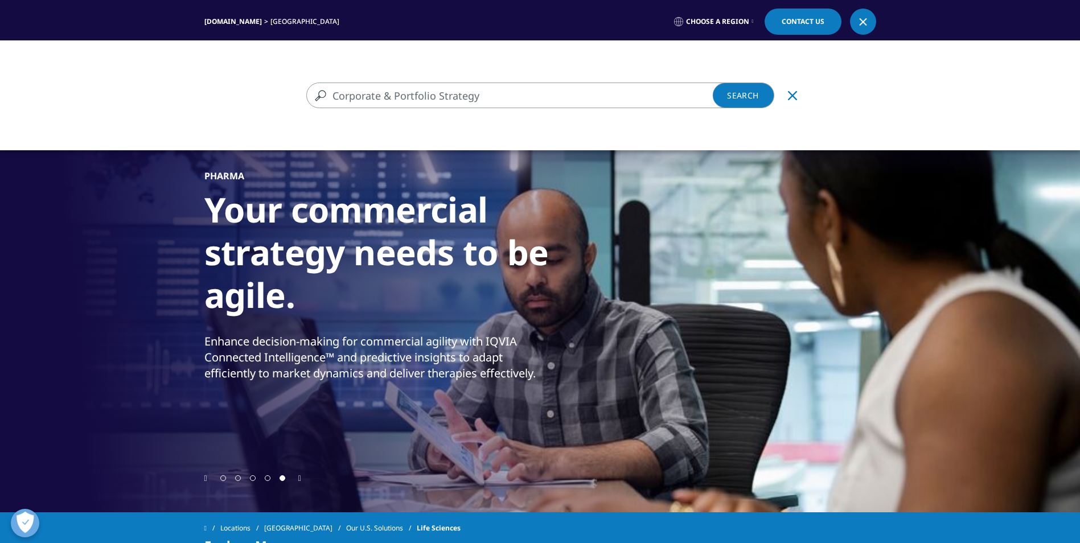
type input "Corporate & Portfolio Strategy"
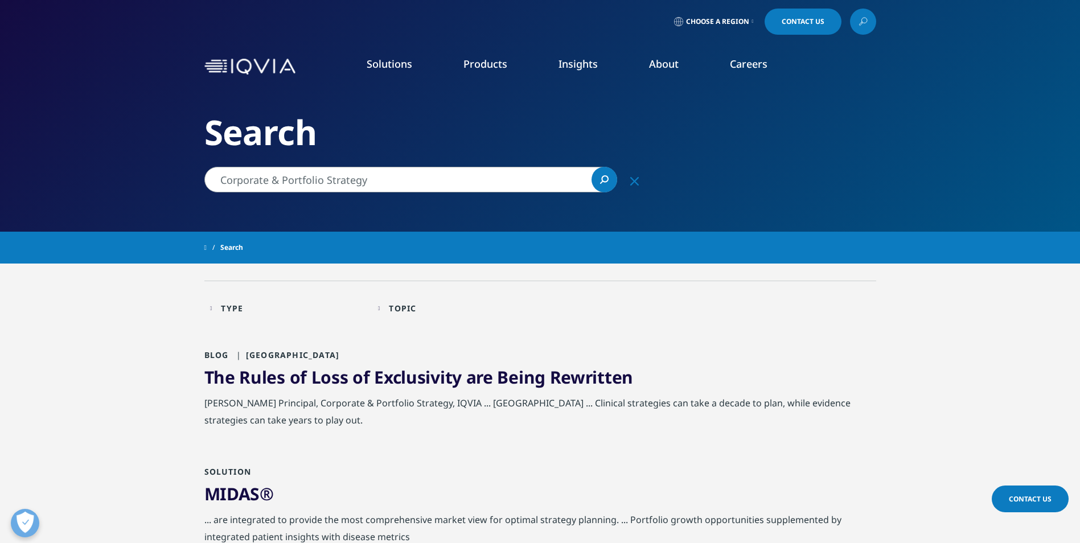
click at [690, 187] on link "Expert Ecosystem​" at bounding box center [733, 185] width 196 height 13
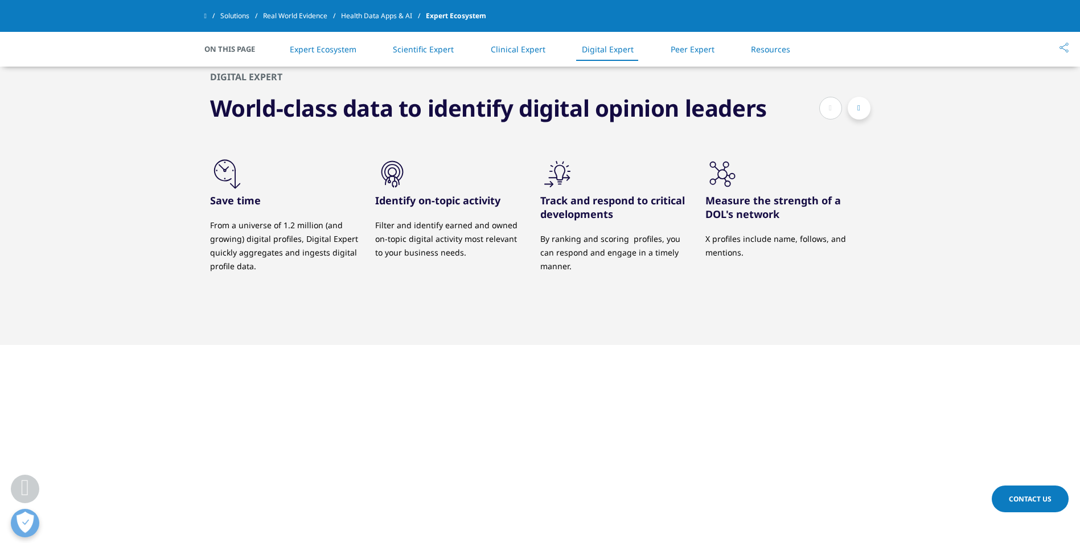
scroll to position [3017, 0]
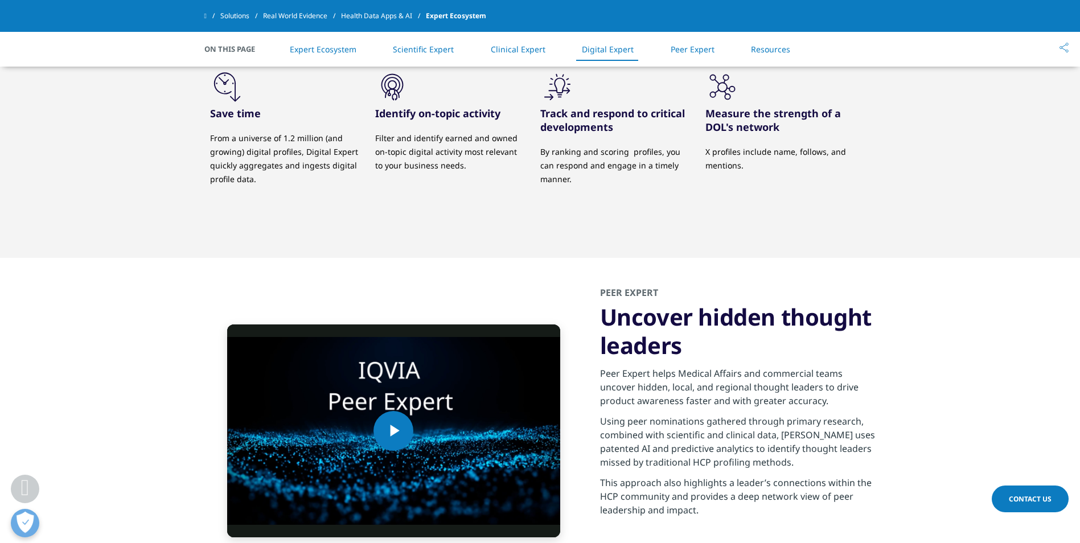
click at [366, 13] on link "Health Data Apps & AI" at bounding box center [383, 16] width 85 height 20
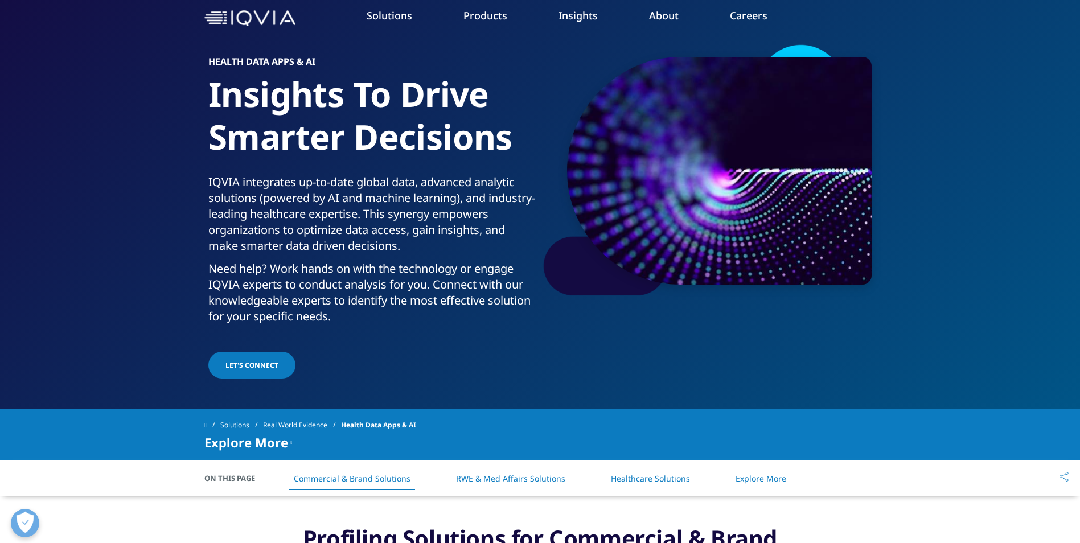
scroll to position [190, 0]
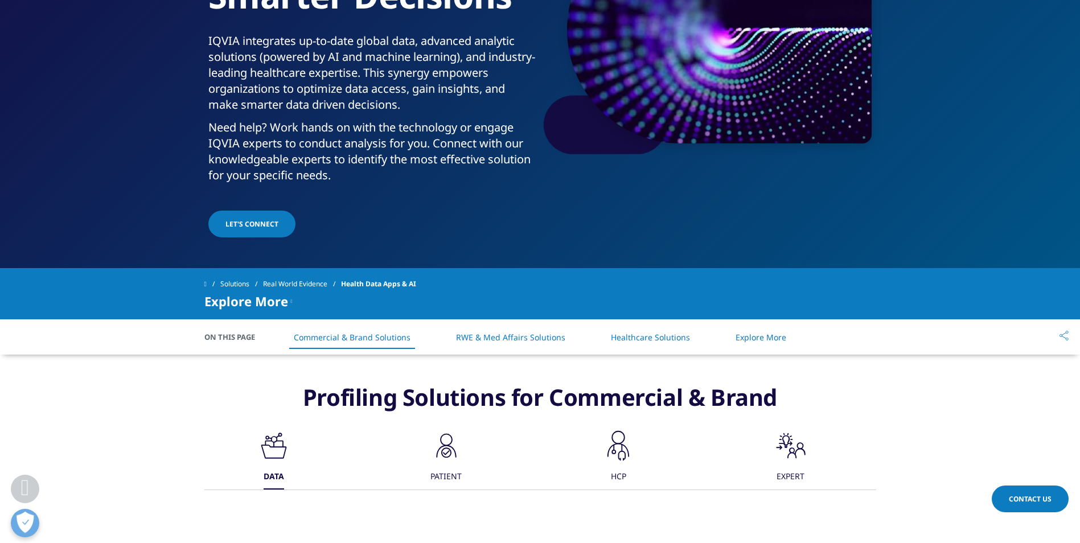
click at [268, 227] on span "Let's Connect" at bounding box center [251, 224] width 53 height 10
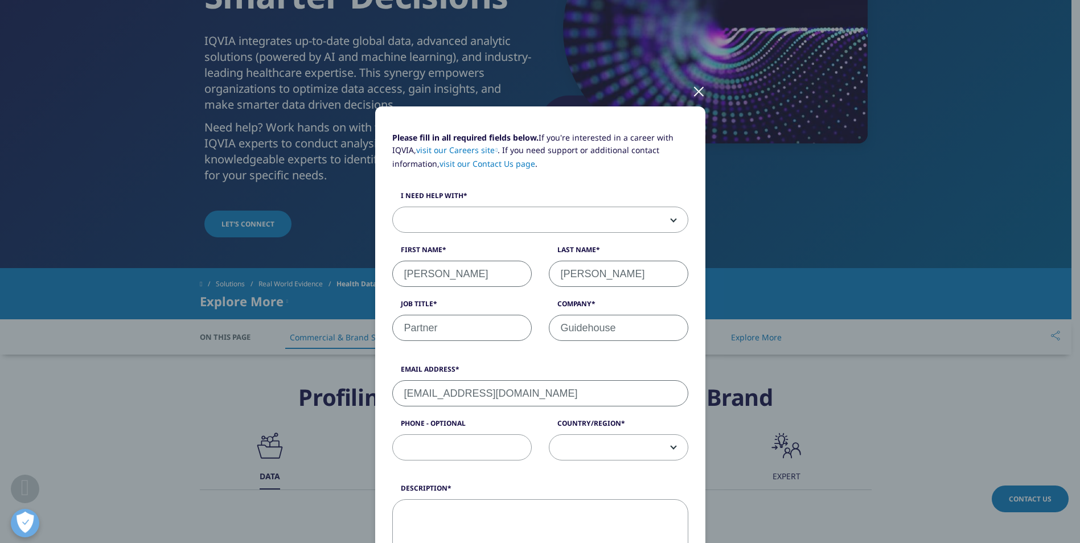
click at [694, 94] on div at bounding box center [698, 90] width 13 height 31
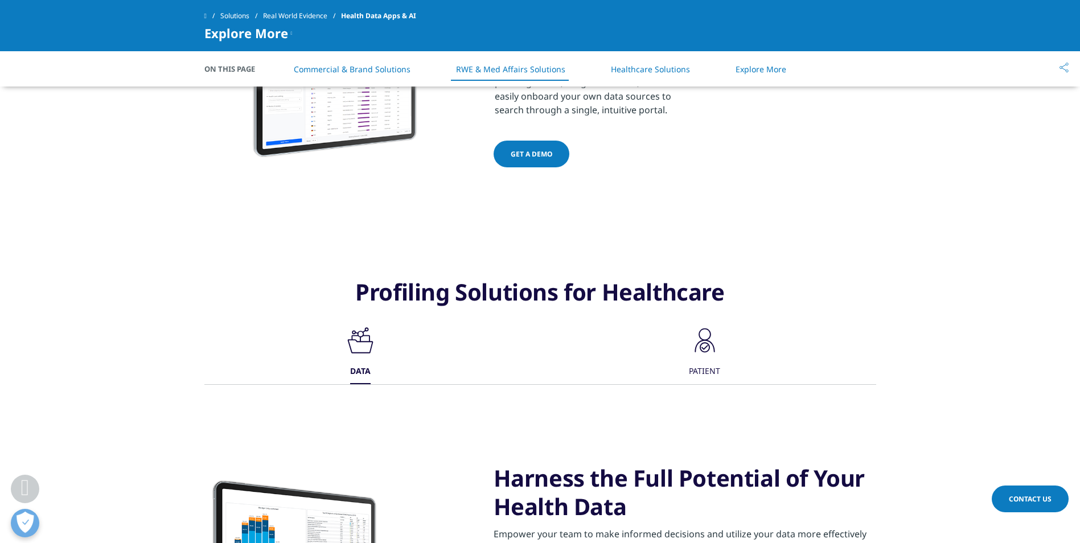
scroll to position [1328, 0]
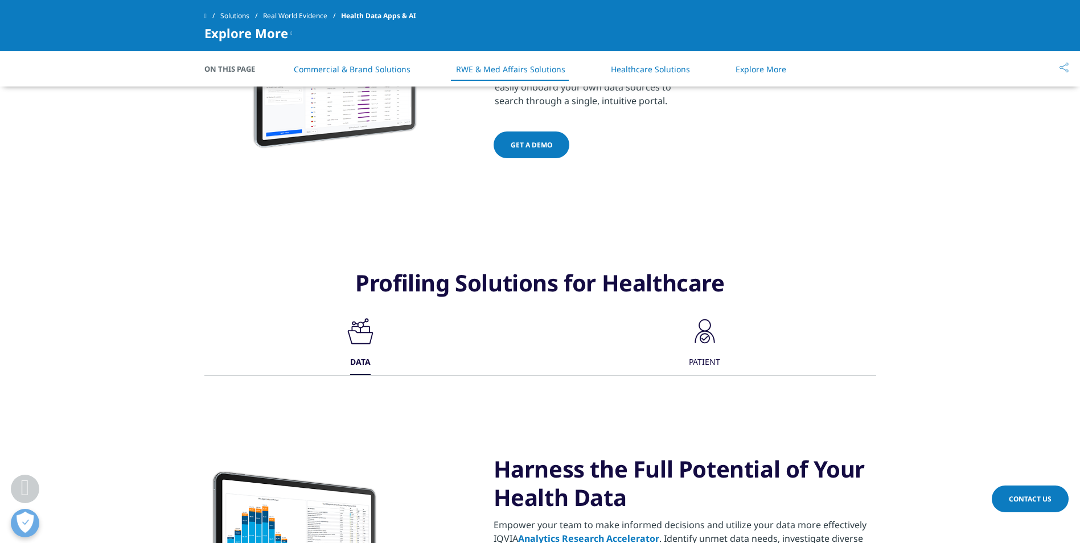
click at [290, 15] on link "Real World Evidence" at bounding box center [302, 16] width 78 height 20
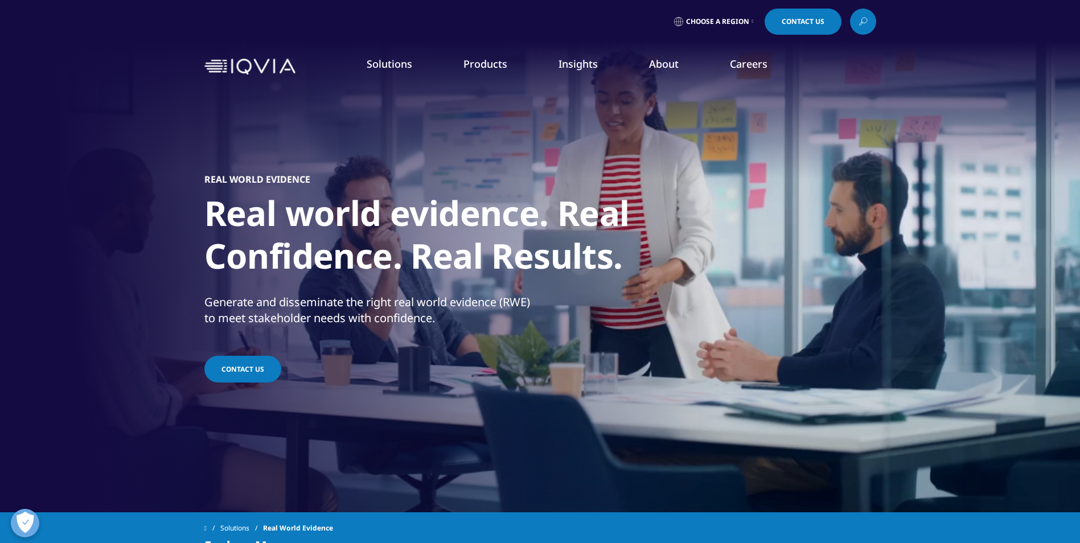
click at [634, 366] on link "View All" at bounding box center [709, 360] width 182 height 13
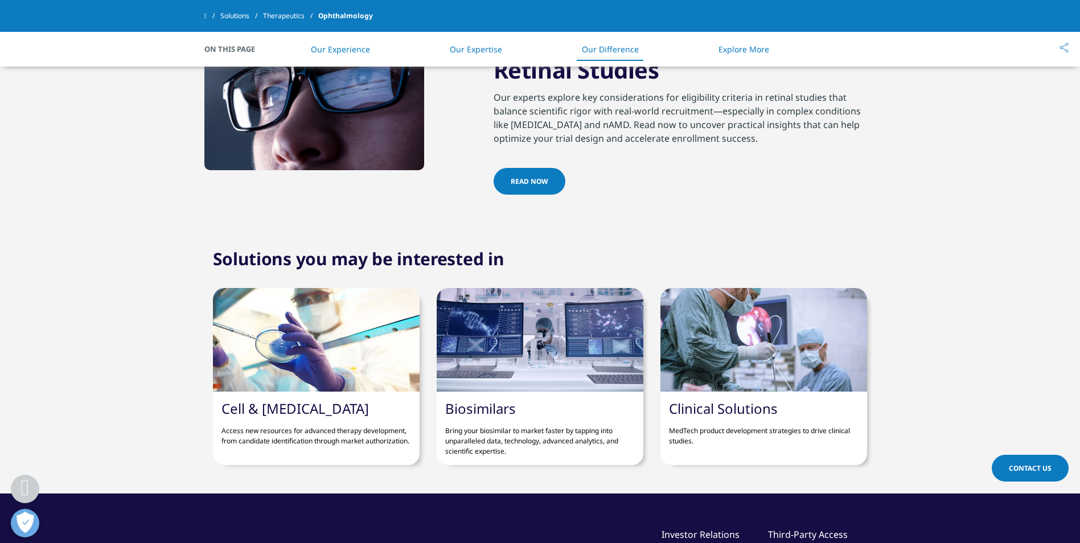
scroll to position [1347, 0]
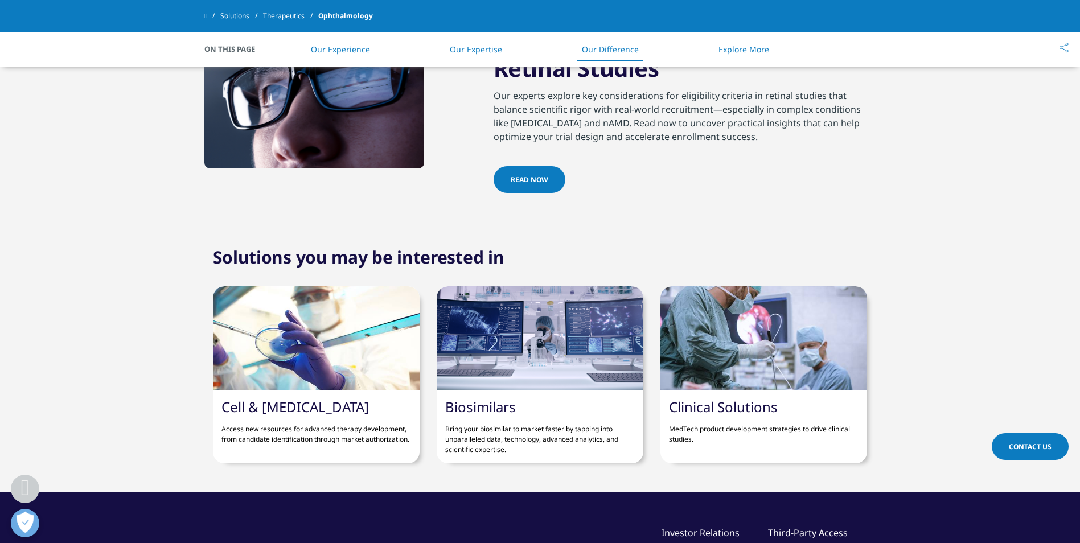
click at [332, 397] on link "Cell & [MEDICAL_DATA]" at bounding box center [294, 406] width 147 height 19
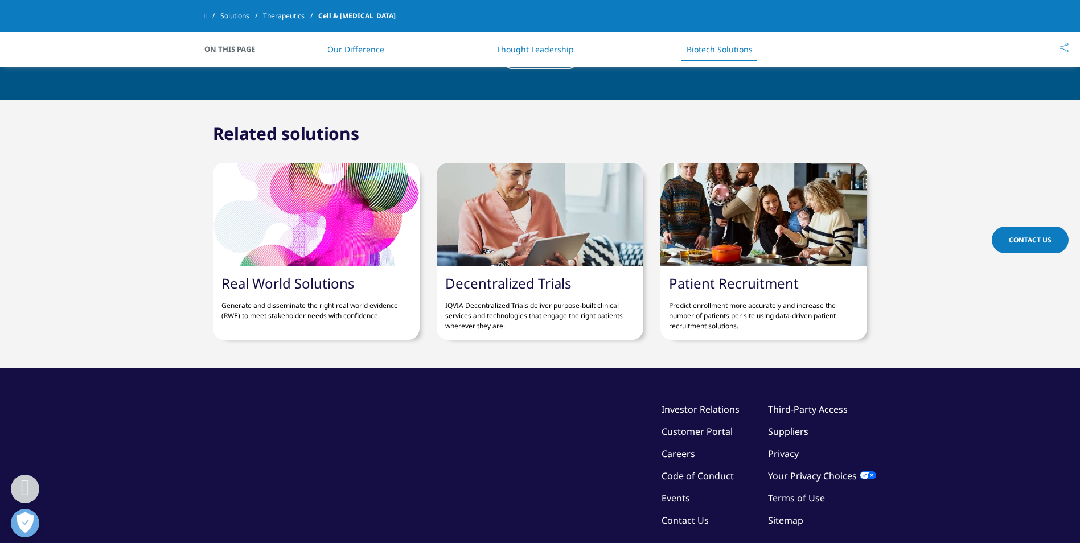
scroll to position [2553, 0]
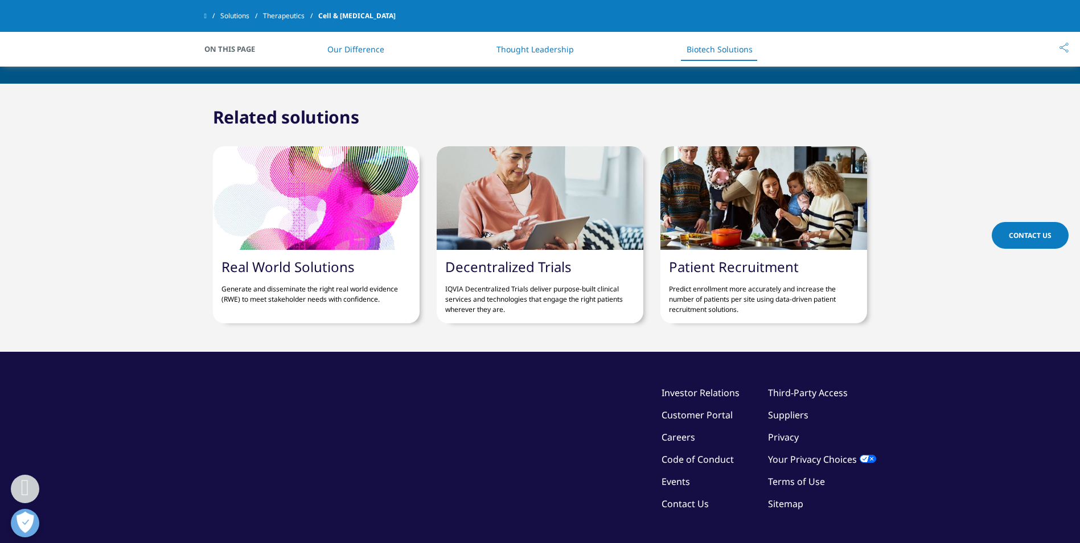
drag, startPoint x: 795, startPoint y: 406, endPoint x: 776, endPoint y: 413, distance: 19.5
click at [795, 498] on link "Sitemap" at bounding box center [785, 504] width 35 height 13
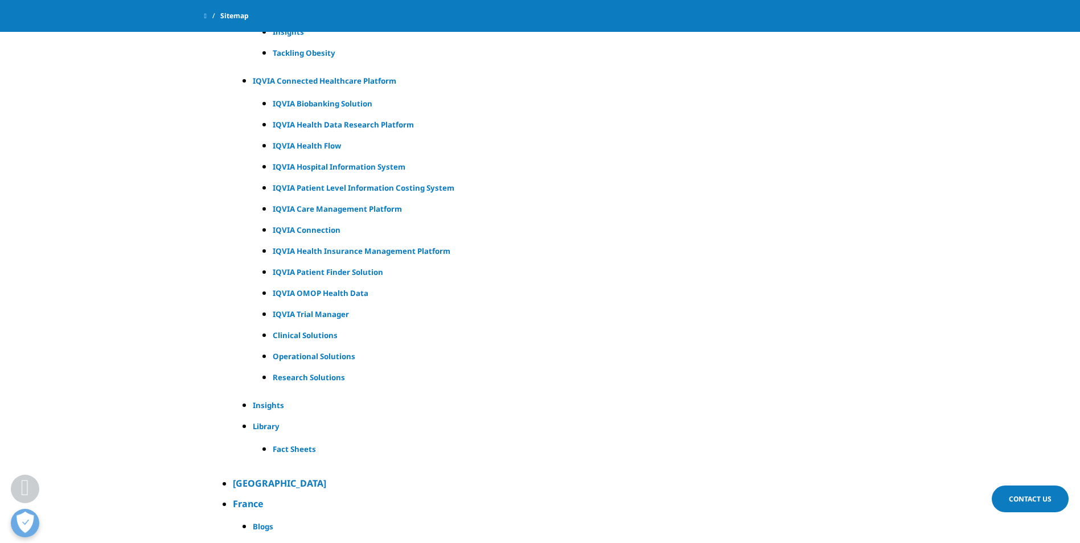
scroll to position [7571, 0]
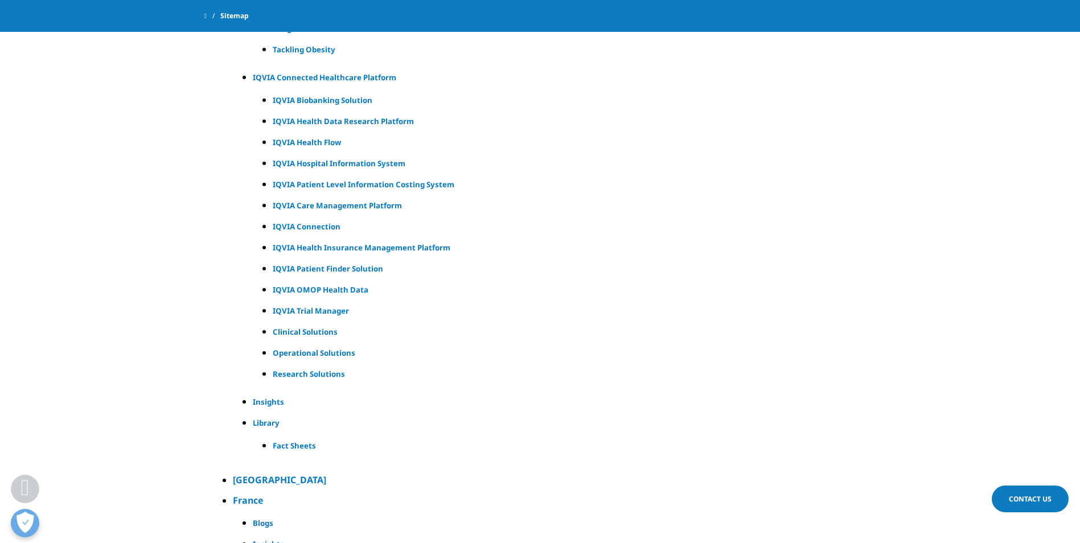
click at [302, 449] on h5 "Fact Sheets" at bounding box center [557, 446] width 569 height 14
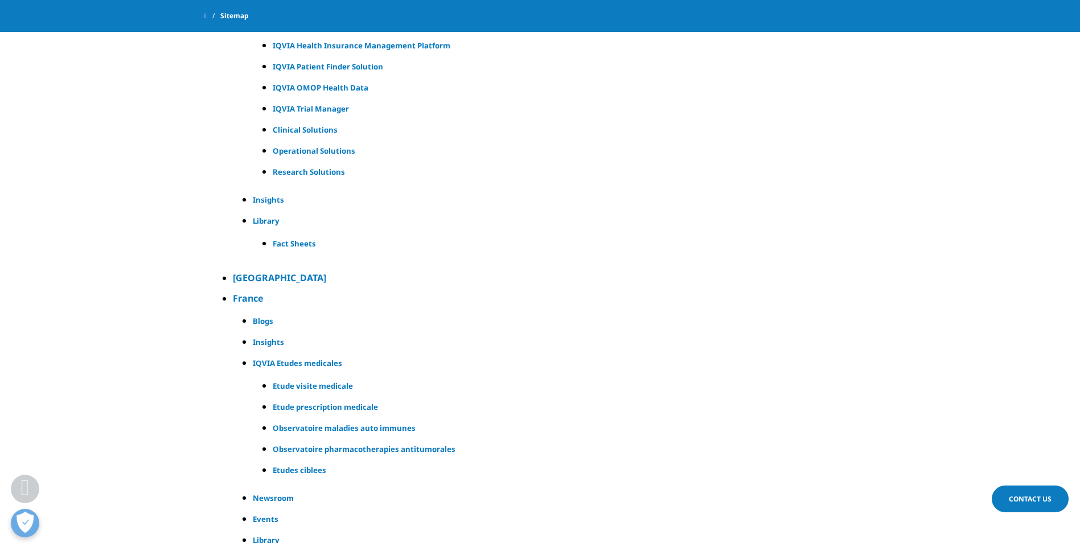
scroll to position [7780, 0]
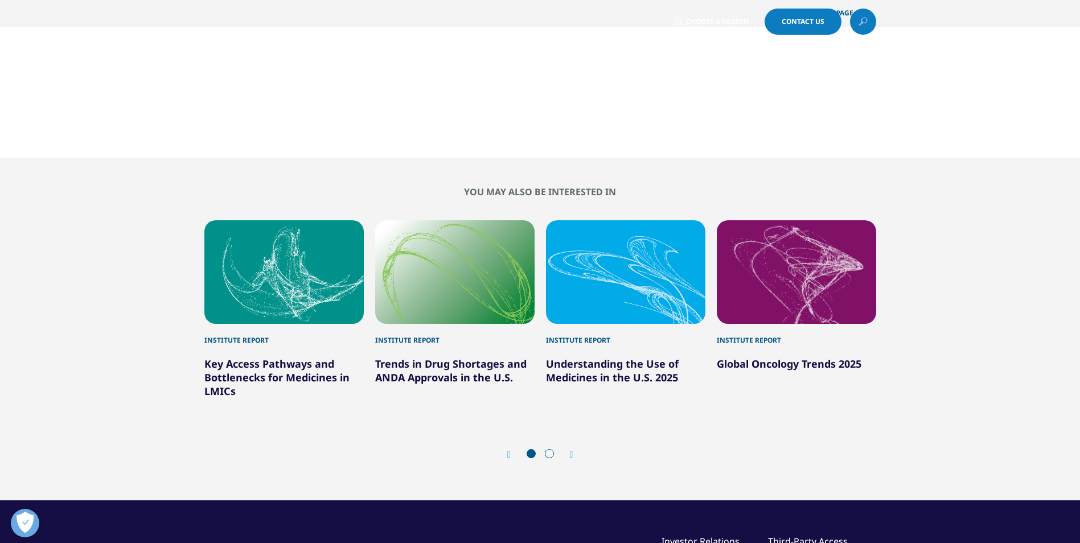
click at [570, 455] on icon "Next slide" at bounding box center [571, 454] width 3 height 9
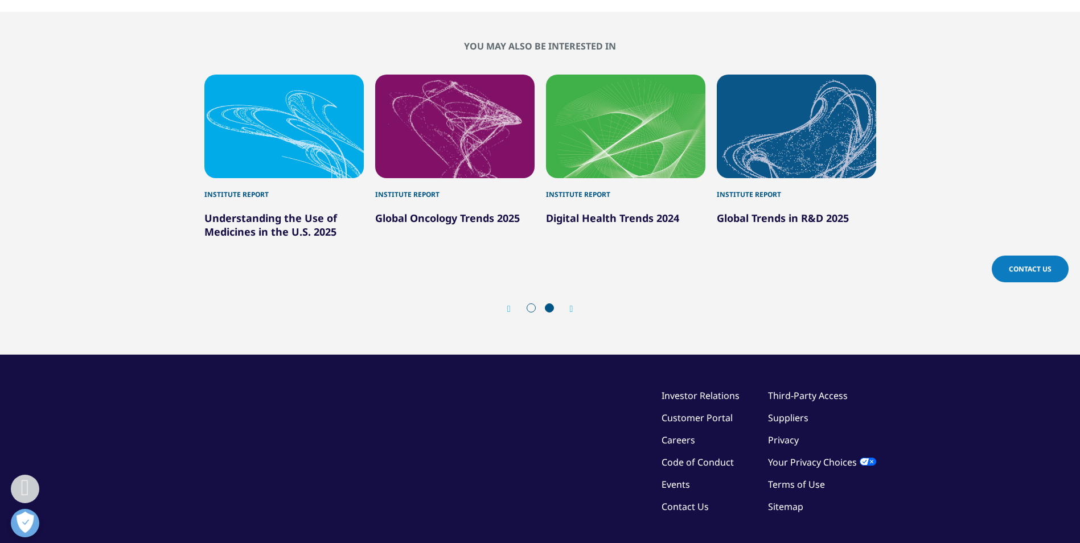
scroll to position [228, 0]
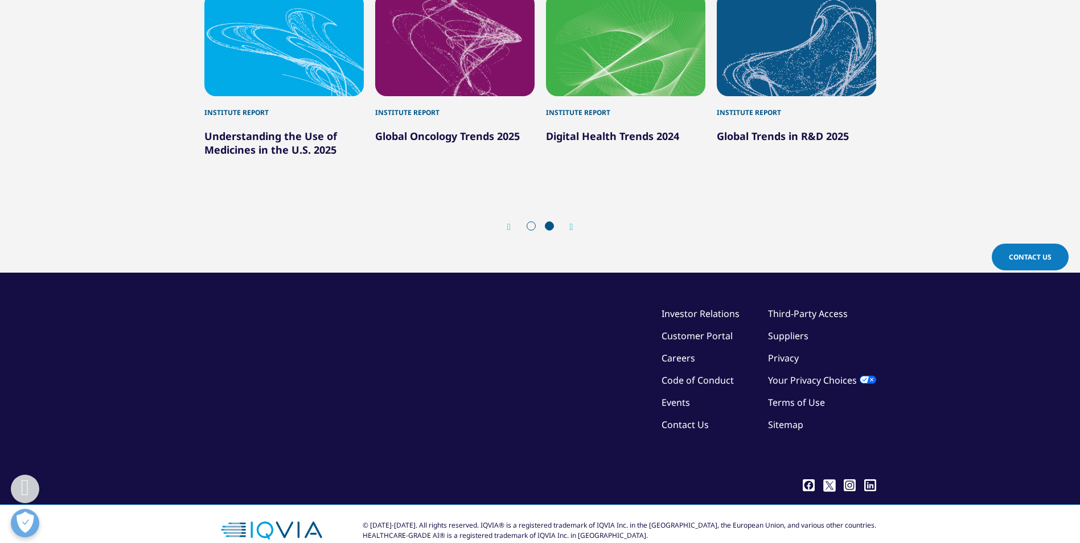
click at [791, 426] on link "Sitemap" at bounding box center [785, 424] width 35 height 13
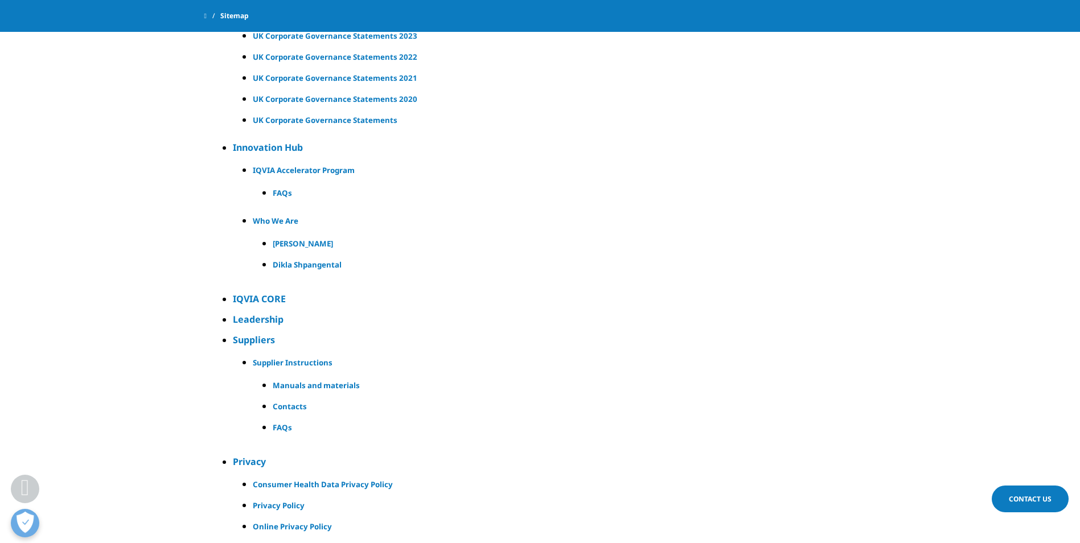
scroll to position [16318, 0]
click at [260, 298] on h4 "IQVIA CORE" at bounding box center [546, 298] width 626 height 14
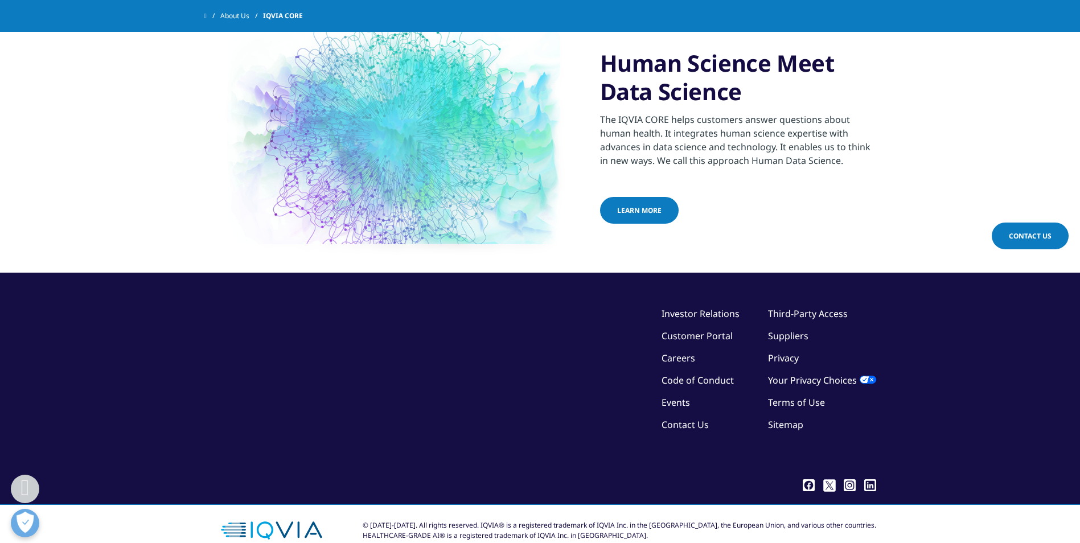
scroll to position [2773, 0]
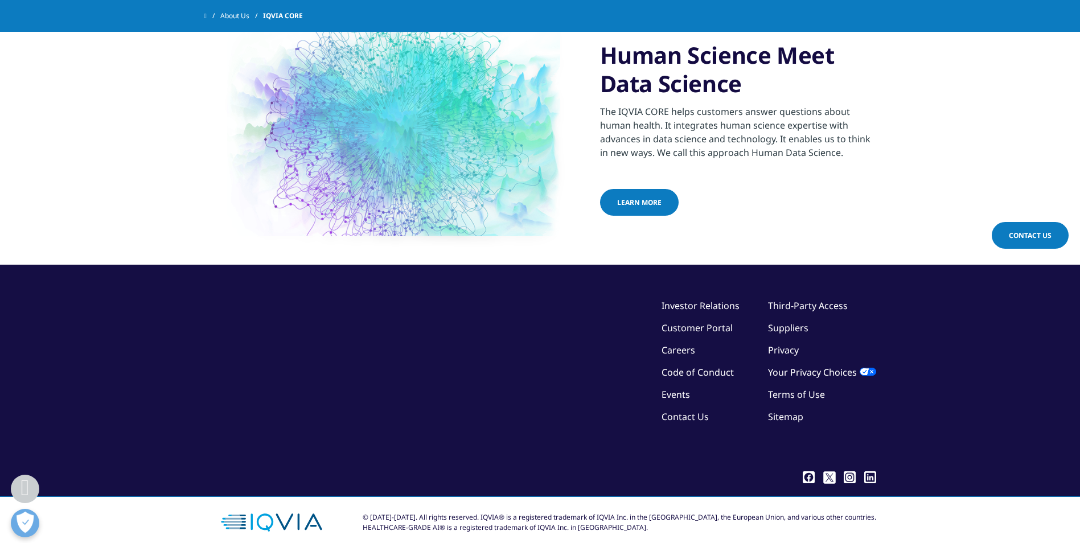
click at [772, 410] on link "Sitemap" at bounding box center [785, 416] width 35 height 13
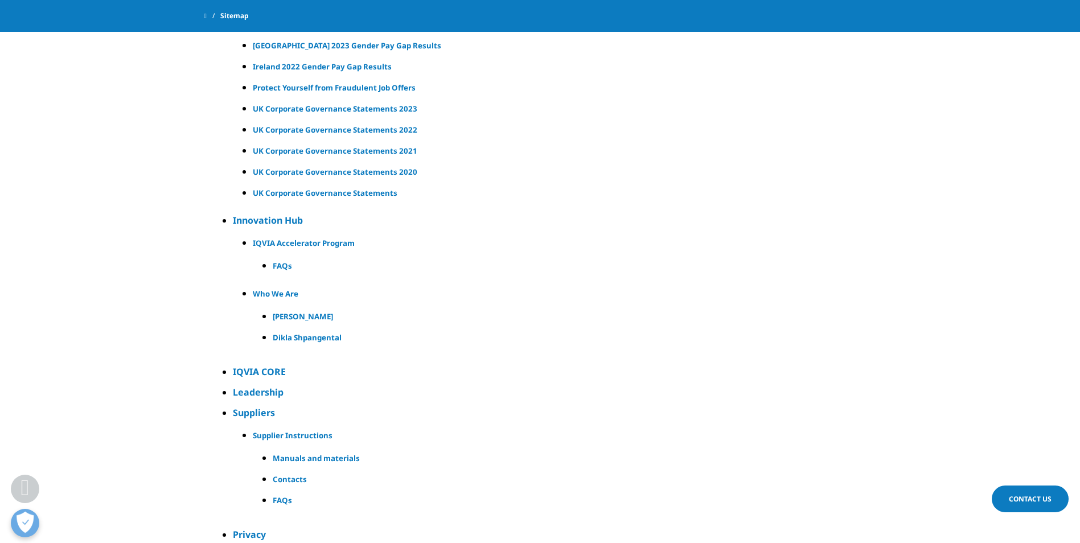
scroll to position [16280, 0]
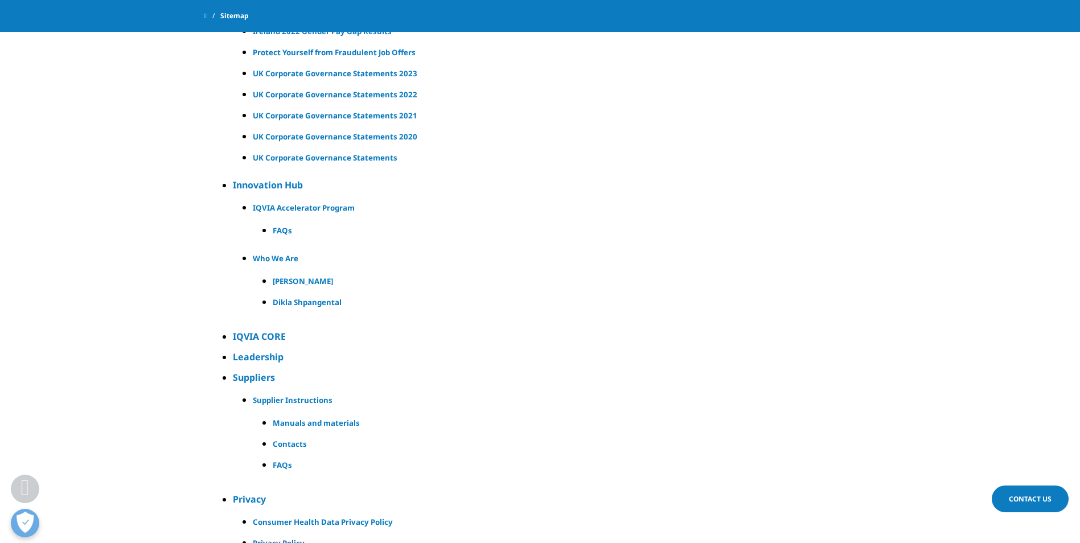
click at [259, 360] on h4 "Leadership" at bounding box center [546, 357] width 626 height 14
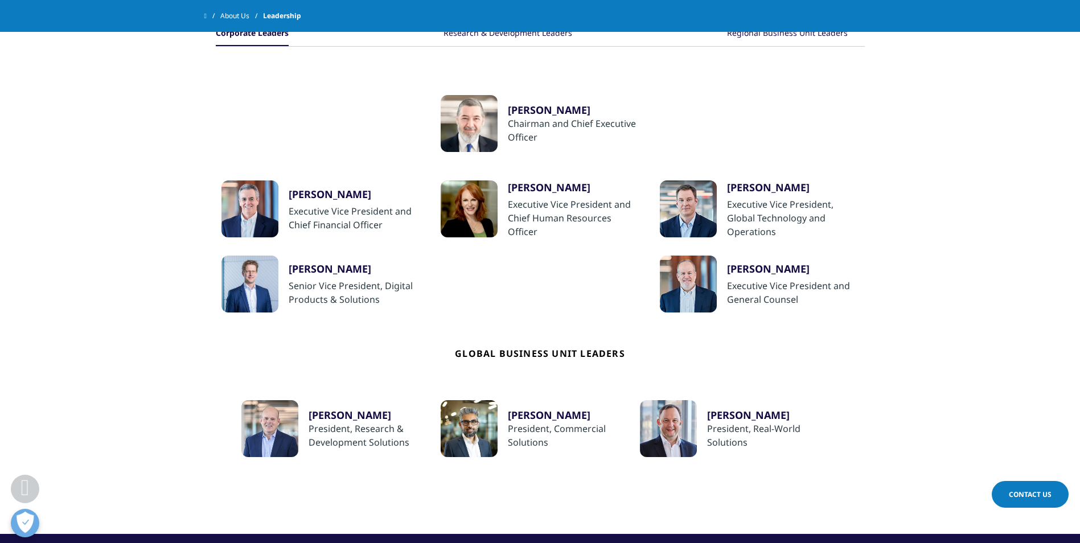
scroll to position [303, 0]
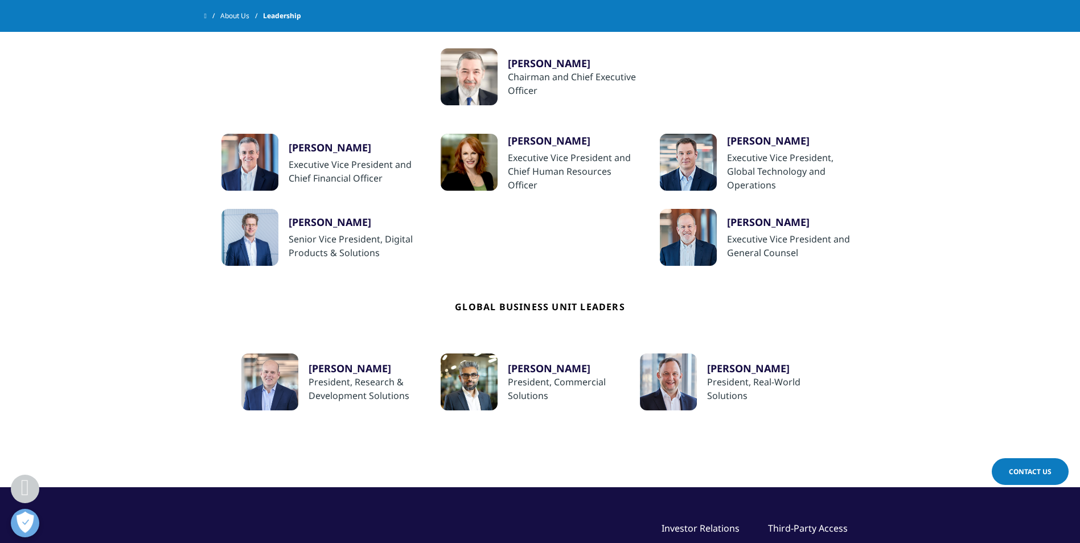
click at [475, 381] on div at bounding box center [469, 381] width 57 height 57
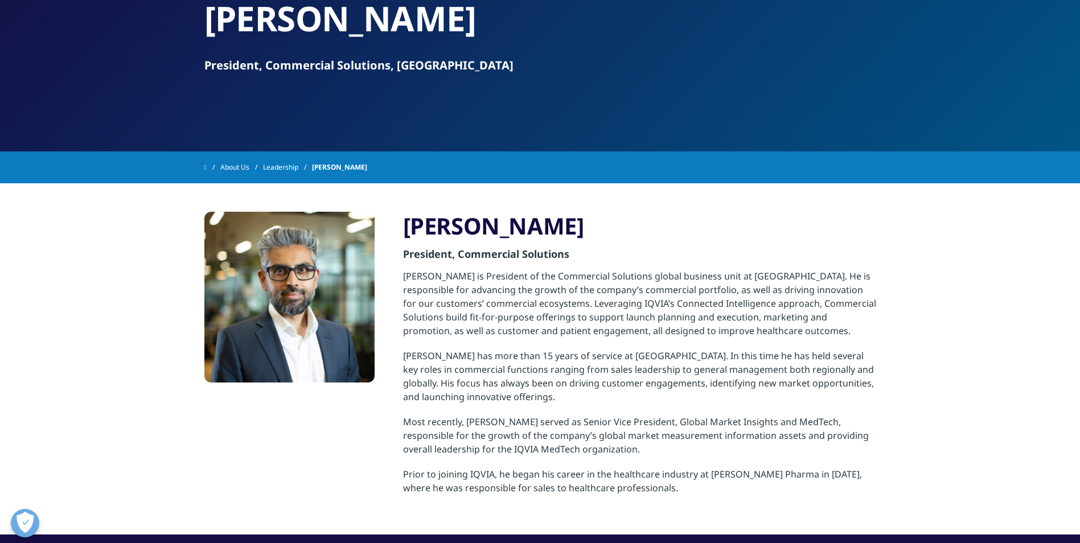
scroll to position [95, 0]
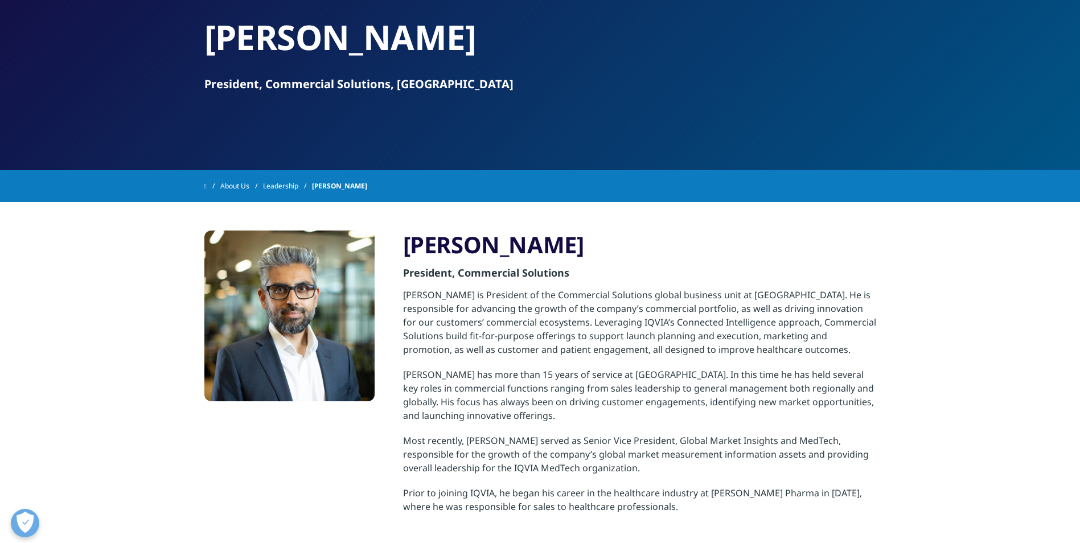
click at [293, 188] on link "Leadership" at bounding box center [287, 186] width 49 height 20
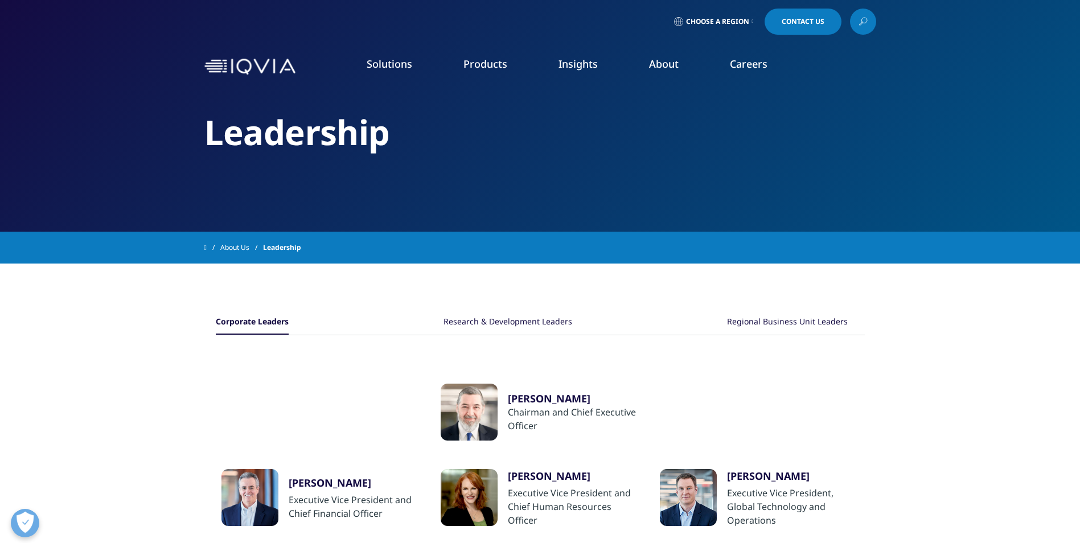
click at [533, 401] on div "[PERSON_NAME]" at bounding box center [574, 399] width 132 height 14
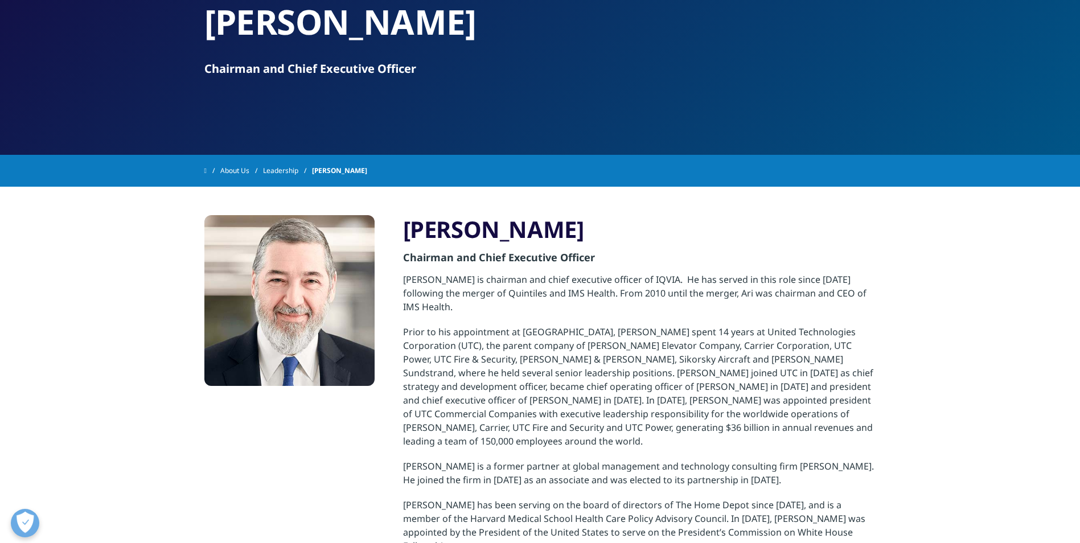
scroll to position [114, 0]
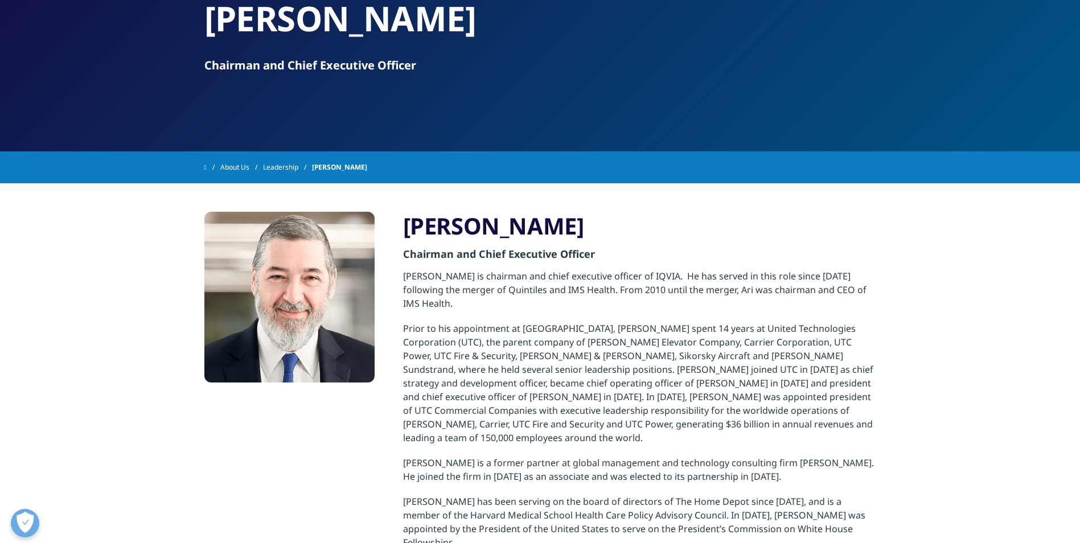
click at [285, 172] on link "Leadership" at bounding box center [287, 167] width 49 height 20
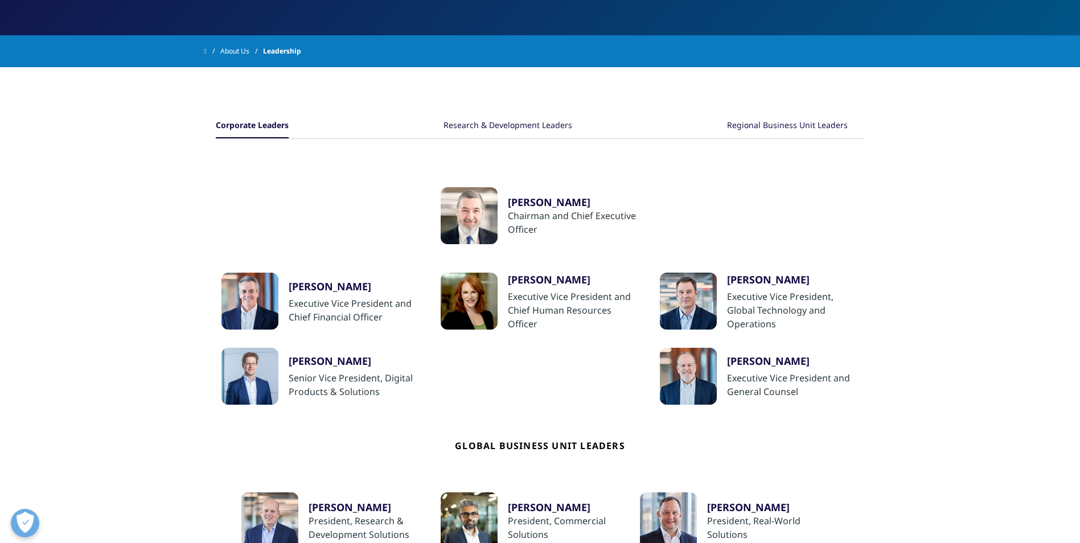
scroll to position [152, 0]
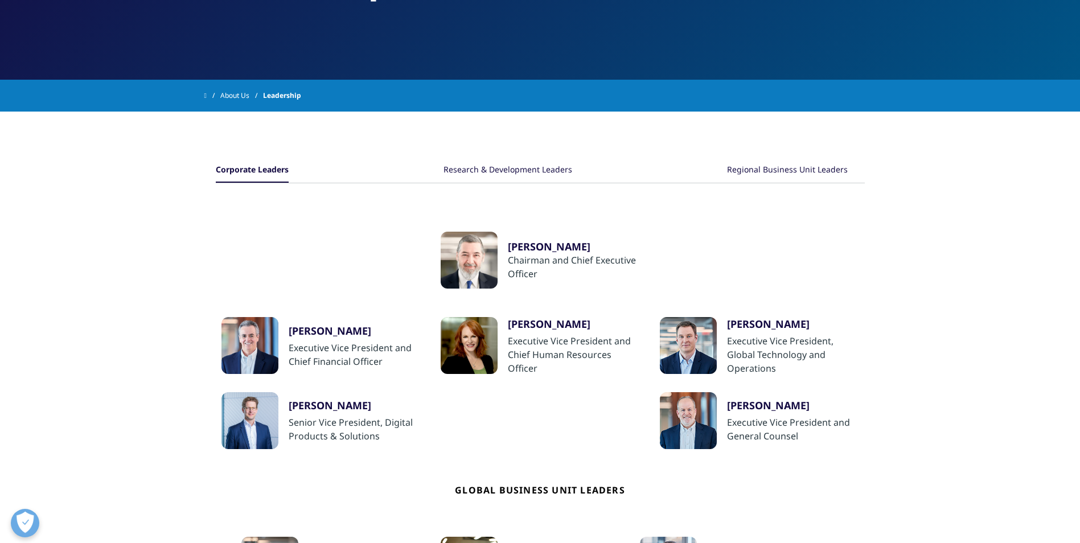
click at [762, 171] on div "Regional Business Unit Leaders" at bounding box center [787, 170] width 121 height 24
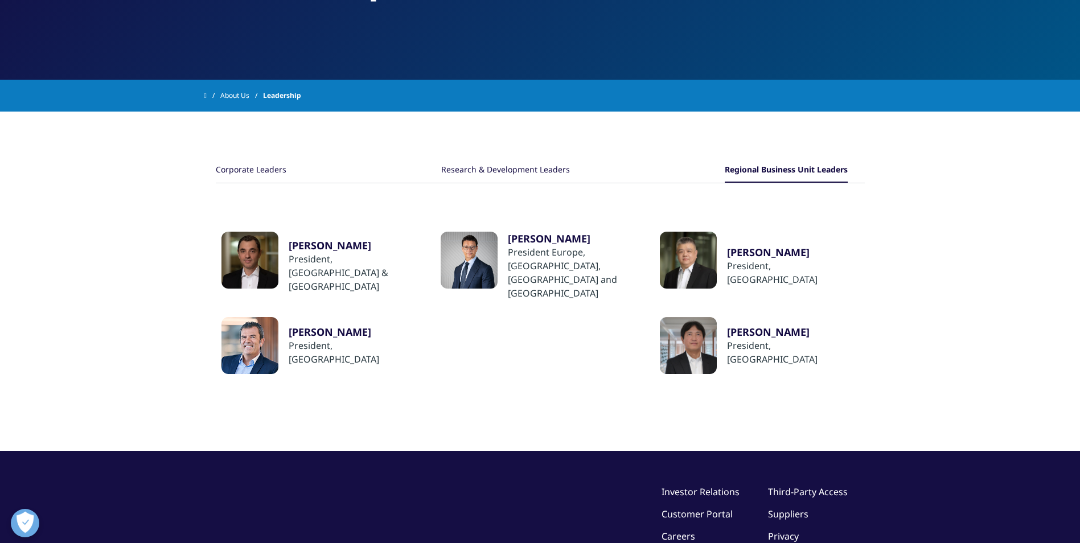
click at [262, 256] on div at bounding box center [249, 260] width 57 height 57
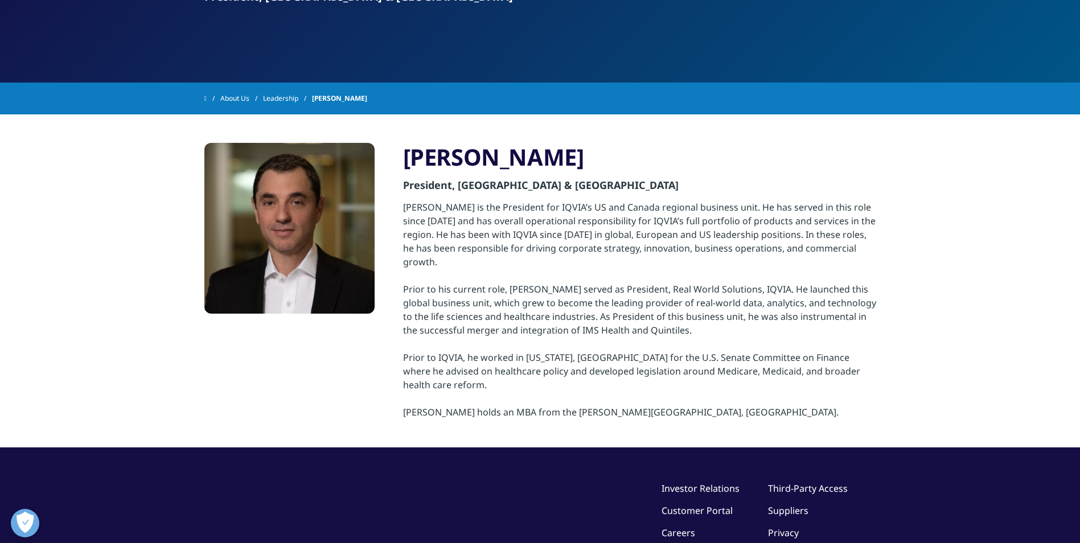
scroll to position [152, 0]
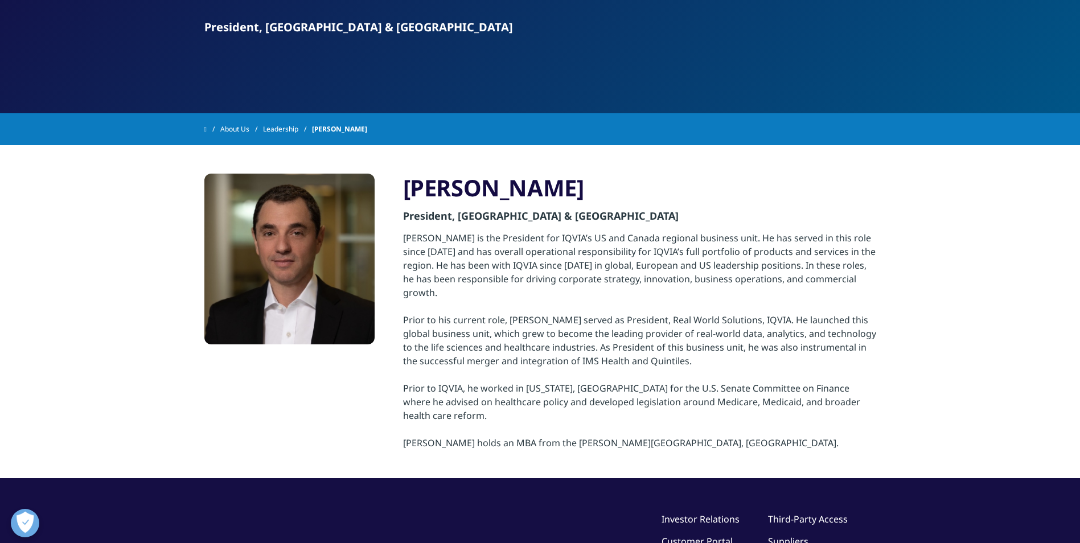
click at [299, 127] on link "Leadership" at bounding box center [287, 129] width 49 height 20
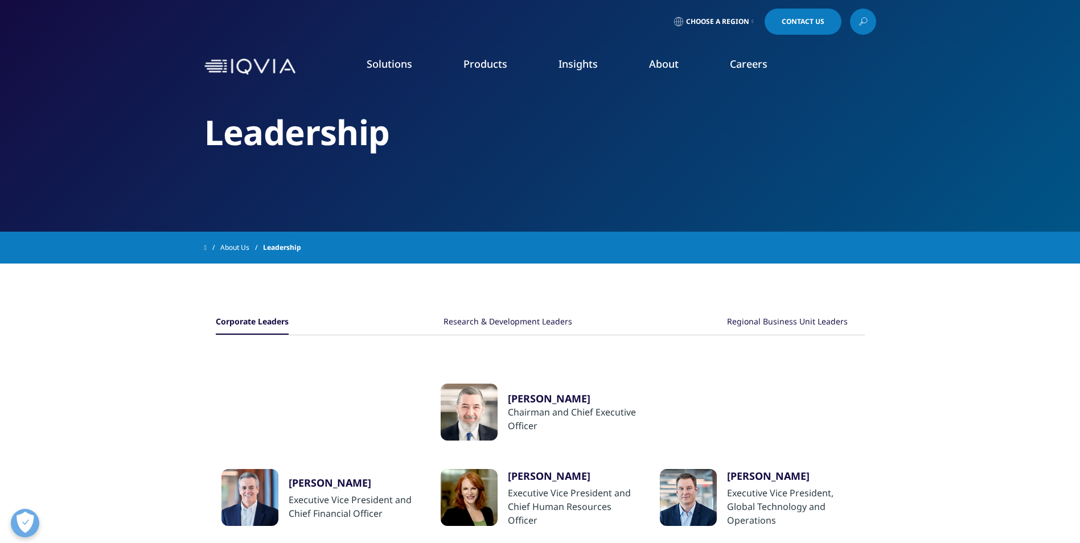
click at [552, 322] on div "Research & Development Leaders" at bounding box center [507, 322] width 129 height 24
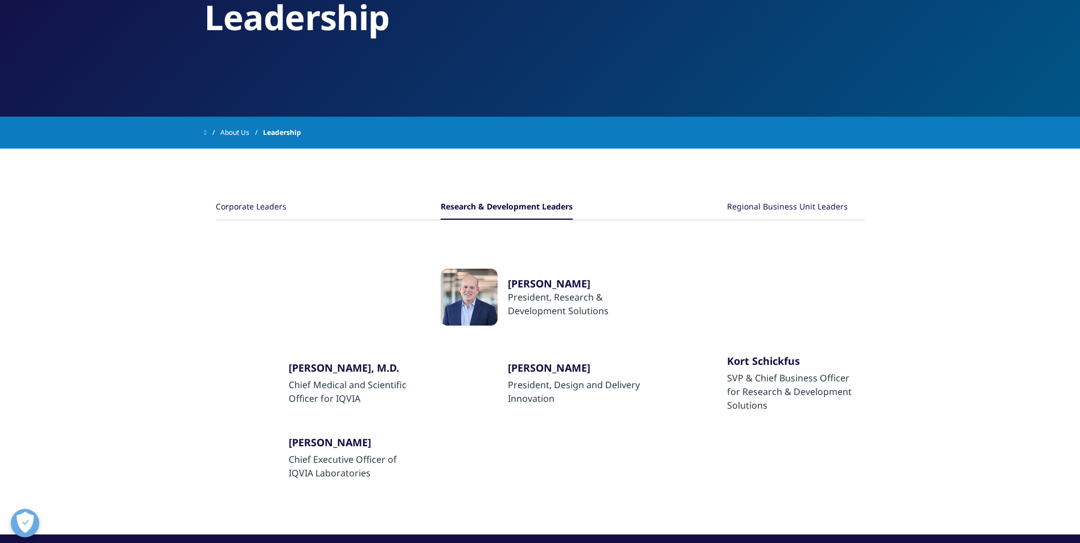
scroll to position [114, 0]
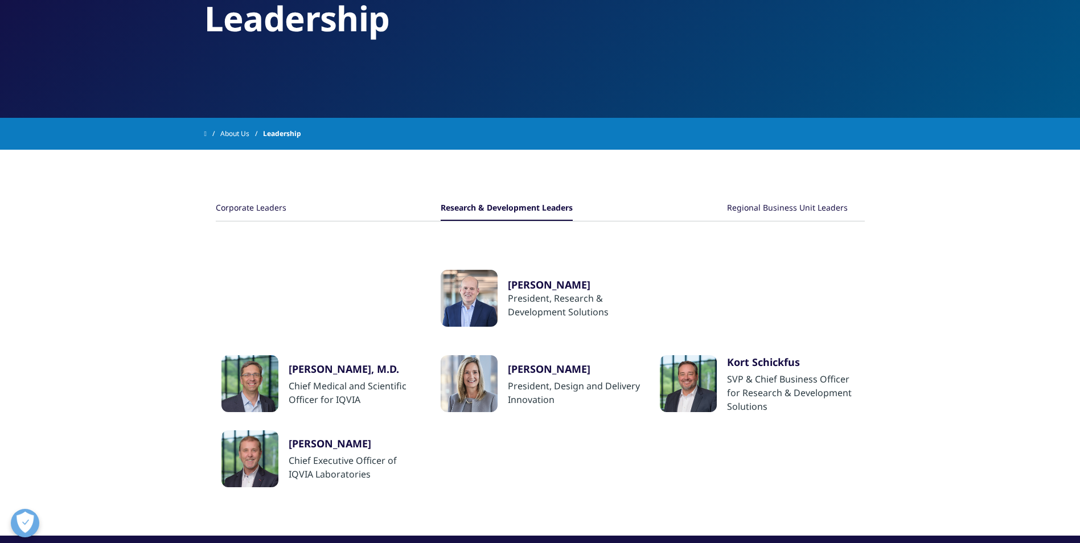
click at [807, 205] on div "Regional Business Unit Leaders" at bounding box center [787, 208] width 121 height 24
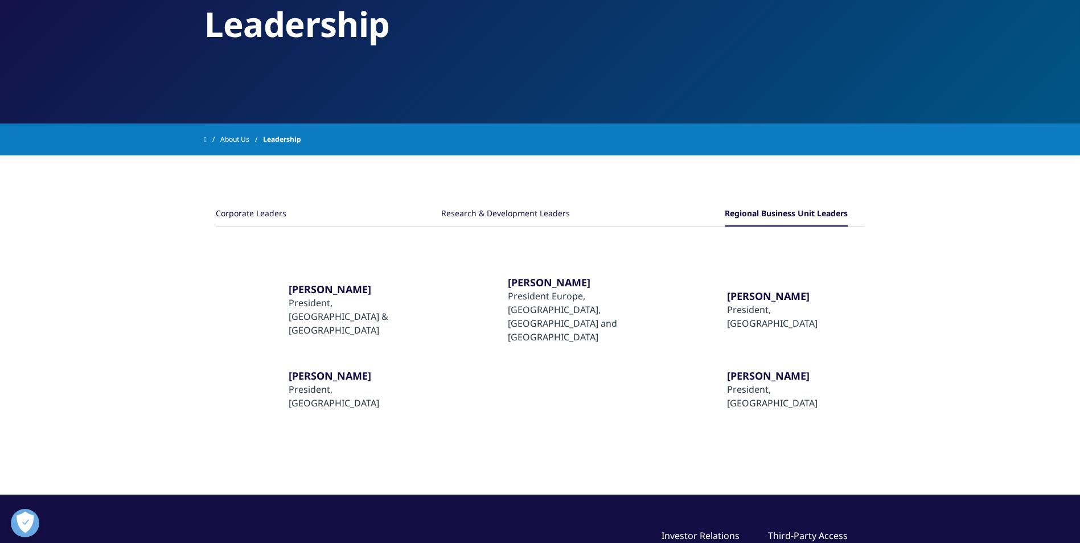
scroll to position [95, 0]
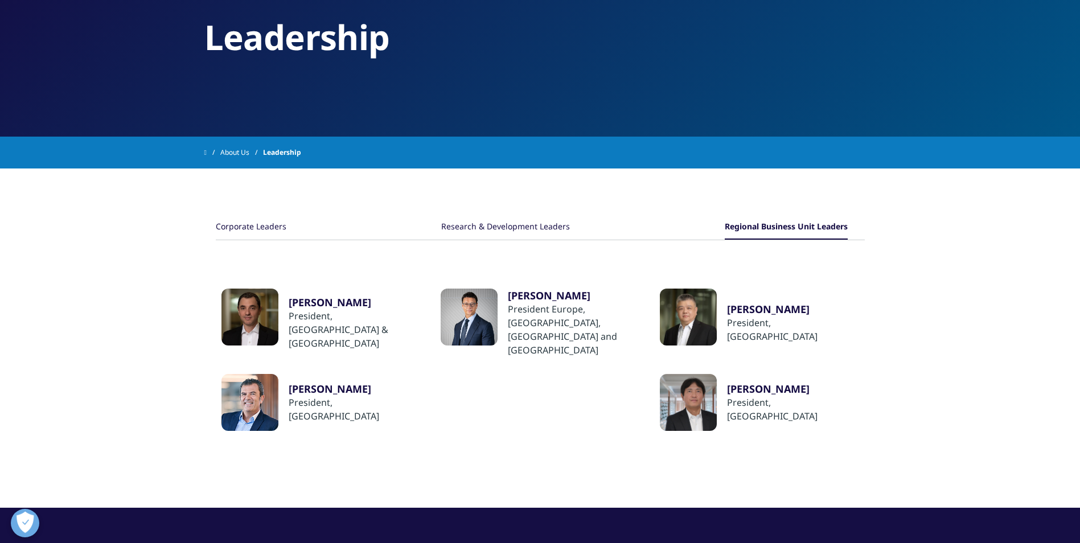
click at [232, 225] on div "Corporate Leaders" at bounding box center [251, 227] width 71 height 24
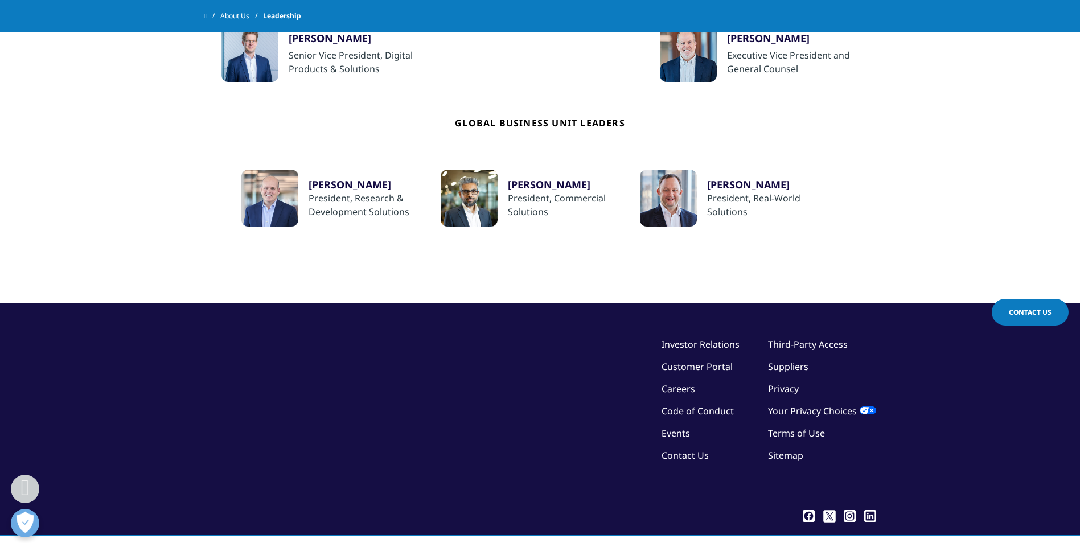
scroll to position [540, 0]
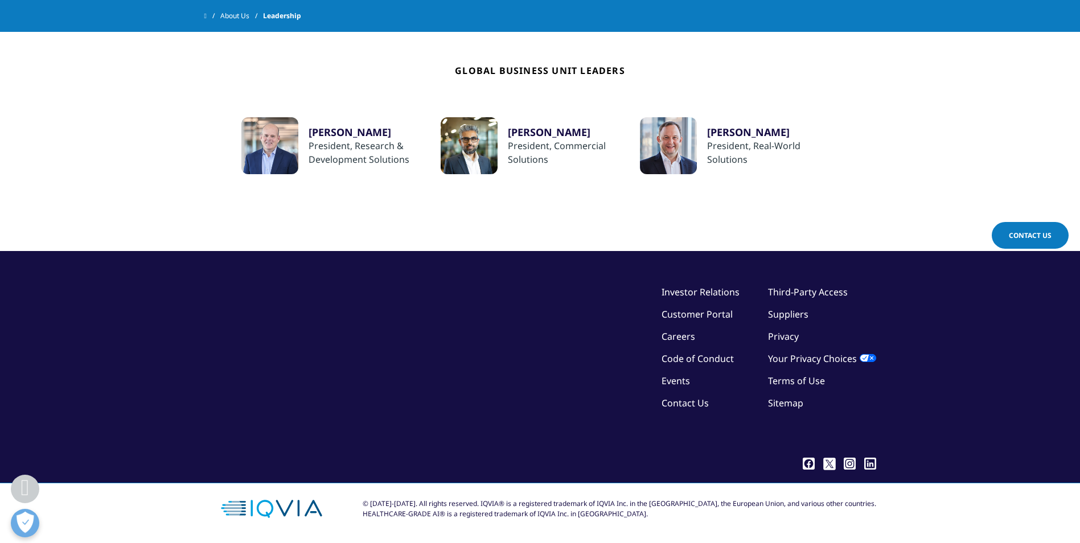
click at [690, 335] on link "Careers" at bounding box center [678, 336] width 34 height 13
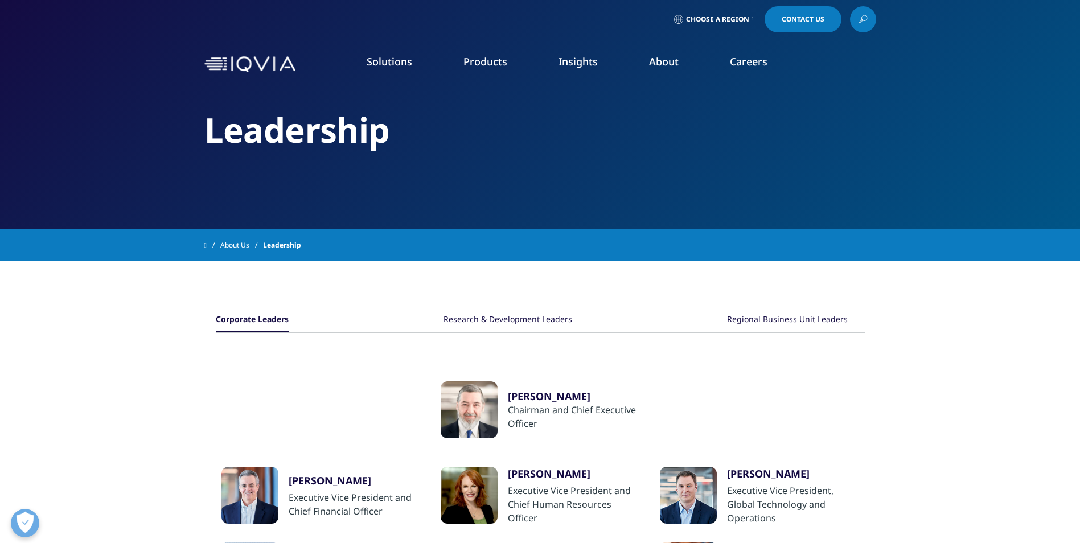
scroll to position [0, 0]
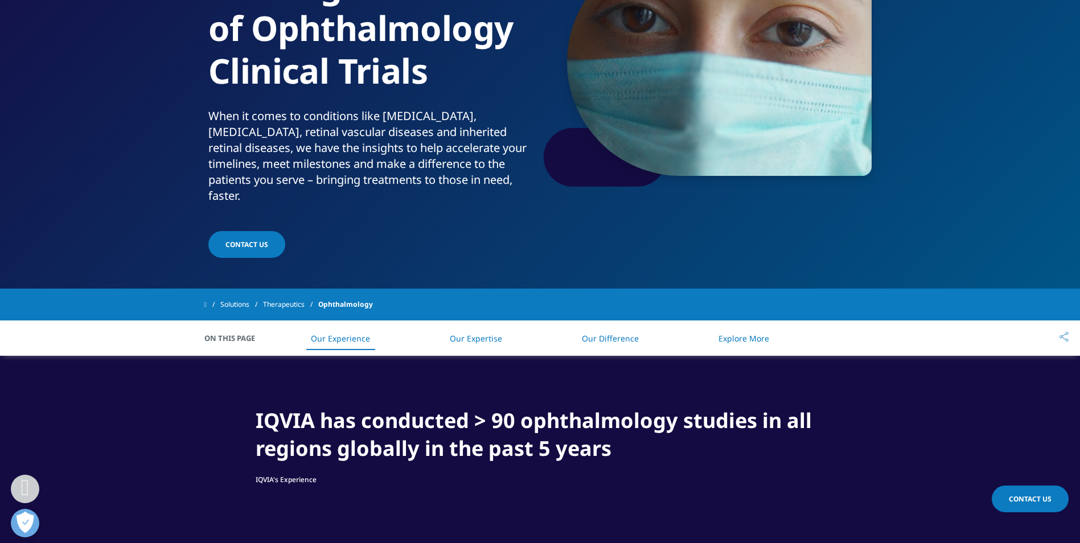
scroll to position [209, 0]
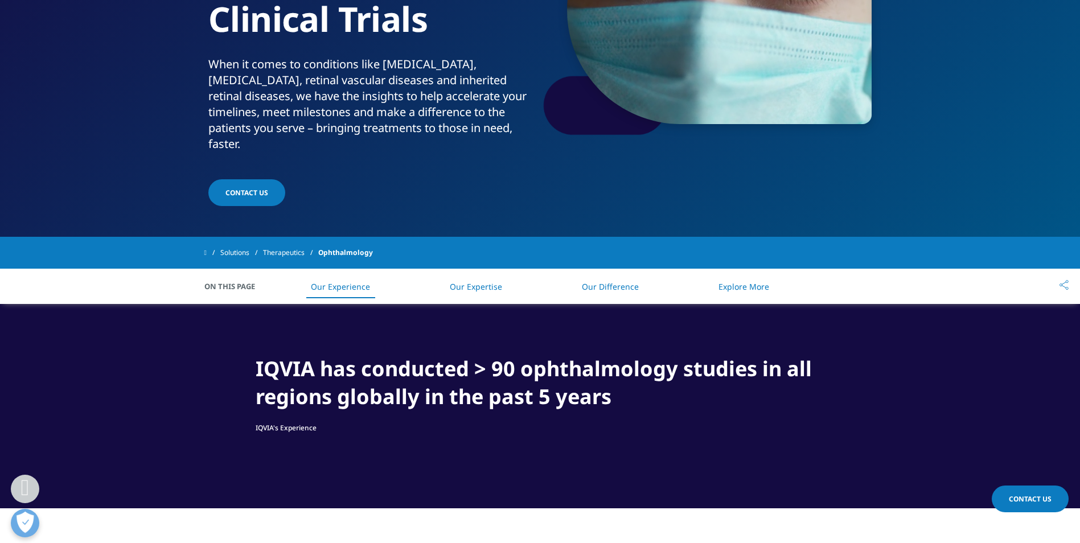
click at [490, 281] on link "Our Expertise" at bounding box center [476, 286] width 52 height 11
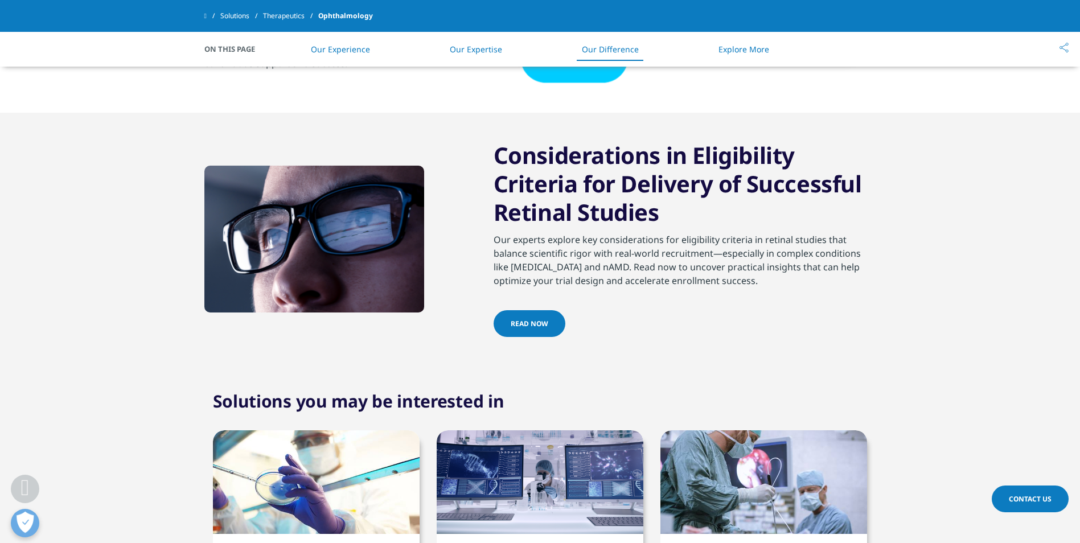
scroll to position [1198, 0]
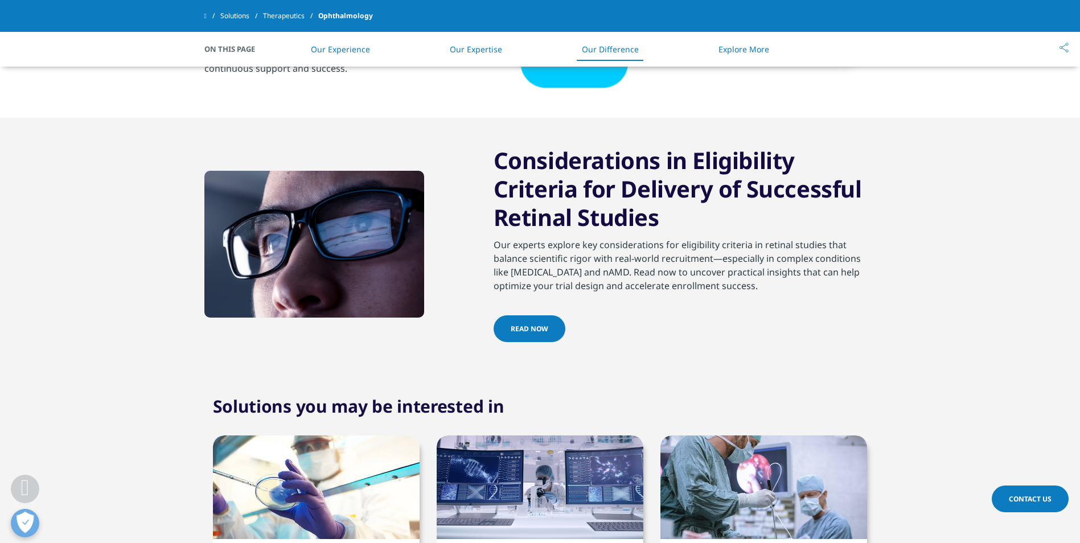
click at [297, 15] on link "Therapeutics" at bounding box center [290, 16] width 55 height 20
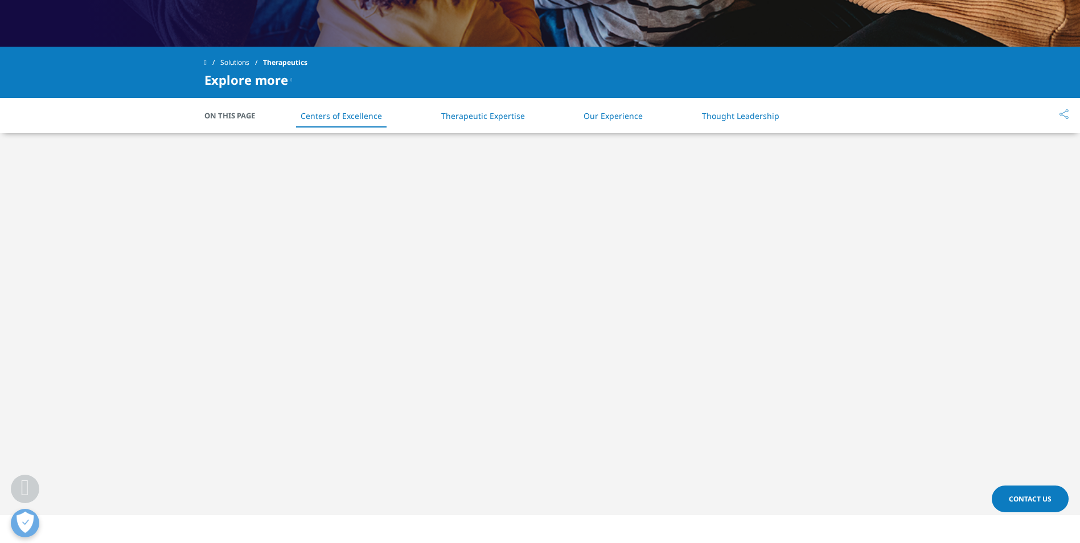
scroll to position [474, 0]
